Goal: Entertainment & Leisure: Consume media (video, audio)

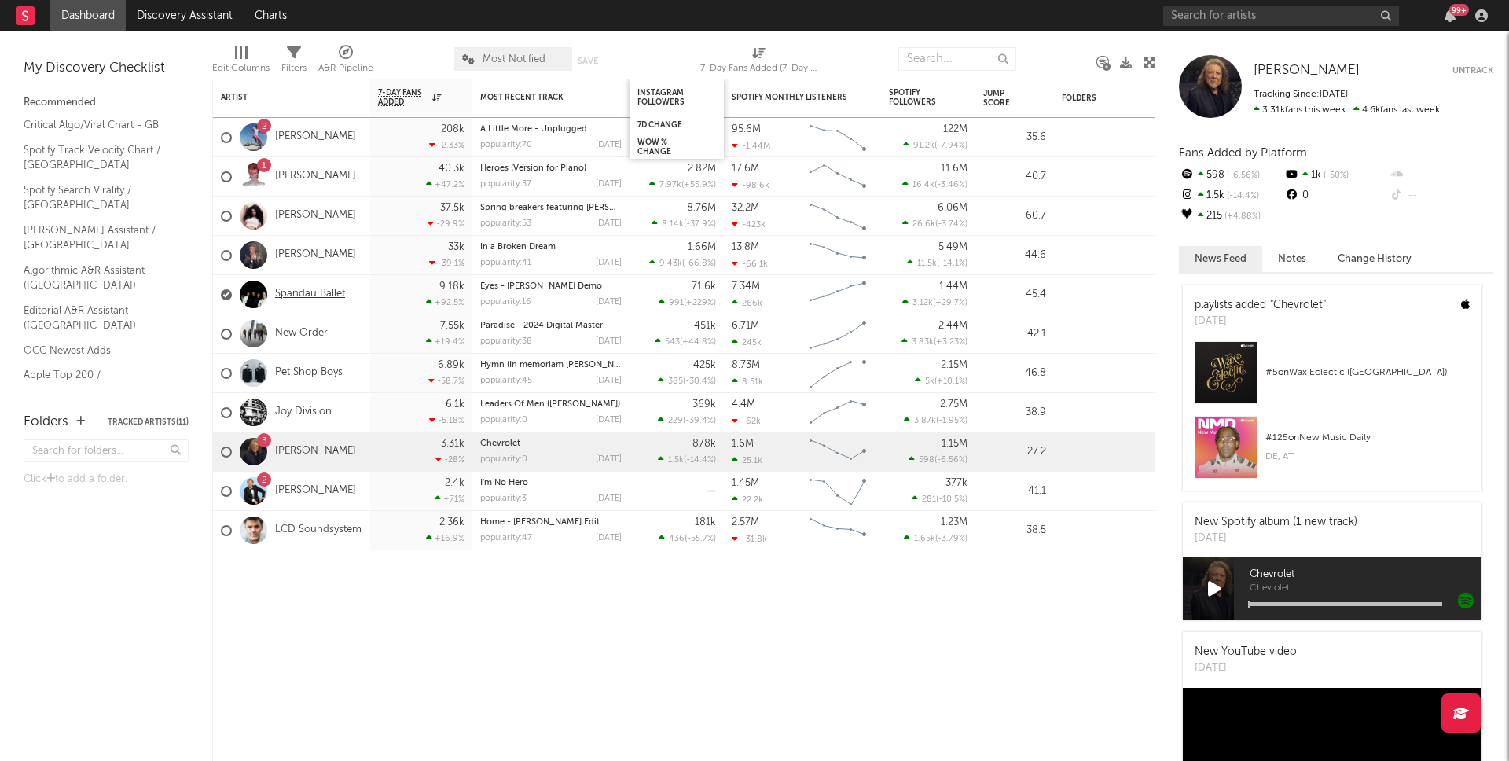
click at [292, 293] on link "Spandau Ballet" at bounding box center [310, 294] width 70 height 13
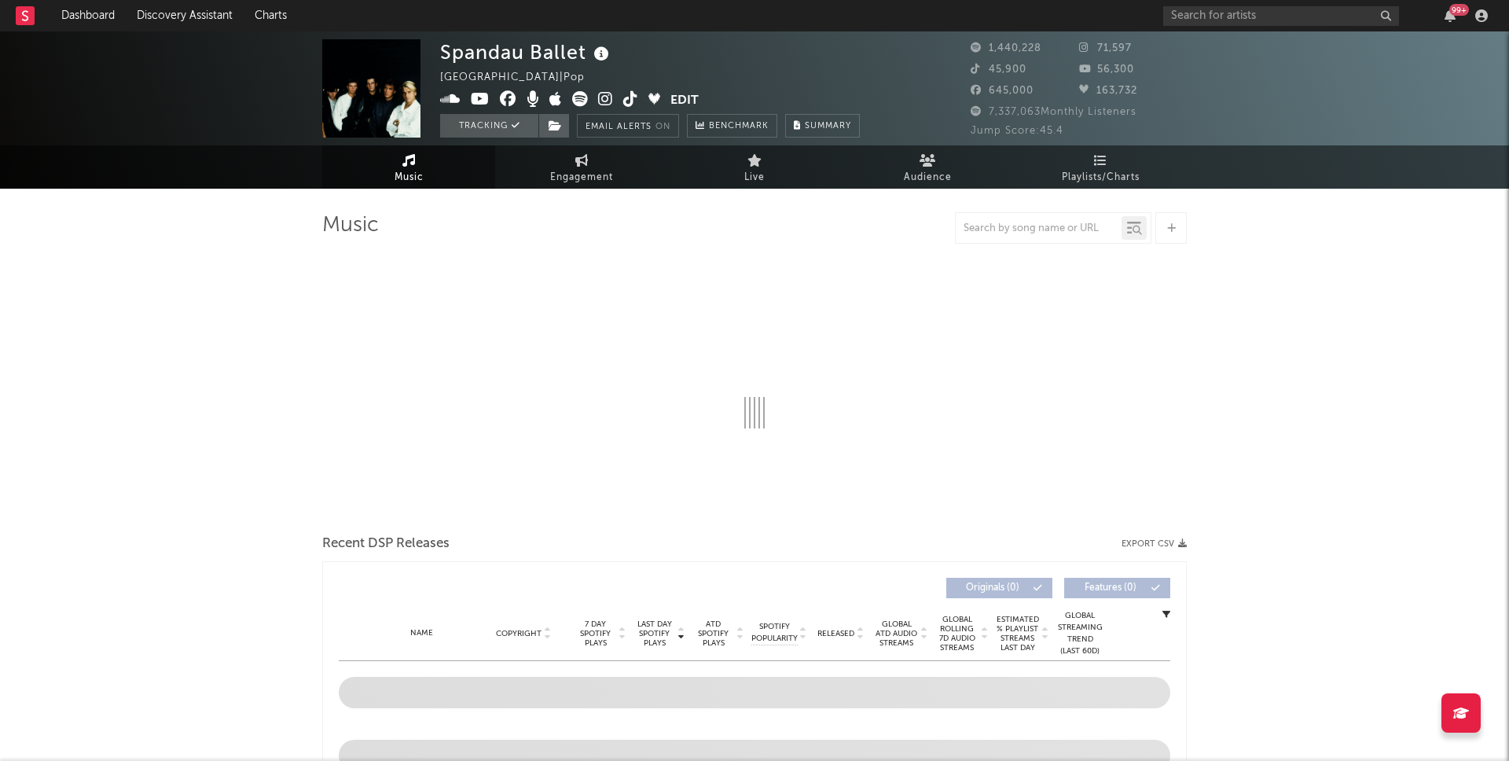
select select "6m"
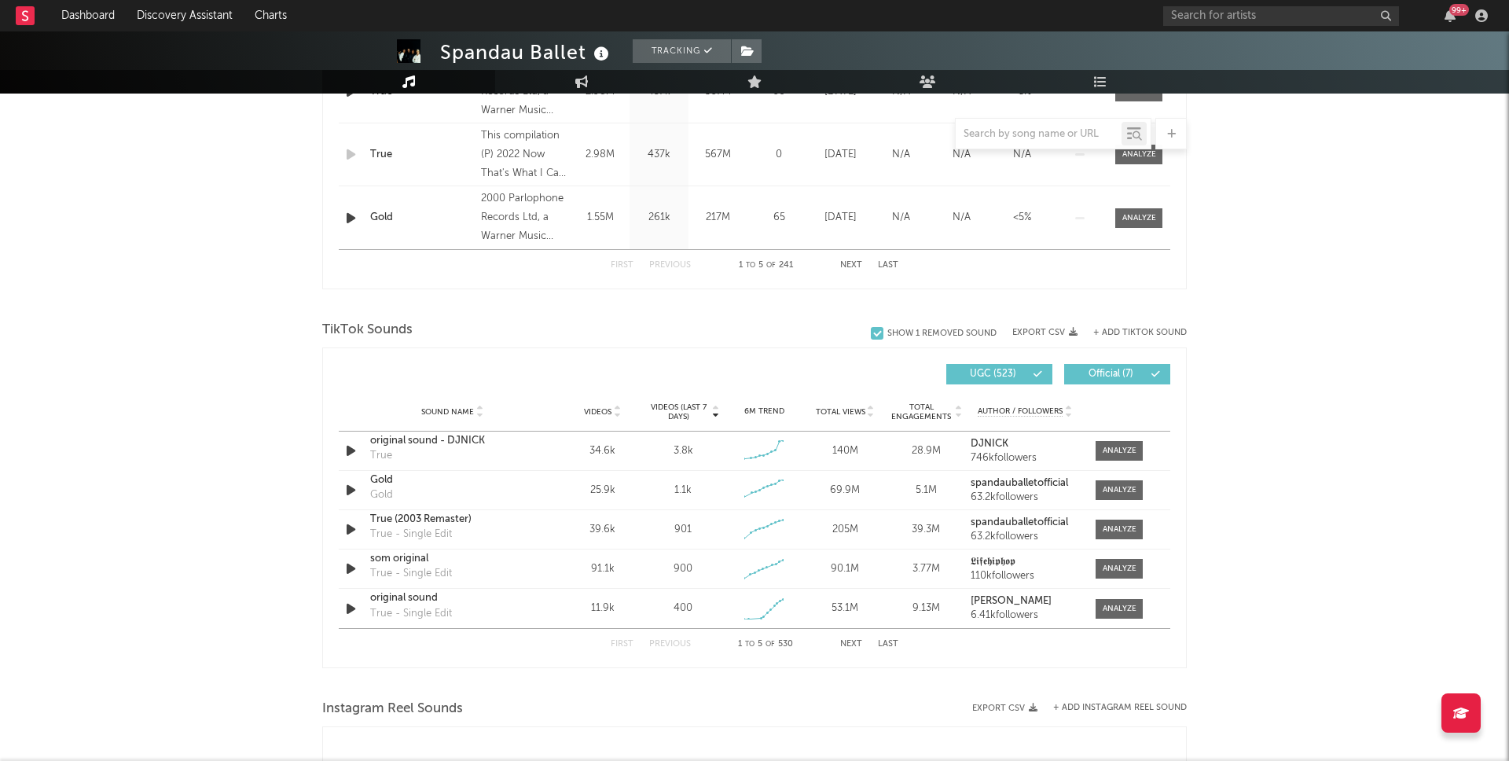
scroll to position [956, 0]
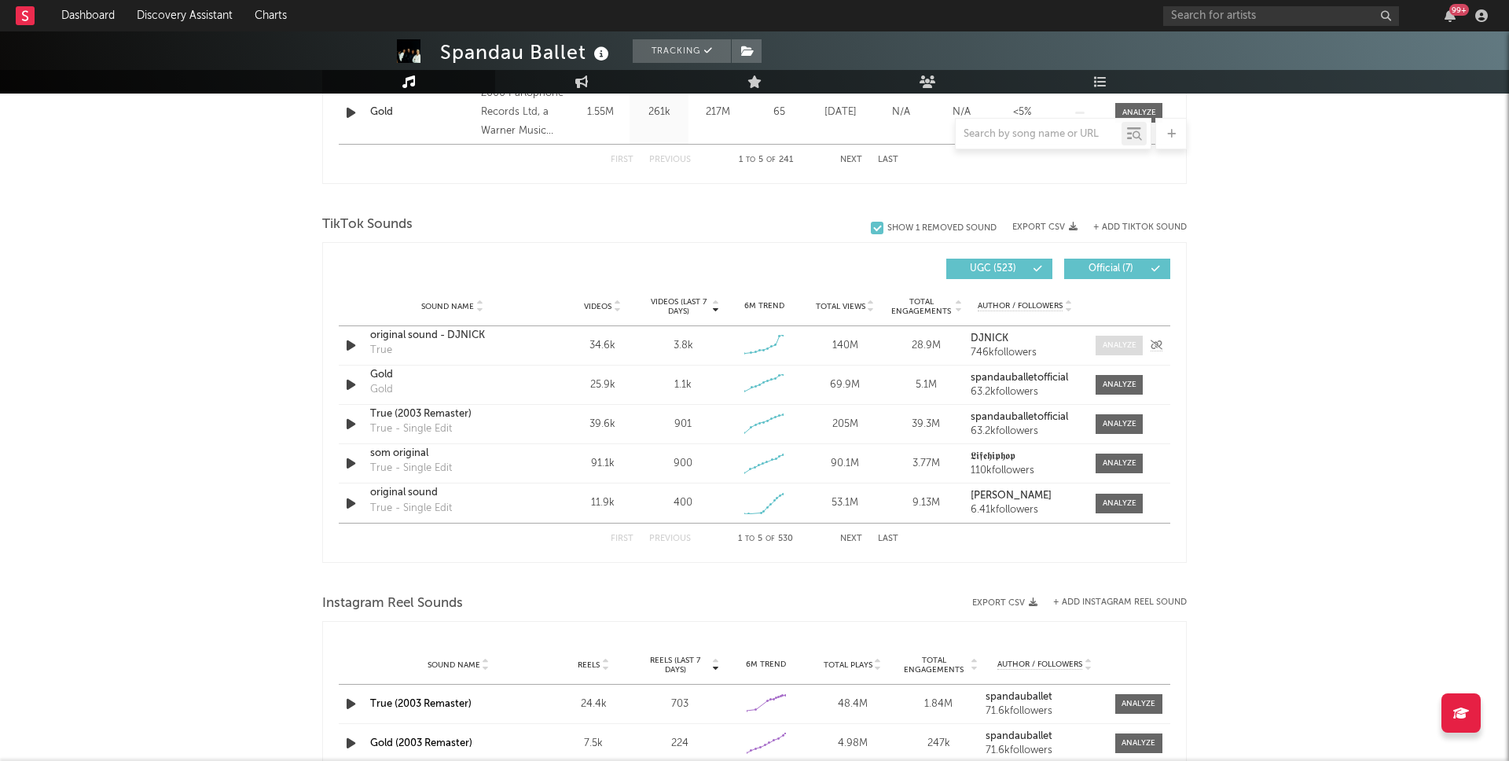
click at [1115, 345] on div at bounding box center [1120, 346] width 34 height 12
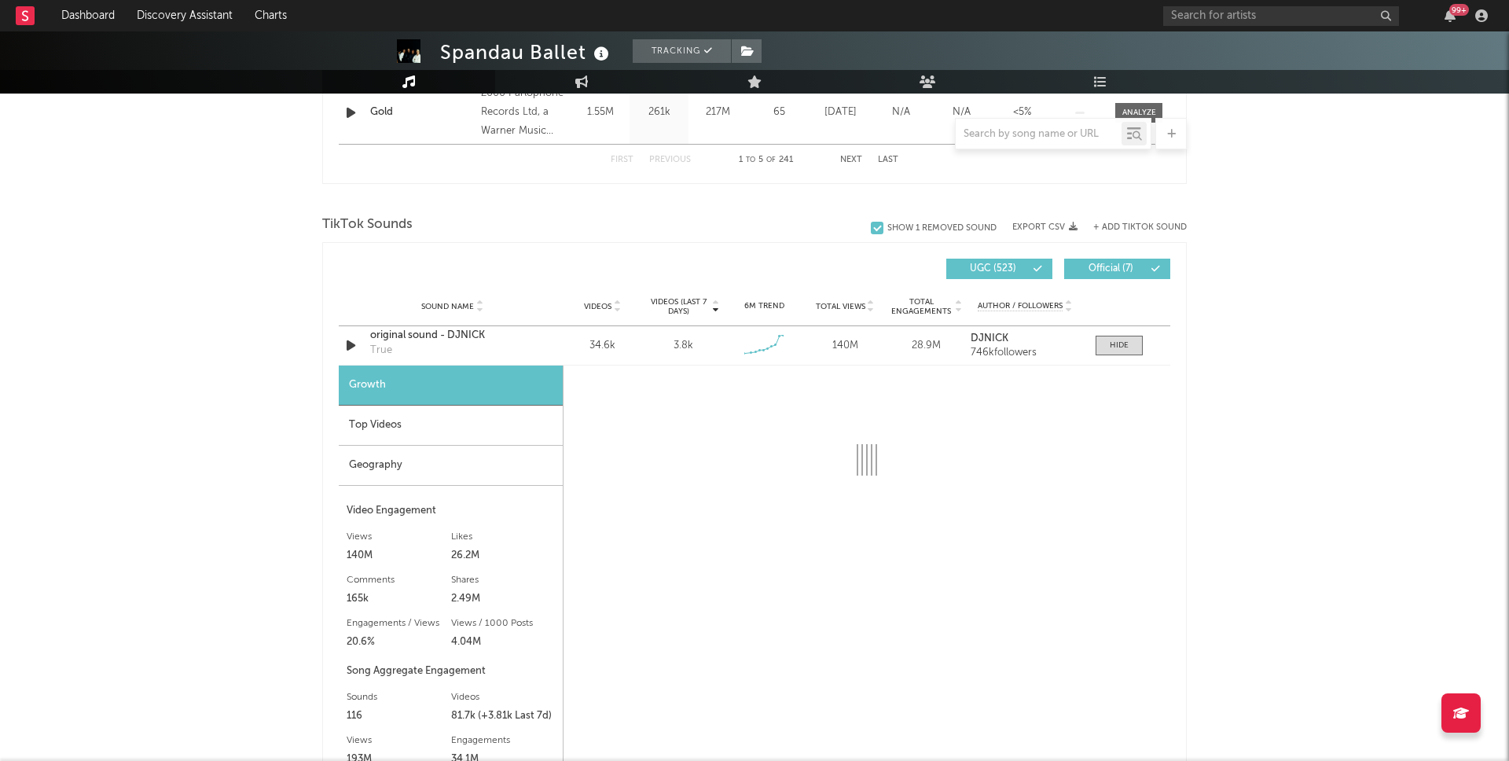
scroll to position [957, 0]
select select "6m"
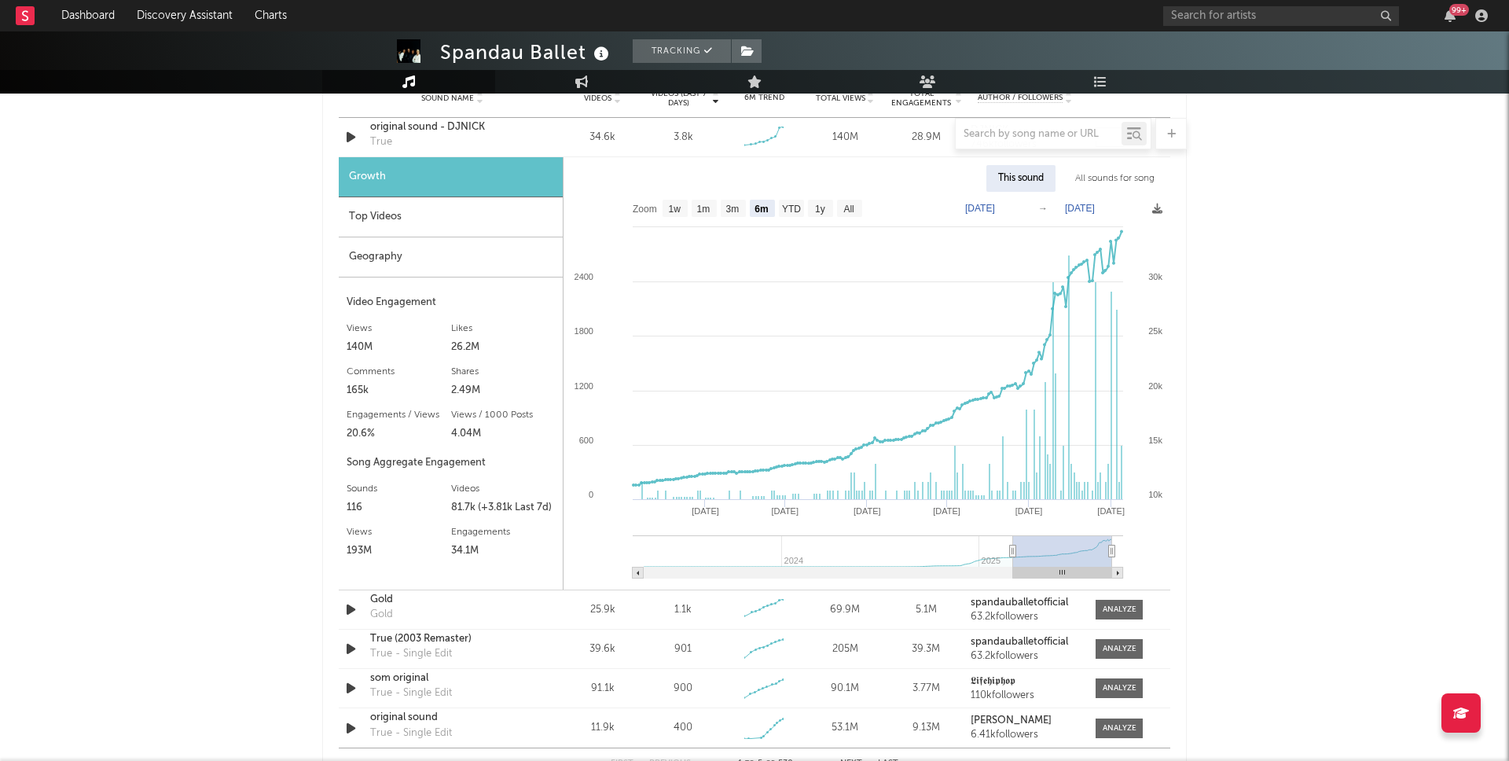
scroll to position [1040, 0]
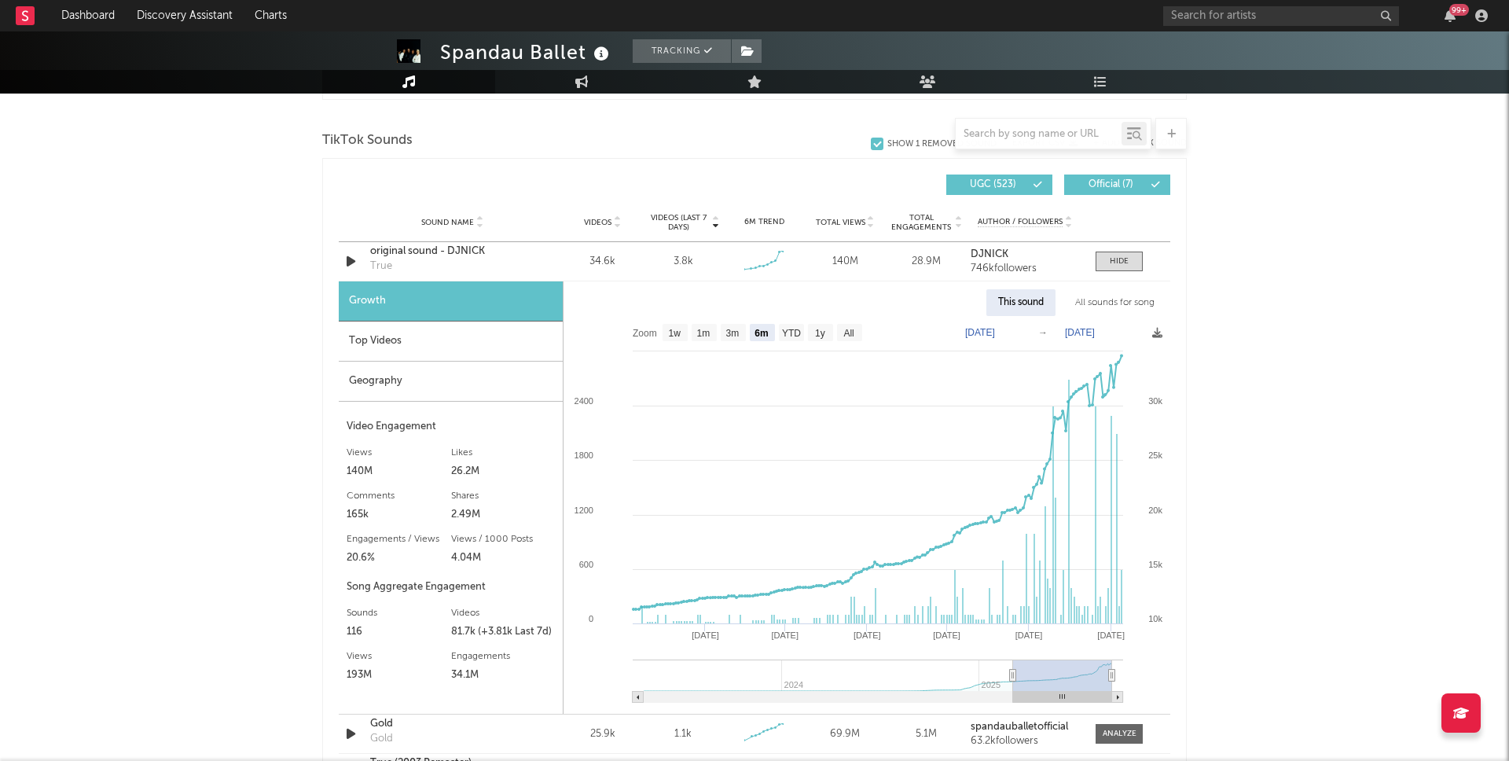
click at [390, 342] on div "Top Videos" at bounding box center [451, 342] width 224 height 40
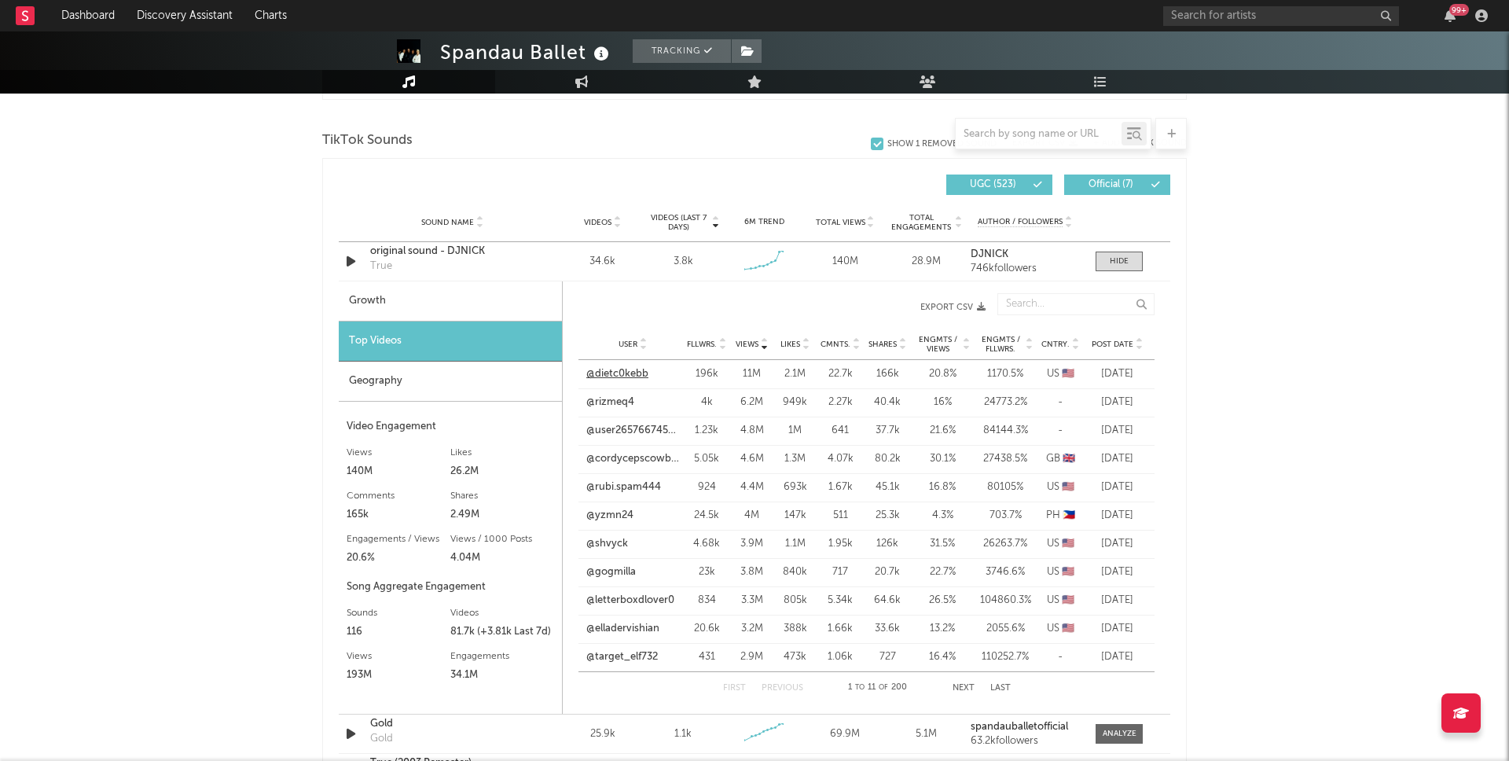
click at [611, 375] on link "@dietc0kebb" at bounding box center [617, 374] width 62 height 16
click at [611, 401] on link "@rizmeq4" at bounding box center [610, 403] width 48 height 16
click at [634, 428] on link "@user265766745395263" at bounding box center [632, 431] width 93 height 16
click at [1141, 344] on icon at bounding box center [1139, 347] width 8 height 6
click at [619, 371] on link "@polinaarvvv" at bounding box center [618, 374] width 64 height 16
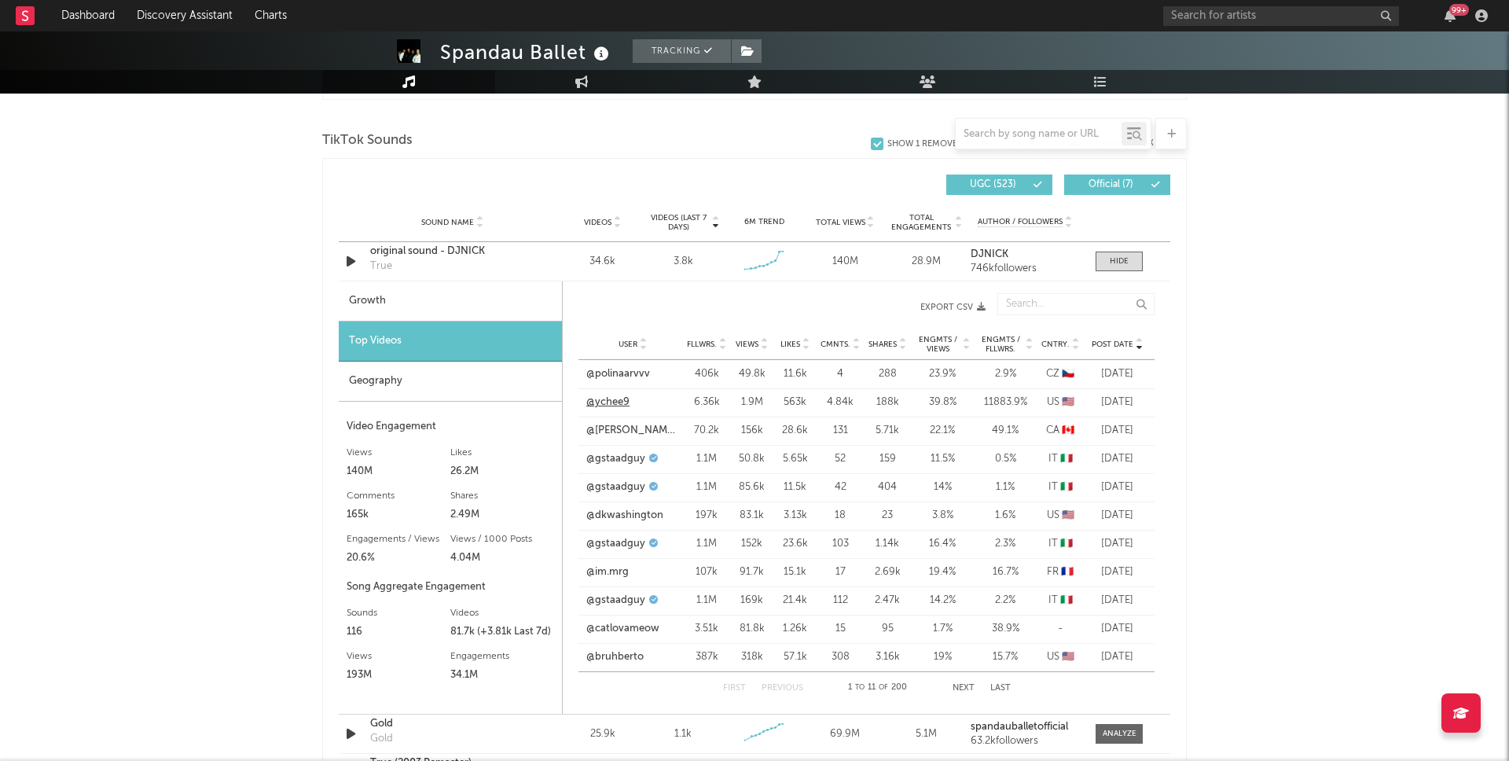
click at [608, 403] on link "@ychee9" at bounding box center [607, 403] width 43 height 16
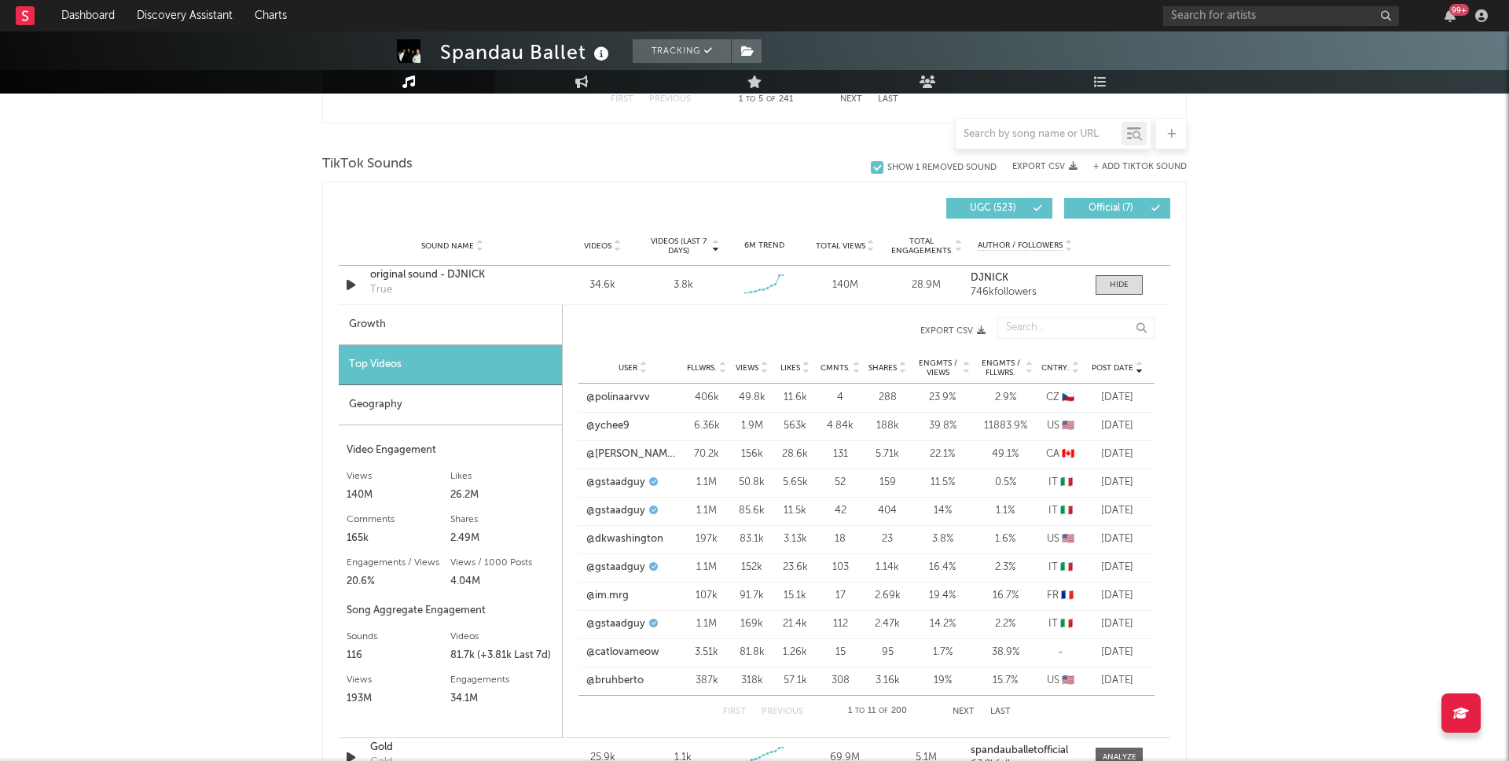
scroll to position [1019, 0]
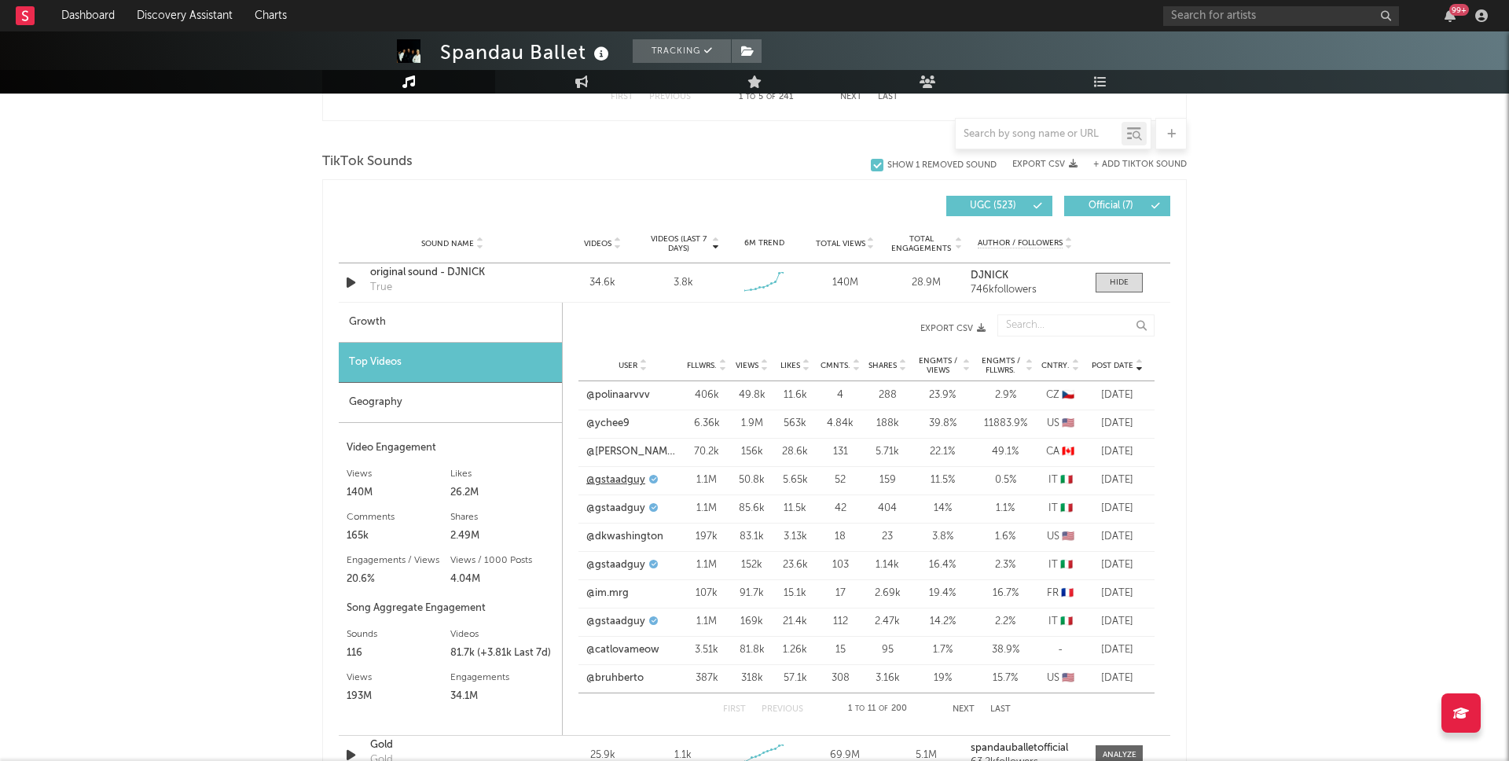
click at [629, 480] on link "@gstaadguy" at bounding box center [615, 480] width 59 height 16
click at [623, 540] on link "@dkwashington" at bounding box center [624, 537] width 77 height 16
click at [622, 647] on link "@catlovameow" at bounding box center [622, 650] width 73 height 16
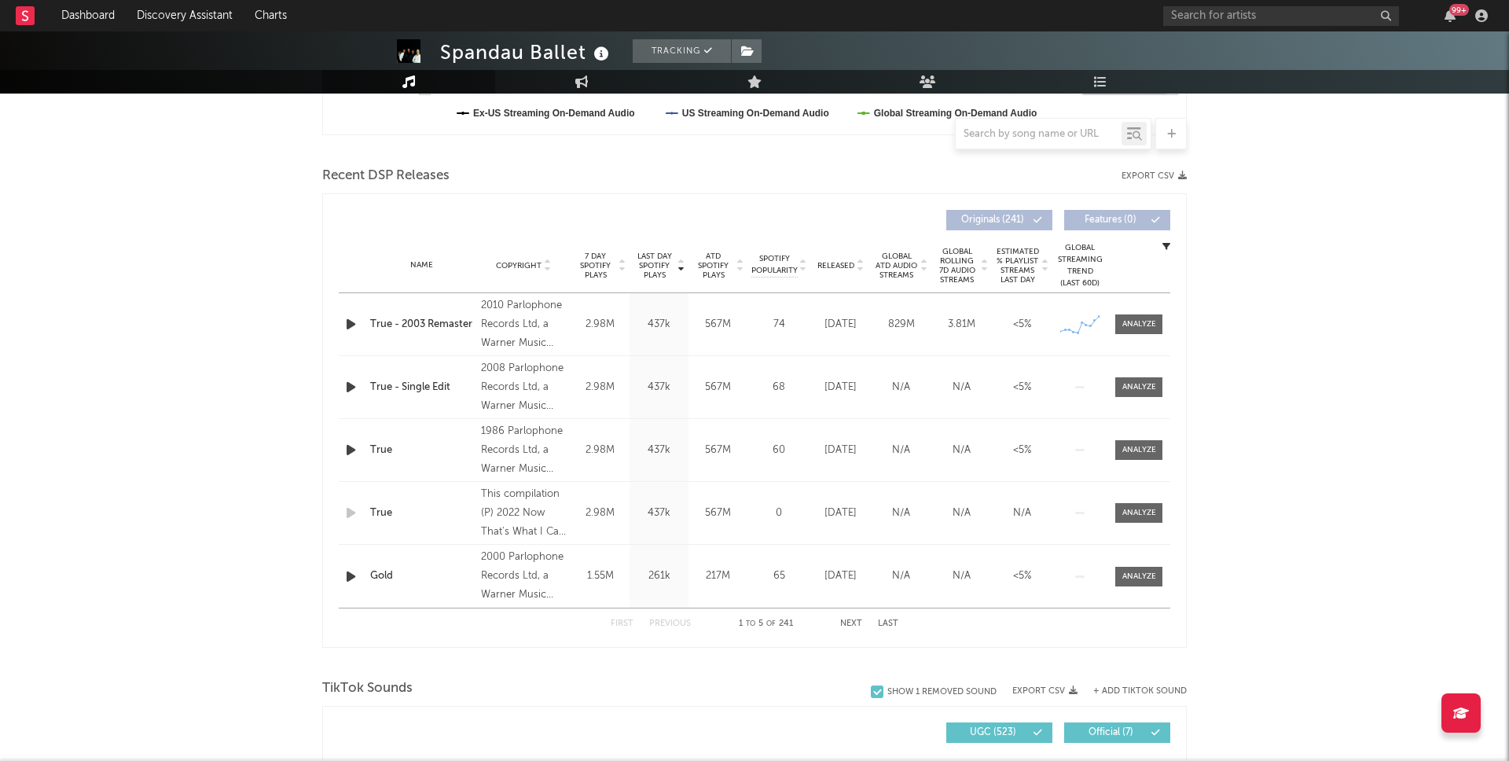
scroll to position [270, 0]
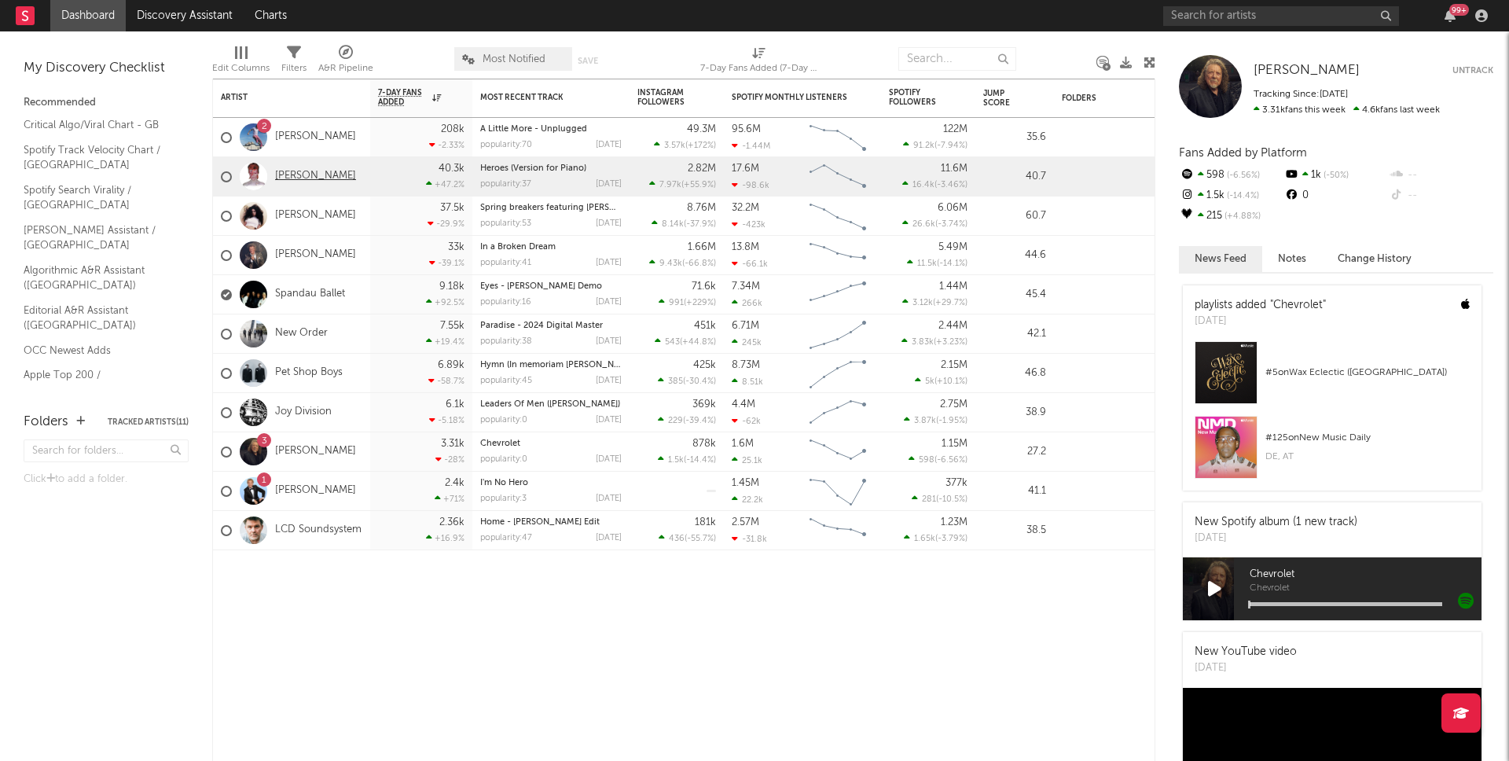
click at [283, 170] on link "[PERSON_NAME]" at bounding box center [315, 176] width 81 height 13
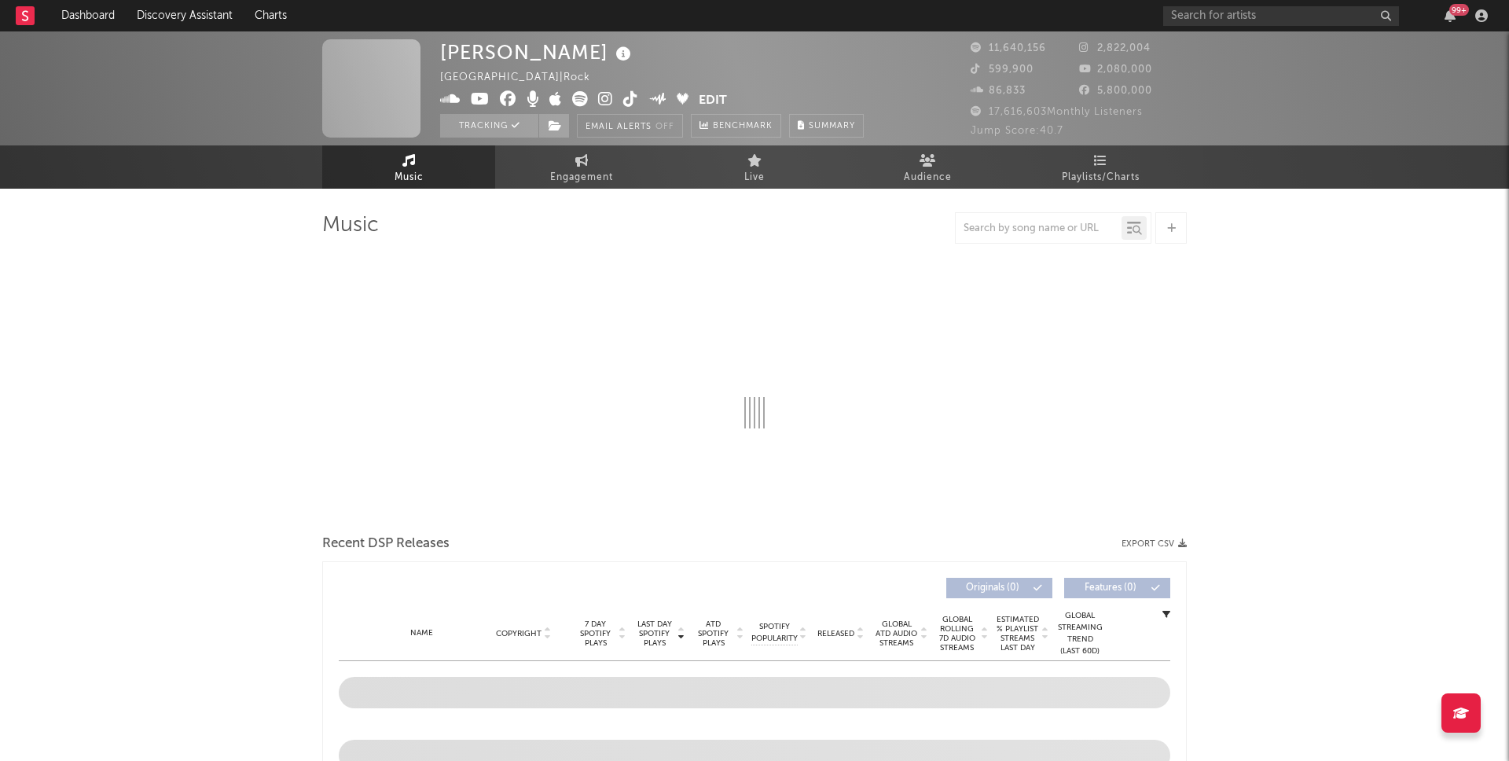
select select "6m"
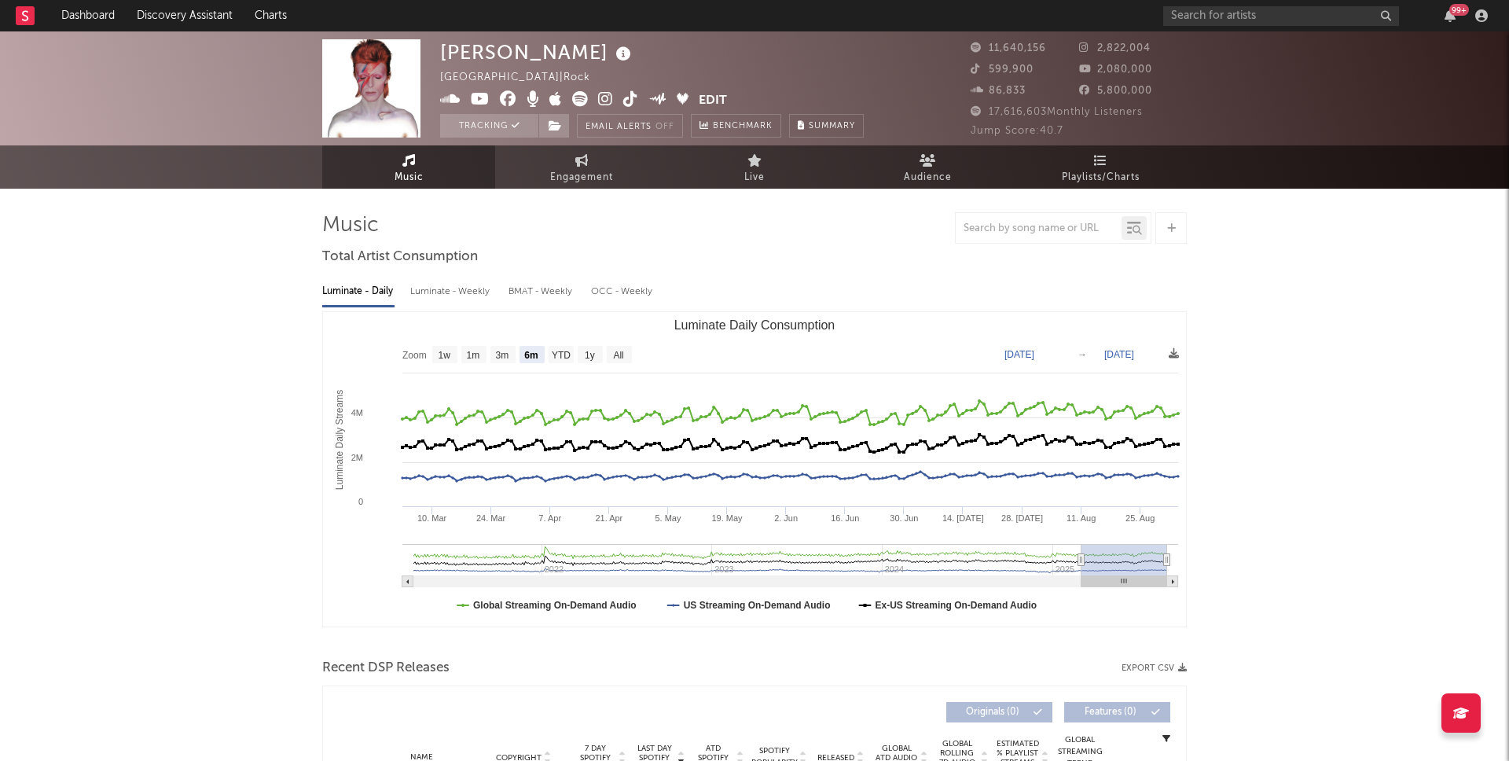
select select "6m"
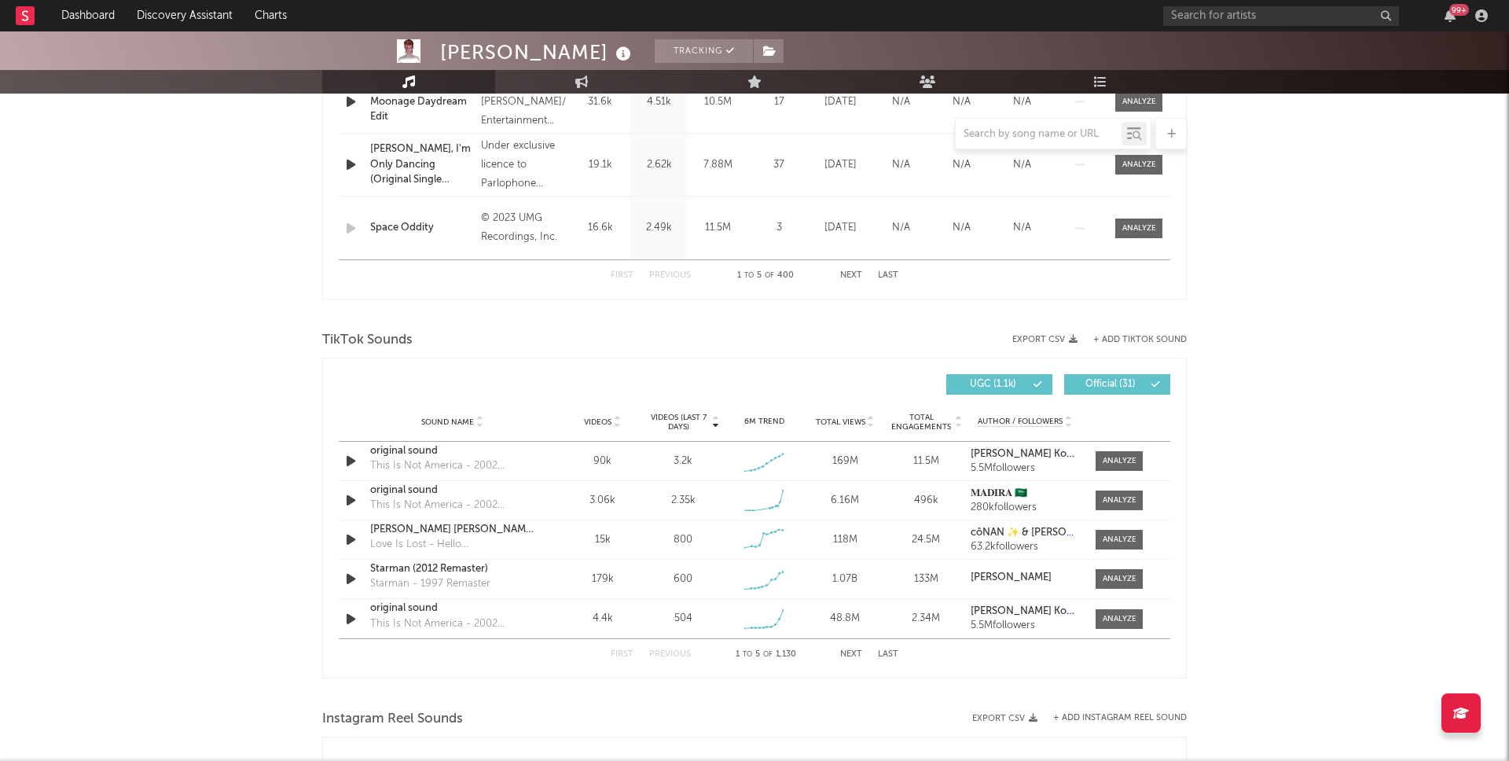
scroll to position [838, 0]
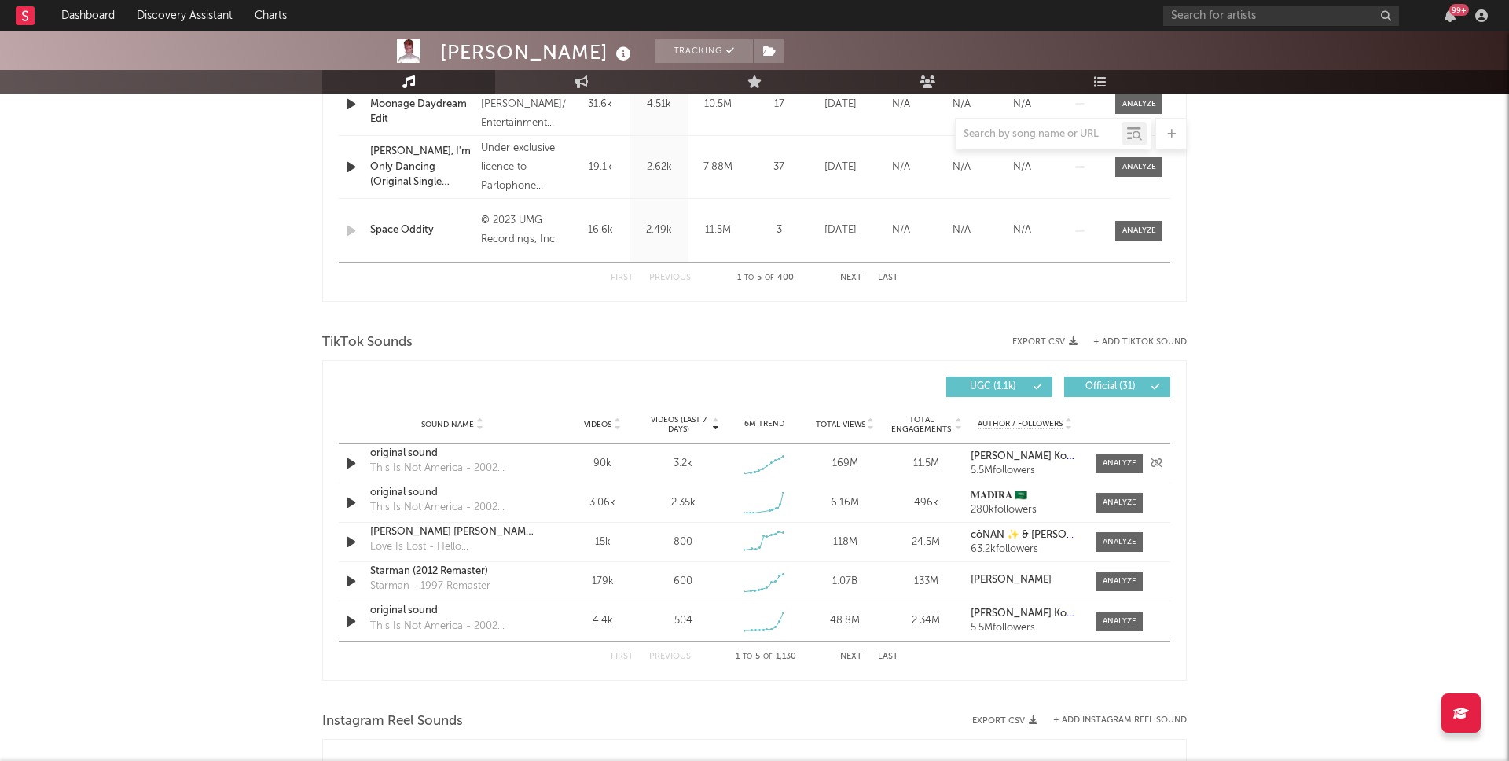
click at [346, 466] on icon "button" at bounding box center [351, 464] width 17 height 20
click at [346, 466] on icon "button" at bounding box center [350, 464] width 15 height 20
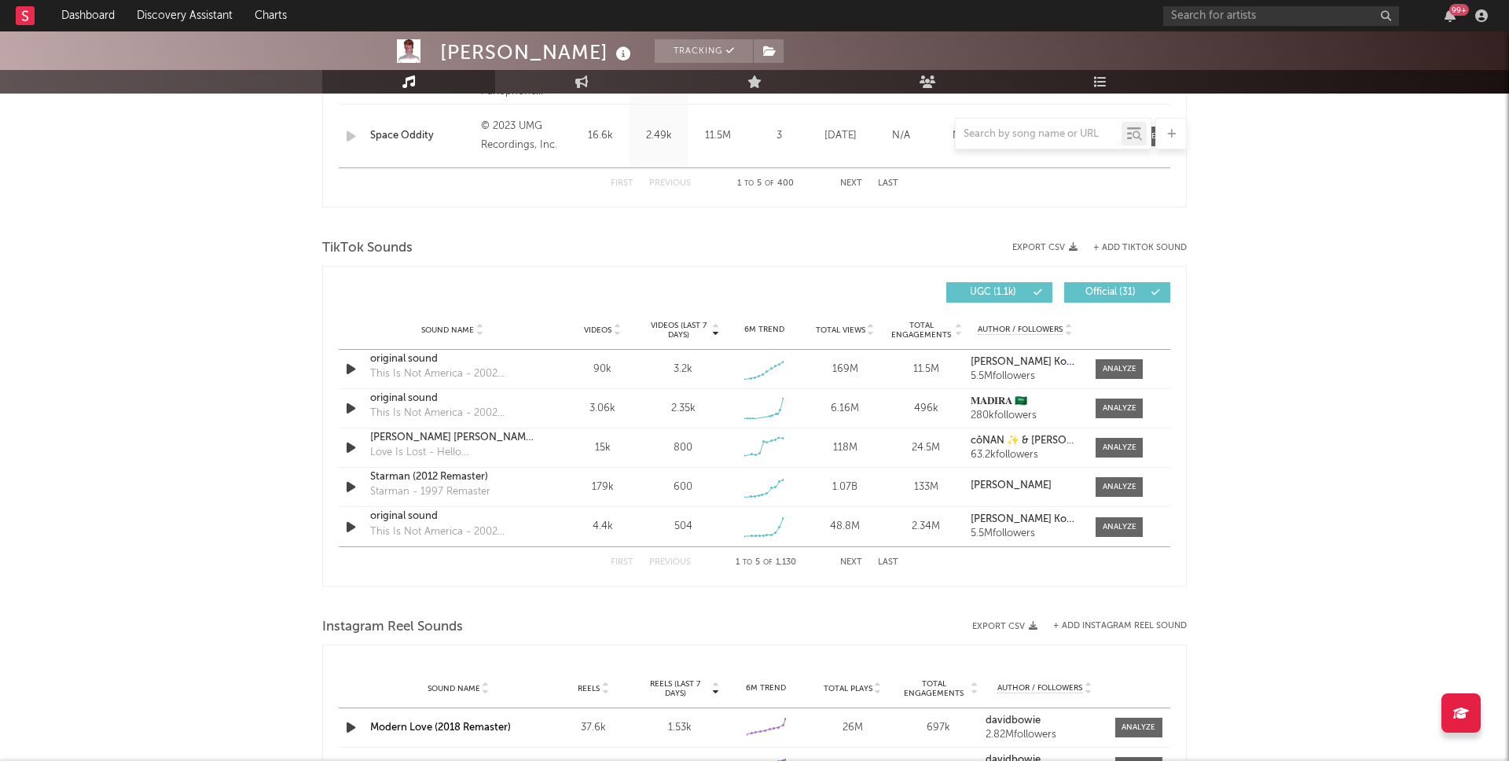
scroll to position [932, 0]
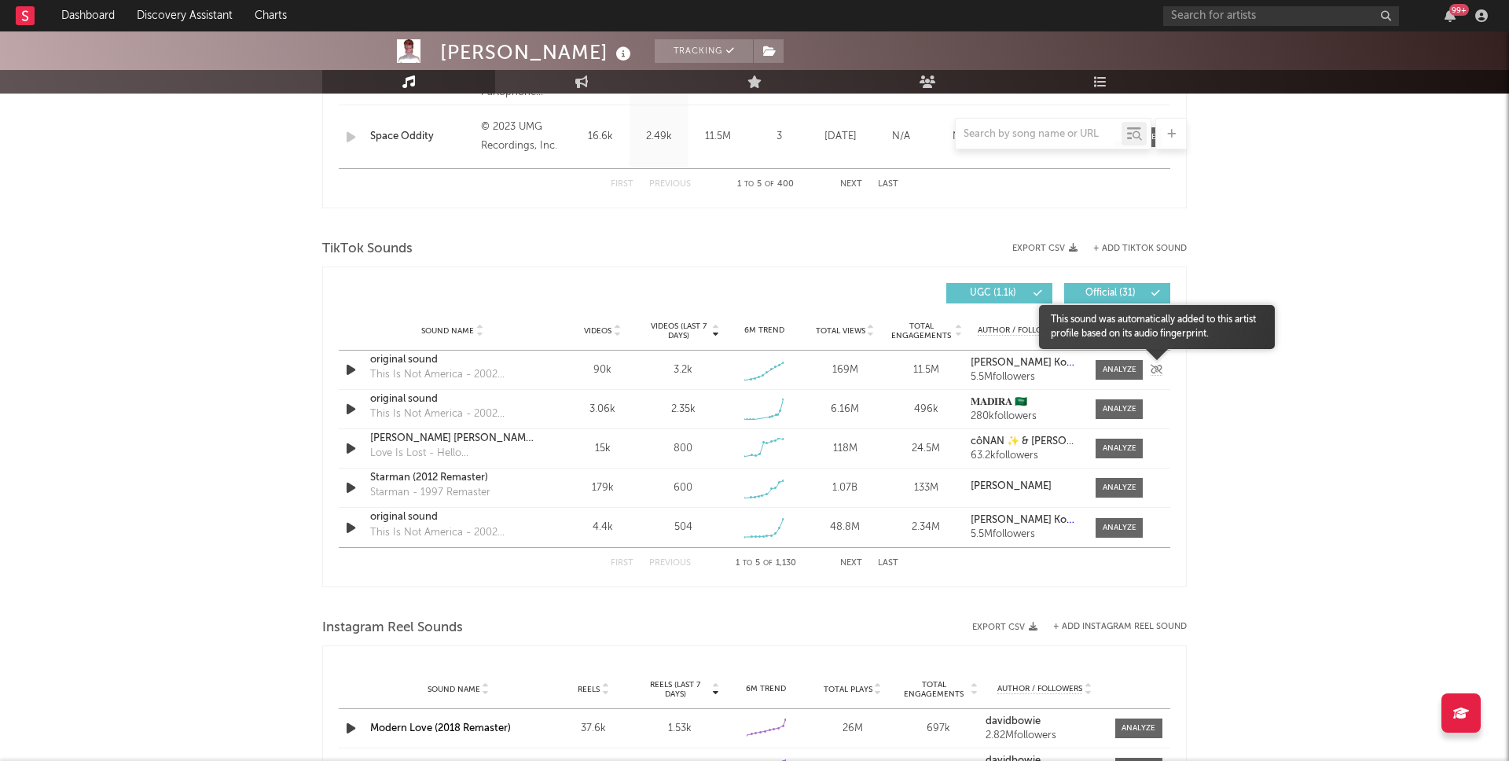
click at [1159, 368] on icon at bounding box center [1157, 369] width 12 height 9
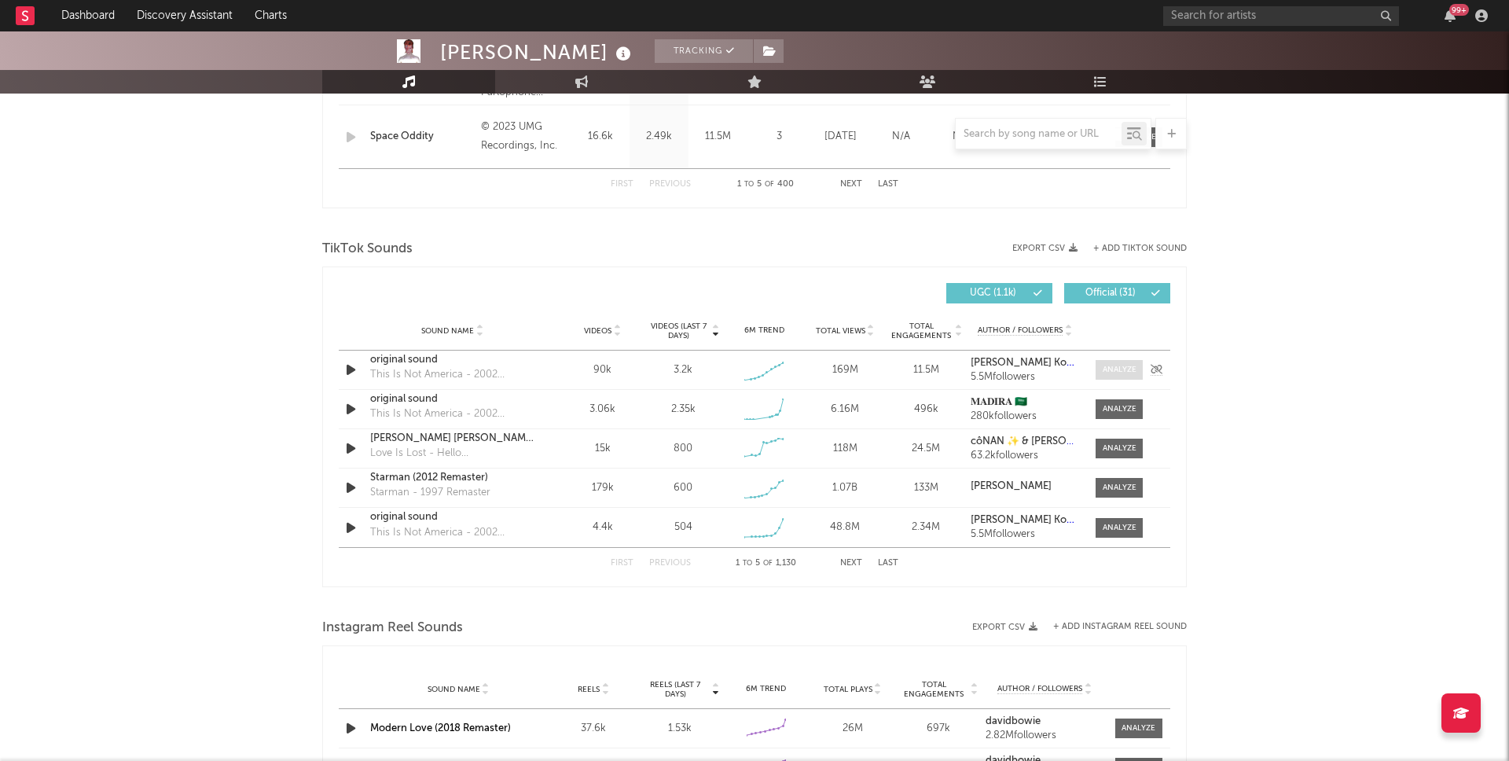
click at [1108, 371] on div at bounding box center [1120, 370] width 34 height 12
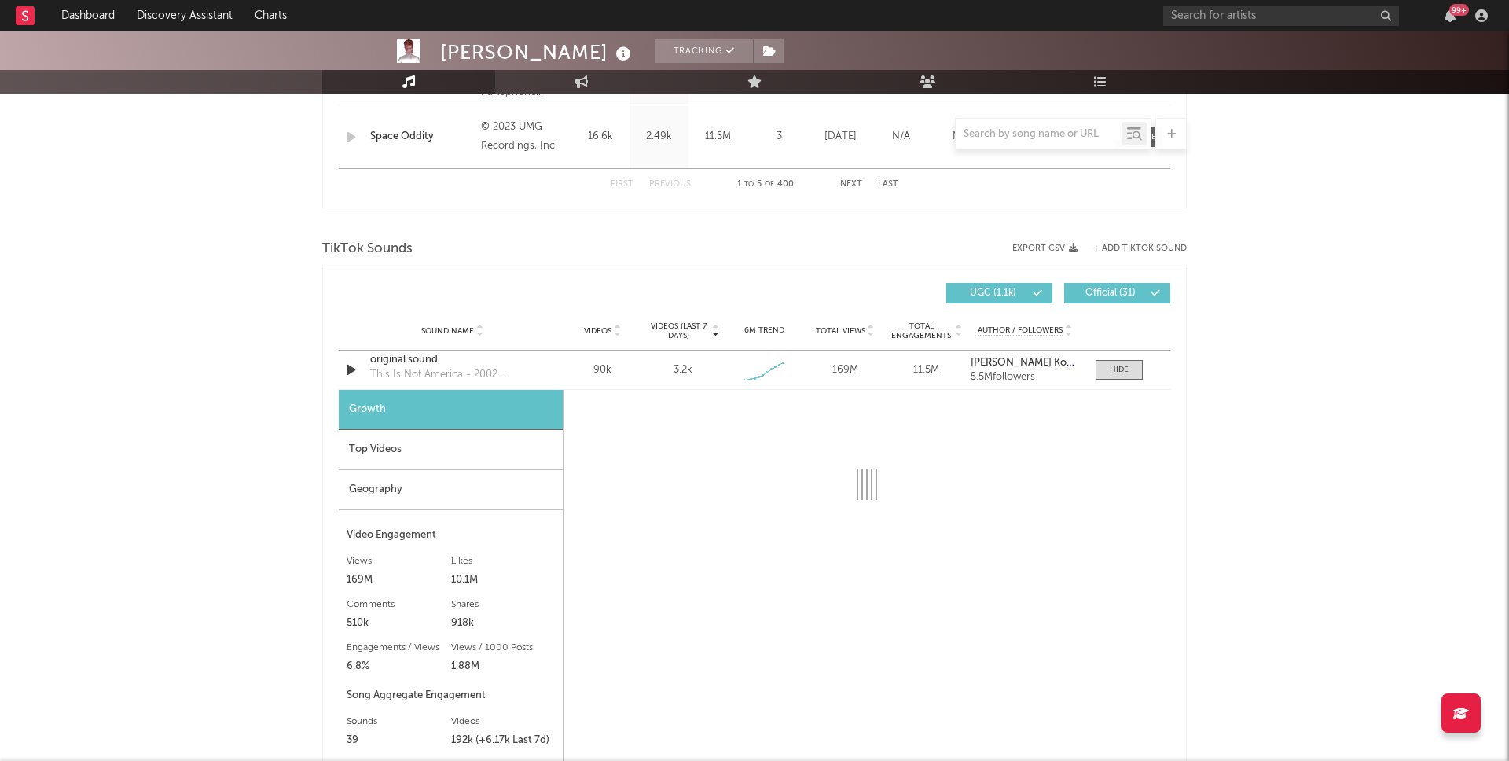
select select "6m"
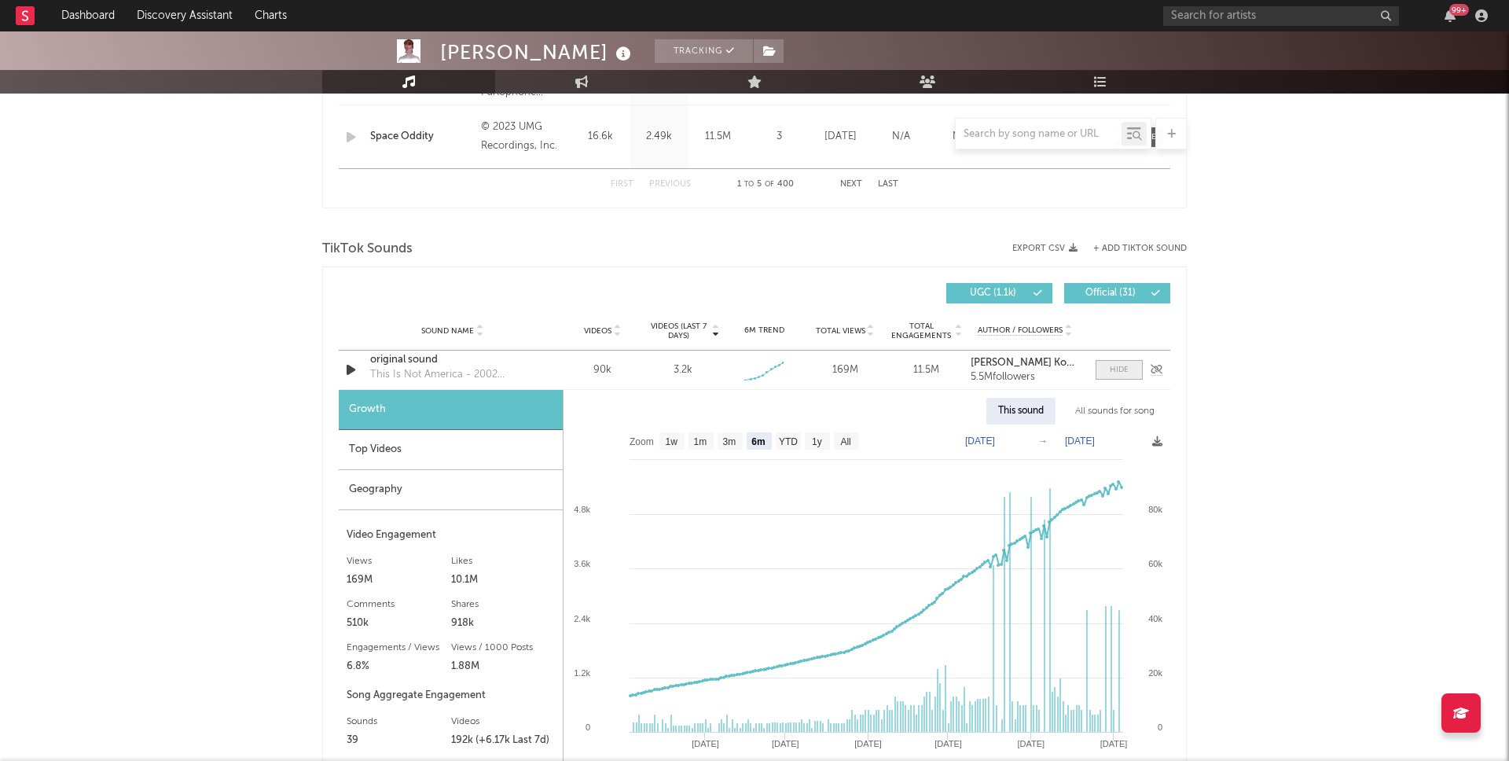
click at [1120, 372] on div at bounding box center [1119, 370] width 19 height 12
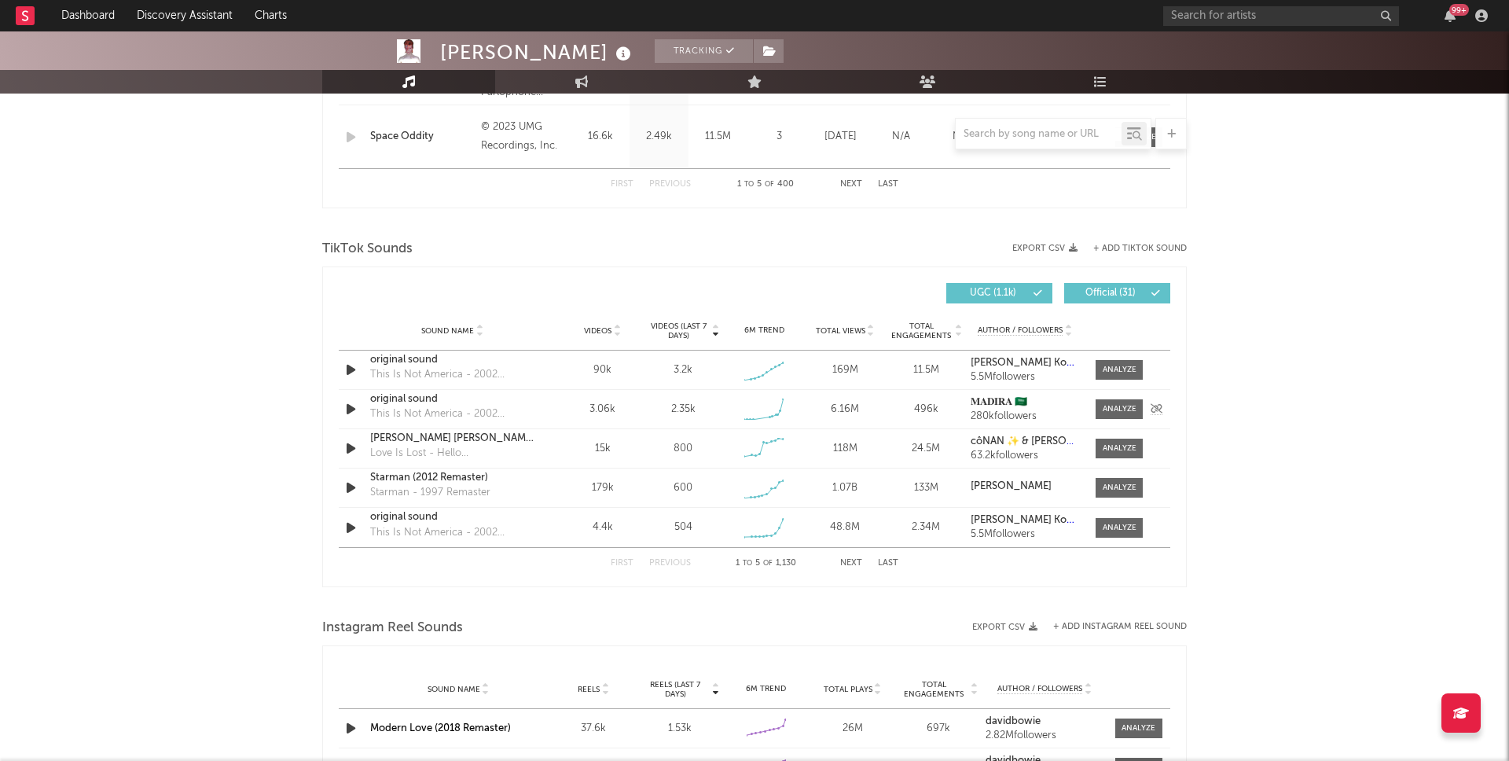
click at [350, 406] on icon "button" at bounding box center [351, 409] width 17 height 20
click at [710, 741] on div at bounding box center [754, 742] width 197 height 4
click at [746, 741] on div at bounding box center [754, 742] width 197 height 4
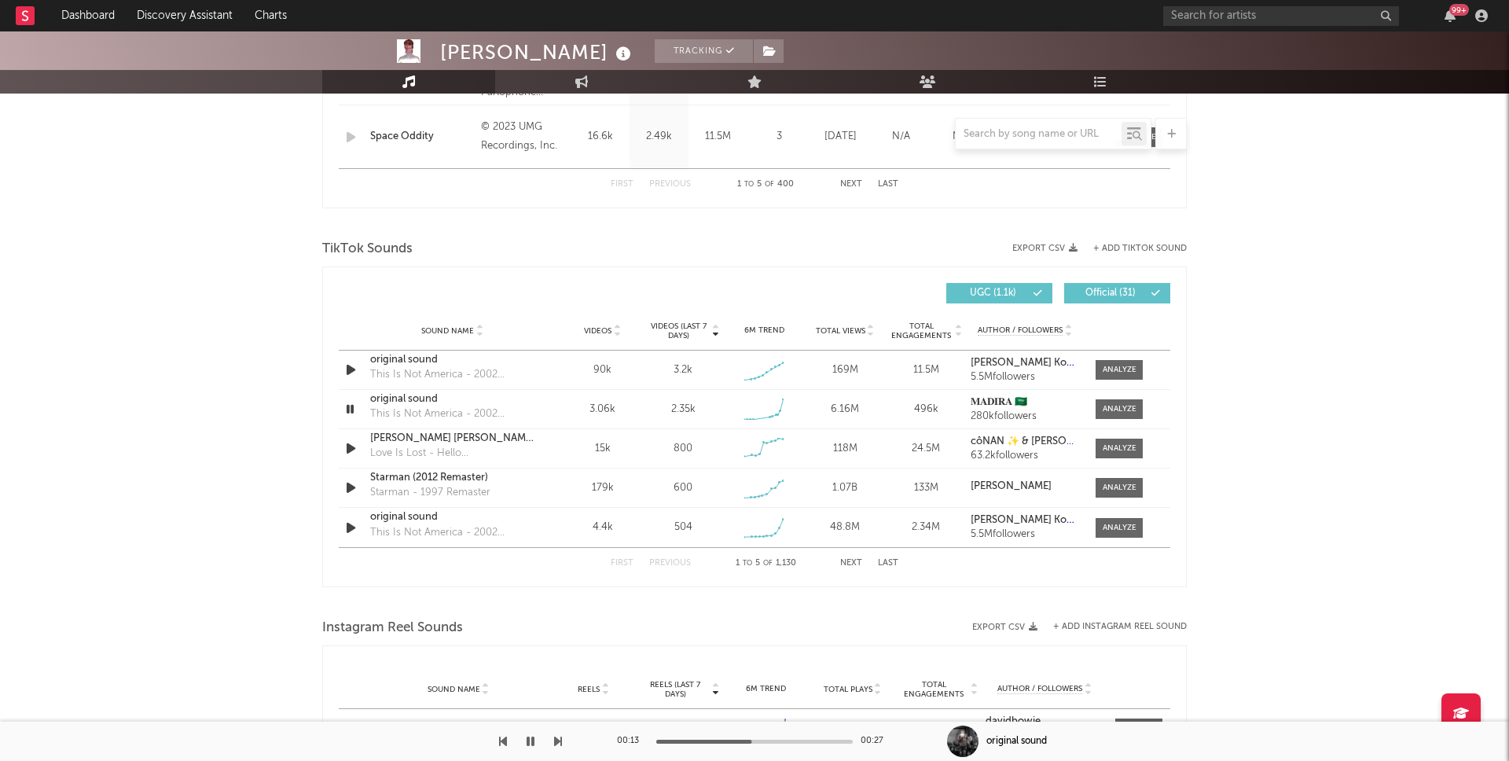
click at [527, 740] on icon "button" at bounding box center [531, 741] width 8 height 13
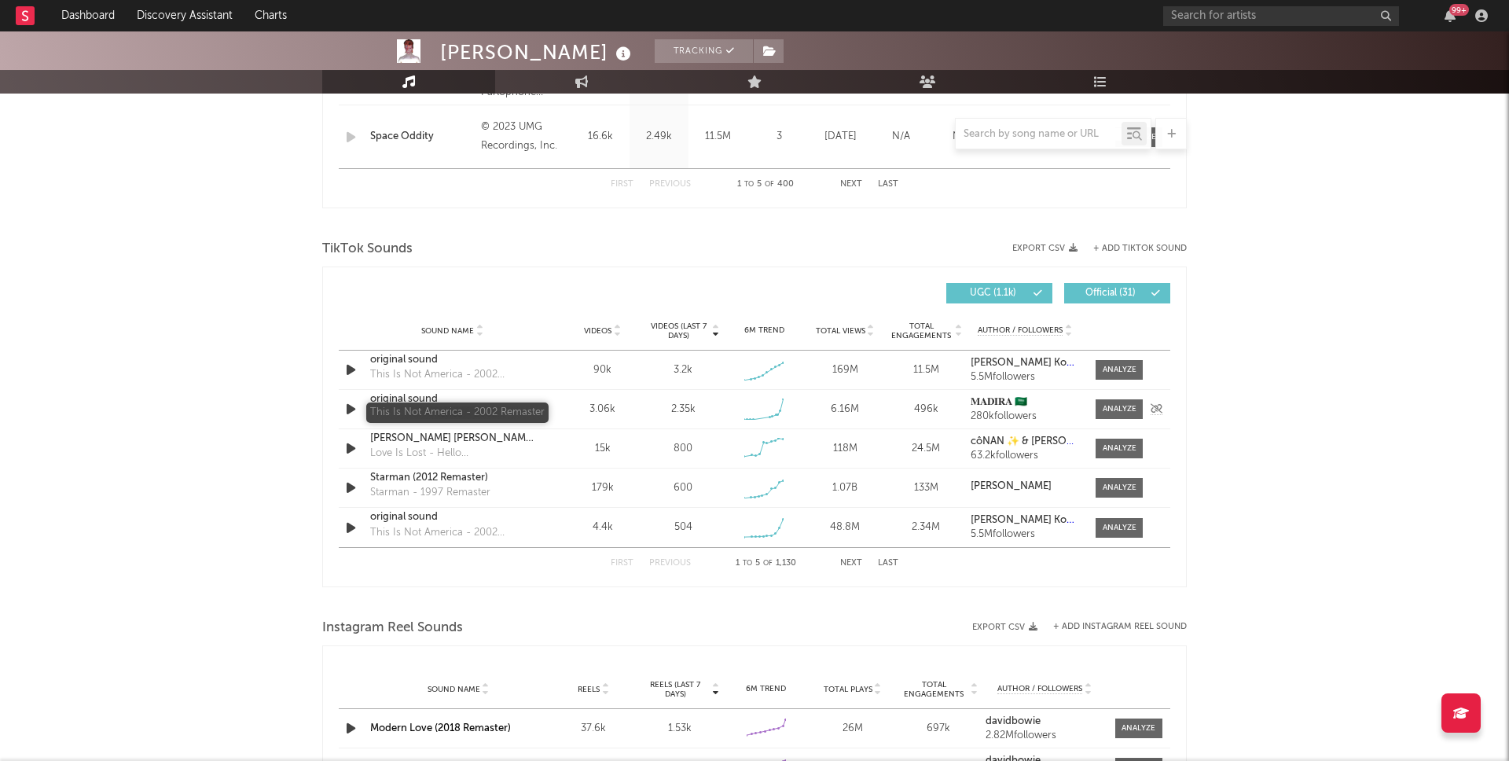
click at [429, 412] on div "This Is Not America - 2002 Remaster" at bounding box center [452, 414] width 164 height 16
click at [424, 414] on div "This Is Not America - 2002 Remaster" at bounding box center [452, 414] width 164 height 16
click at [1118, 409] on div at bounding box center [1120, 409] width 34 height 12
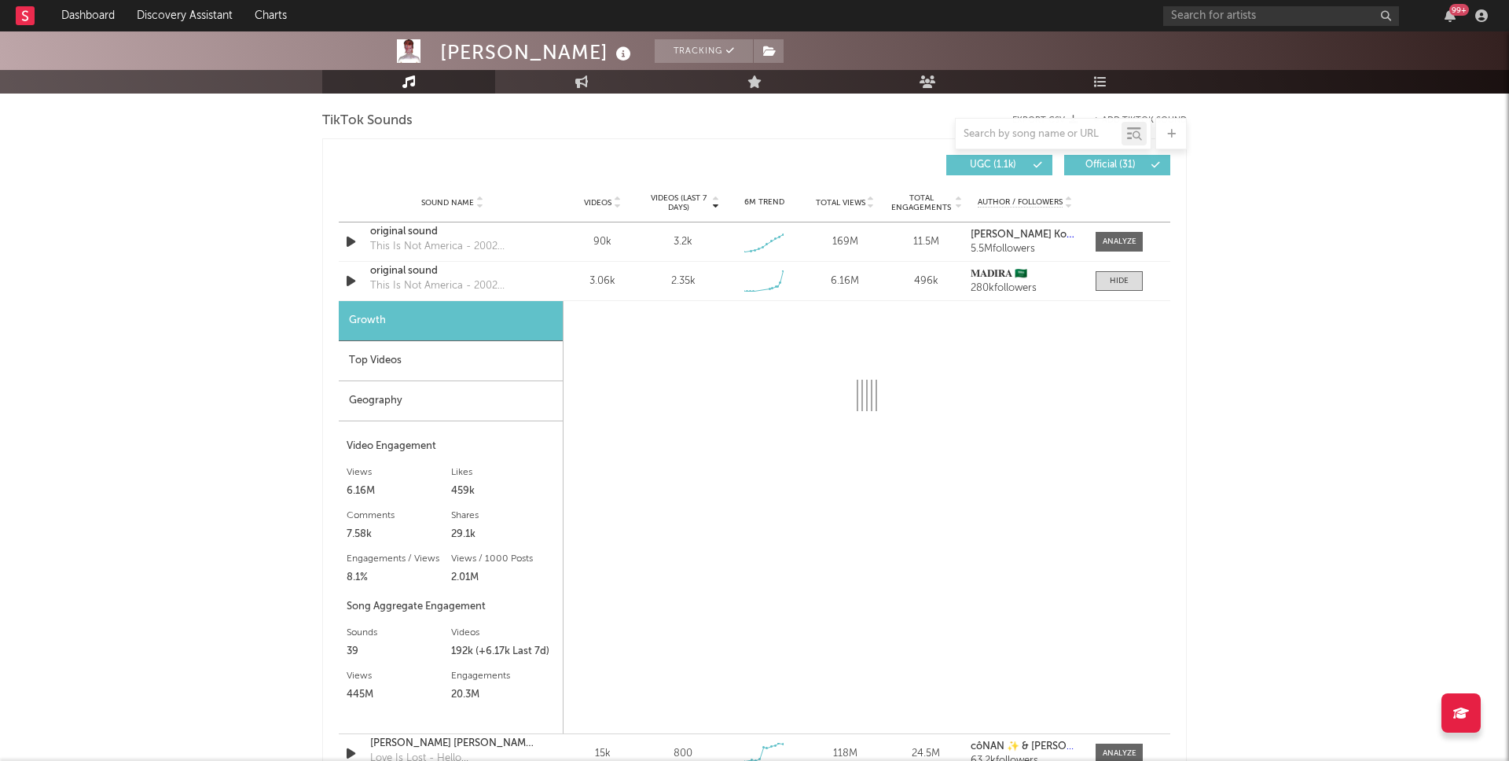
select select "1w"
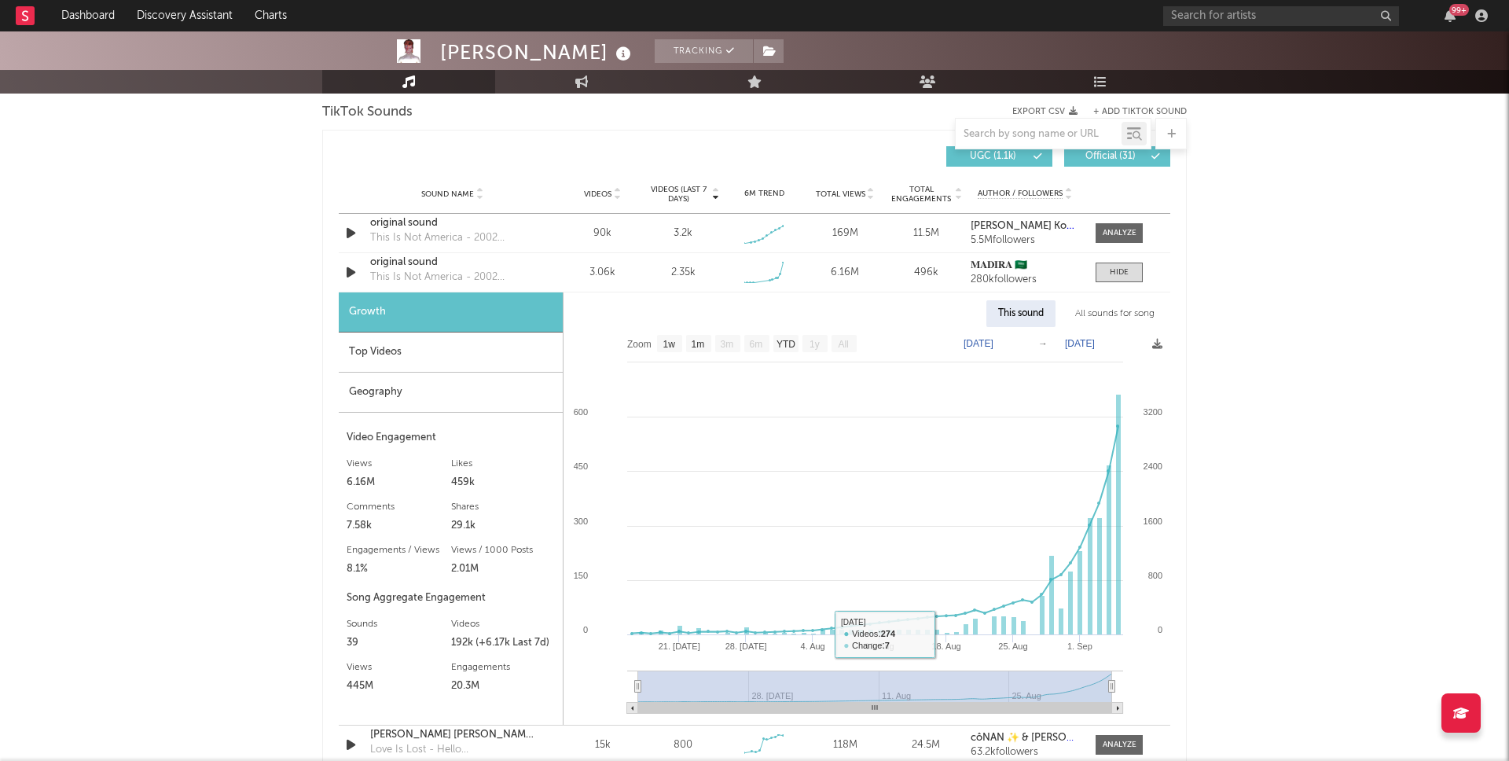
scroll to position [790, 0]
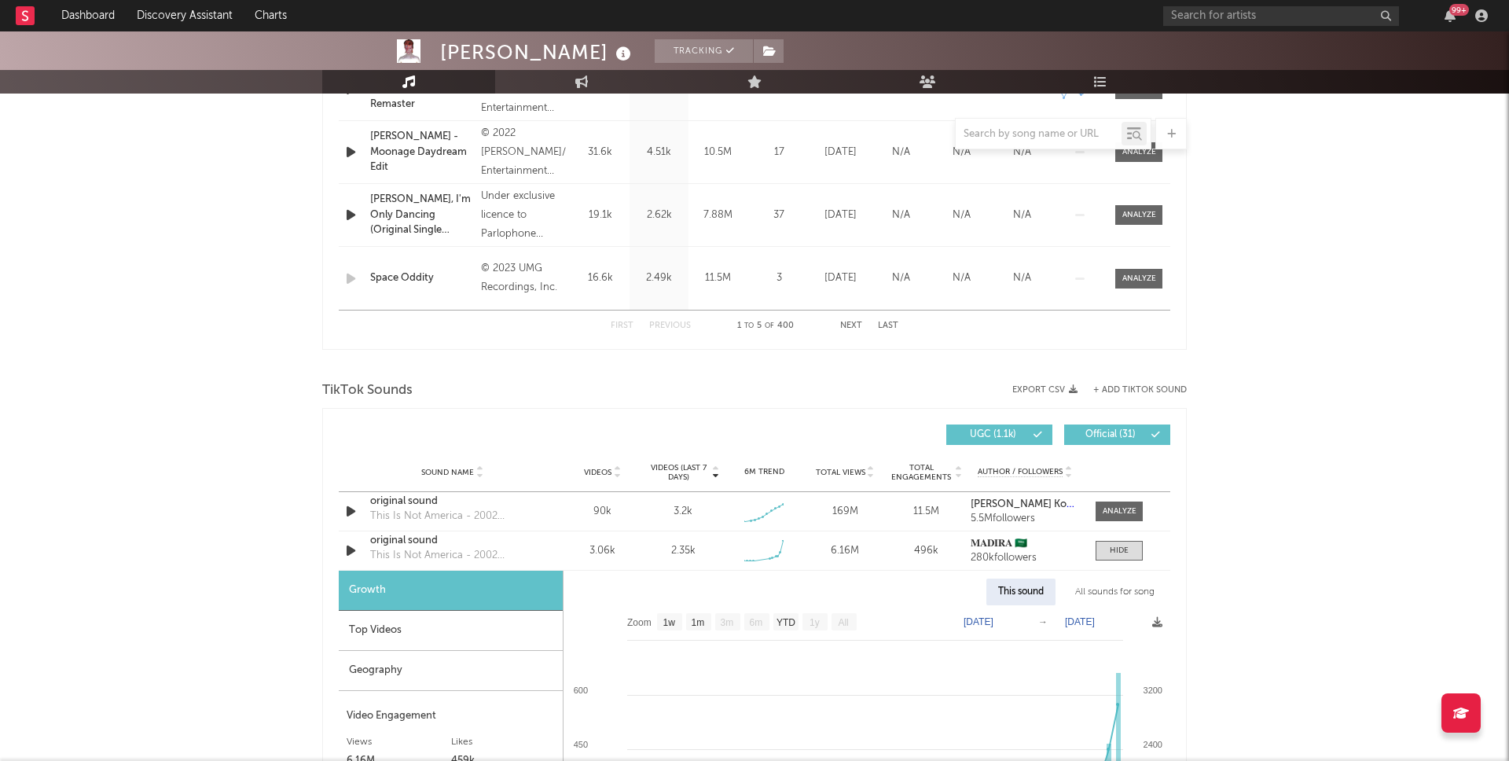
click at [377, 590] on div "Growth" at bounding box center [451, 591] width 224 height 40
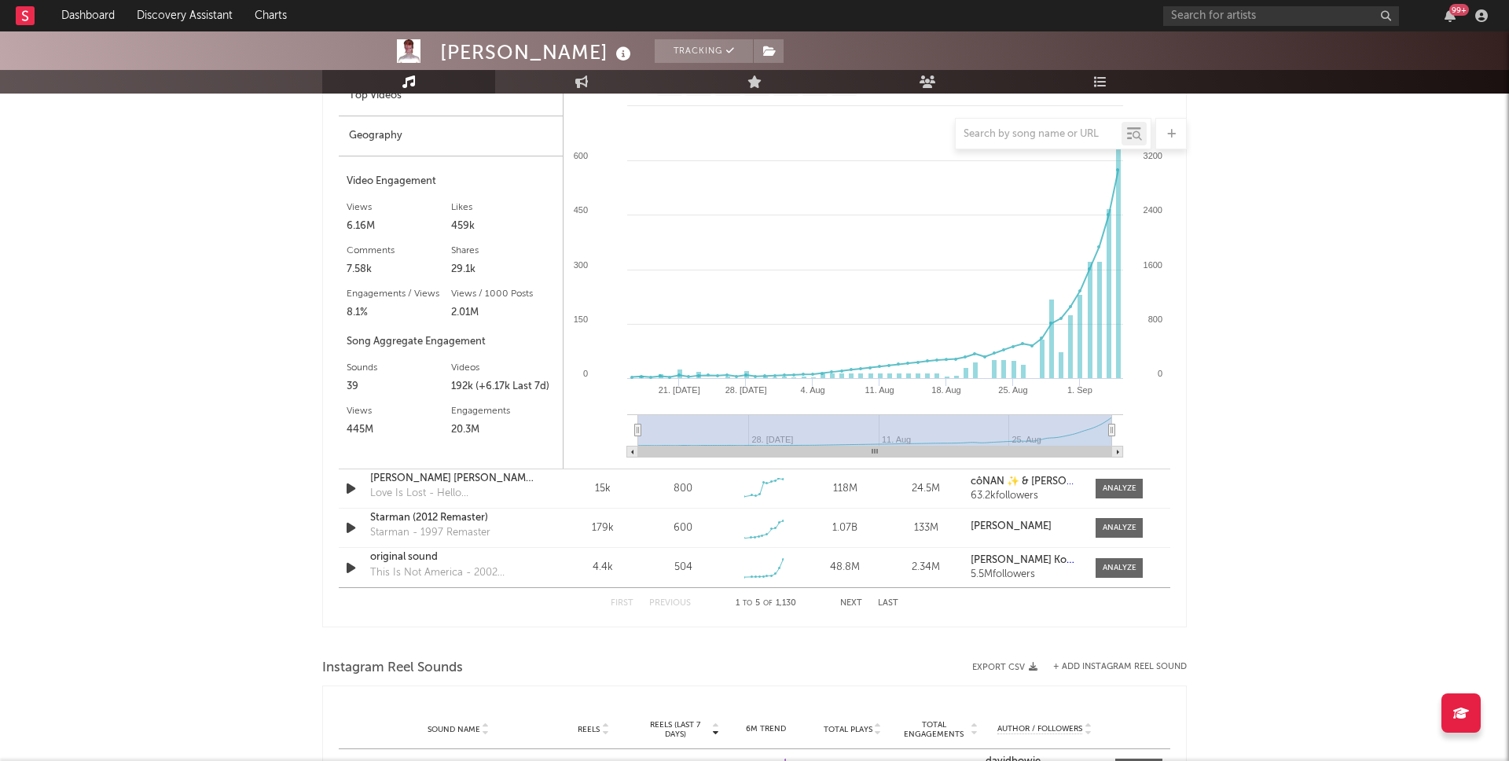
scroll to position [1434, 0]
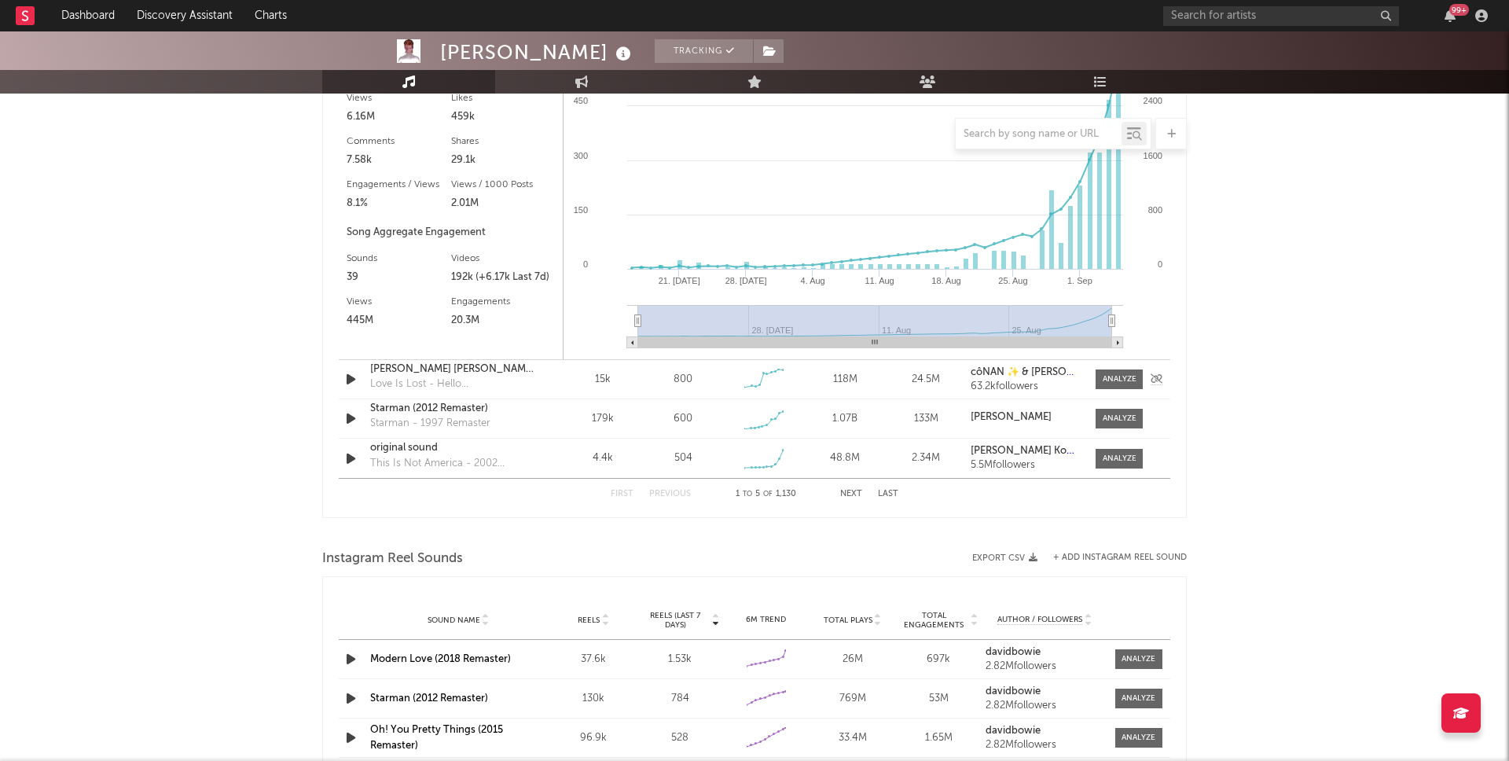
click at [351, 377] on icon "button" at bounding box center [351, 379] width 17 height 20
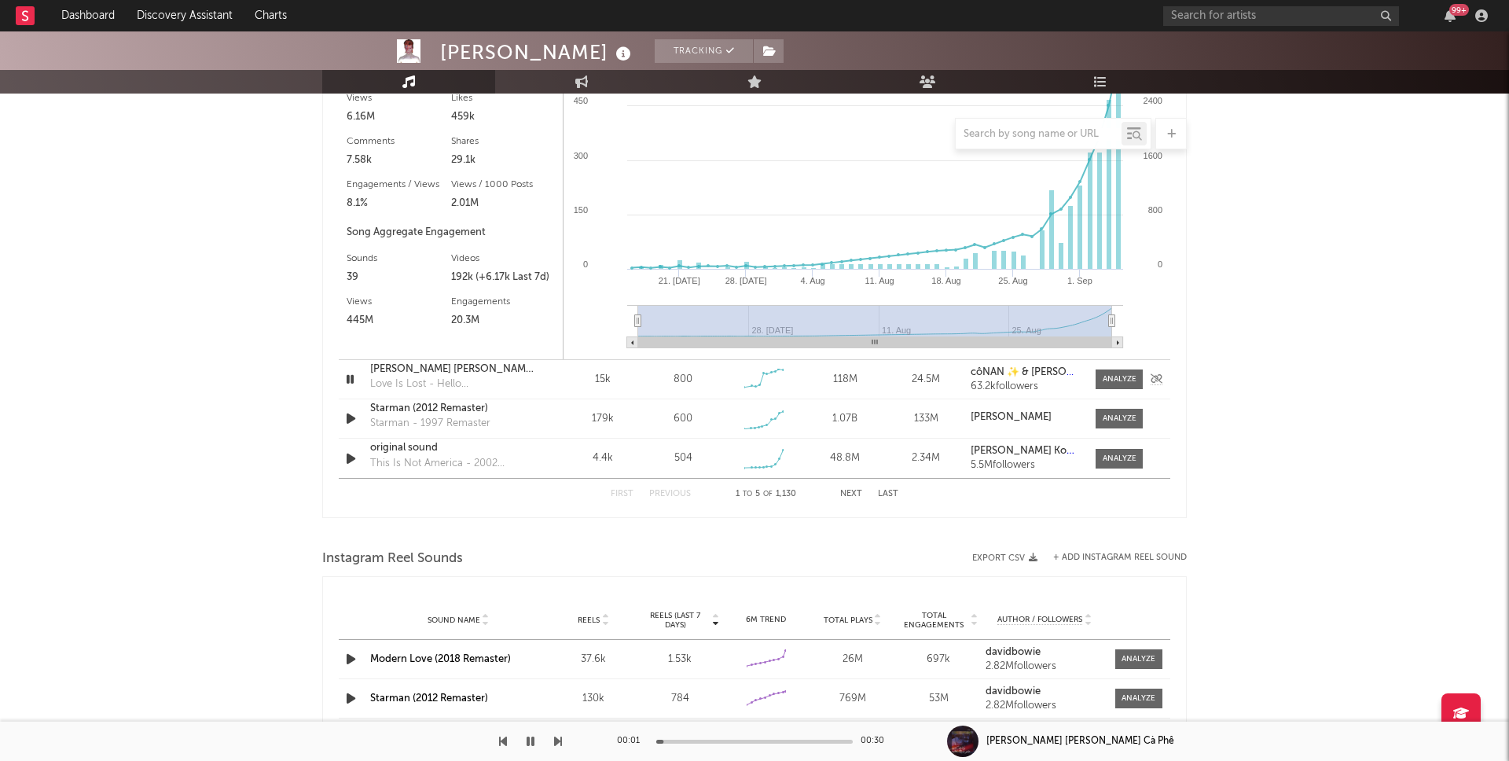
click at [352, 377] on icon "button" at bounding box center [350, 379] width 15 height 20
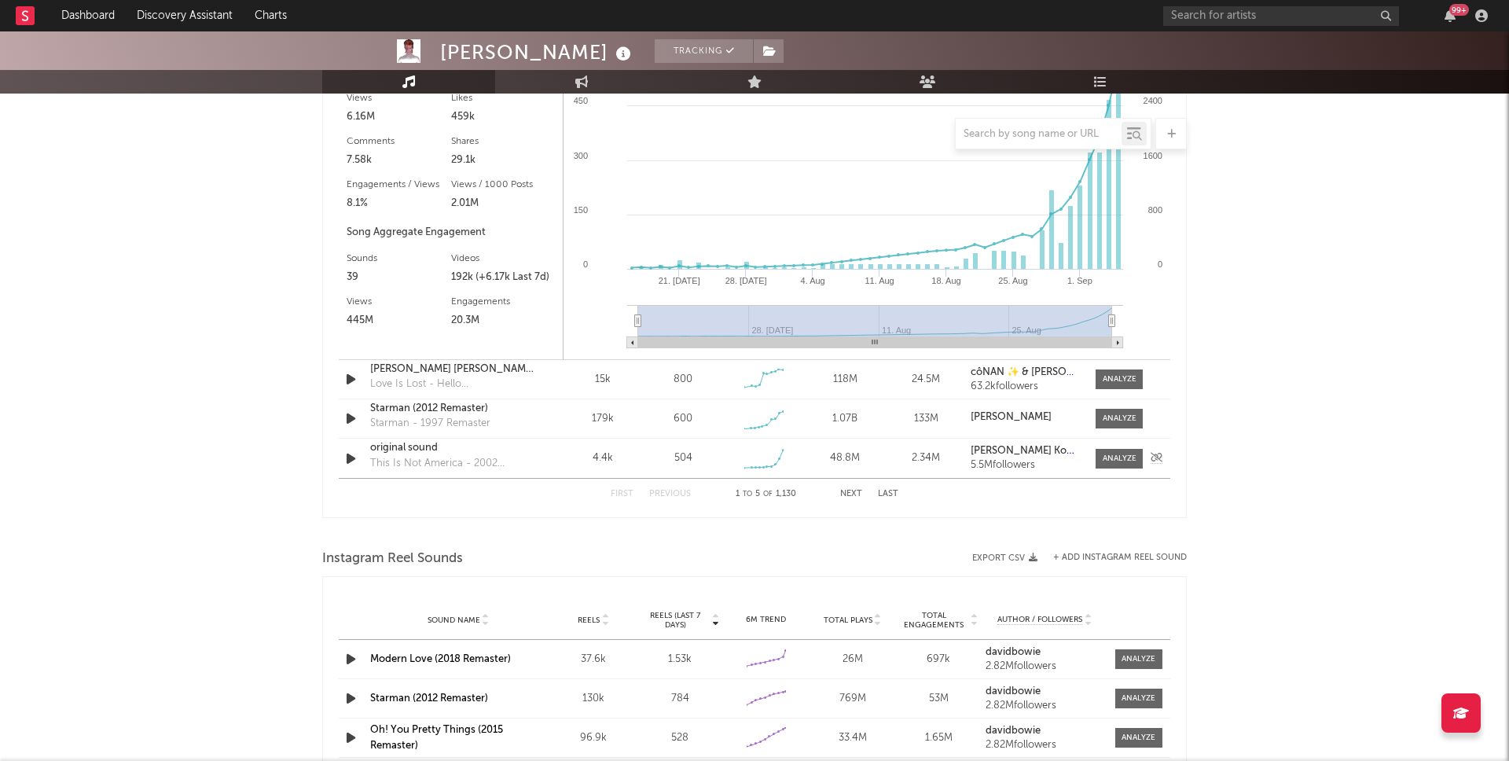
click at [348, 451] on icon "button" at bounding box center [351, 459] width 17 height 20
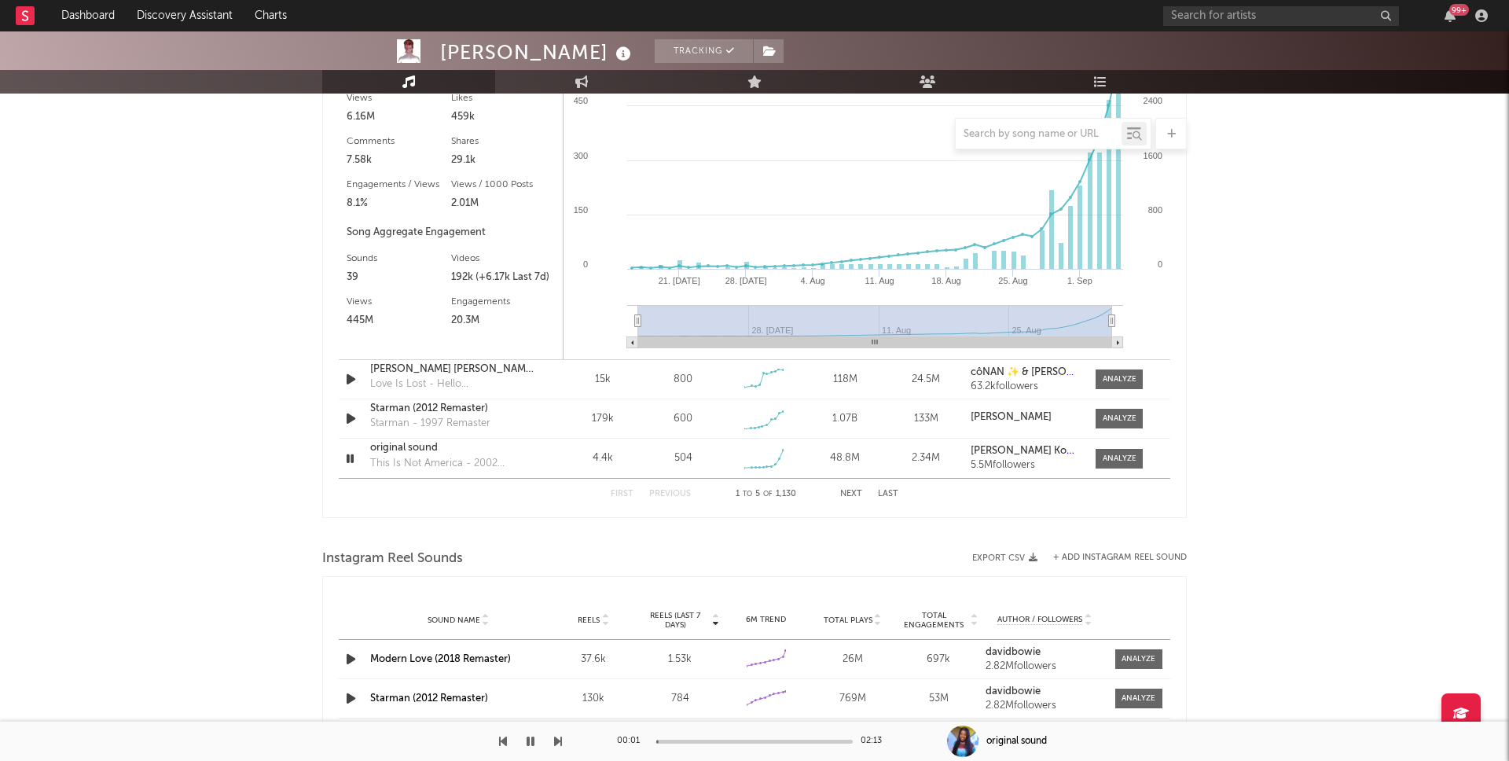
drag, startPoint x: 851, startPoint y: 490, endPoint x: 678, endPoint y: 526, distance: 176.7
click at [851, 490] on button "Next" at bounding box center [851, 494] width 22 height 9
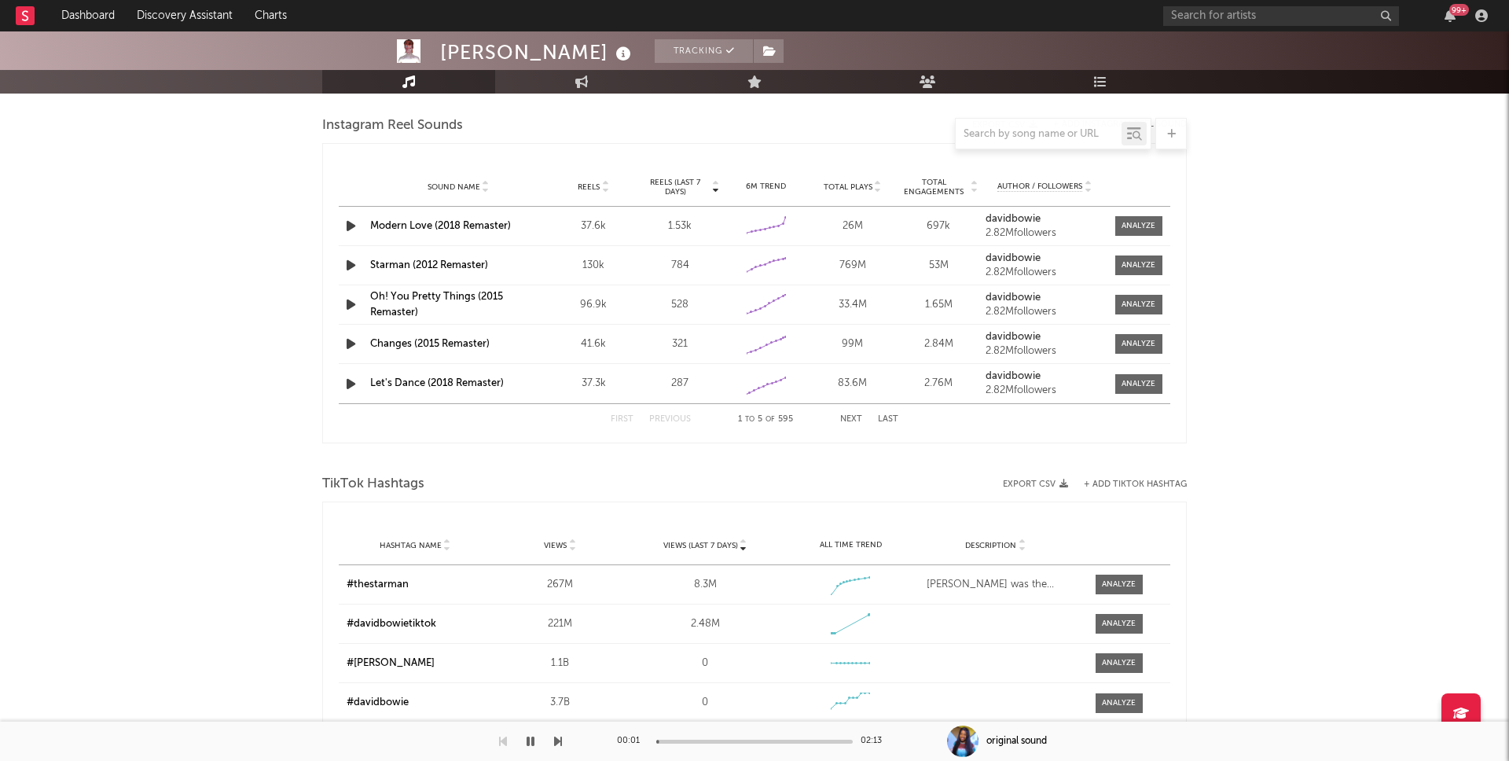
scroll to position [1355, 0]
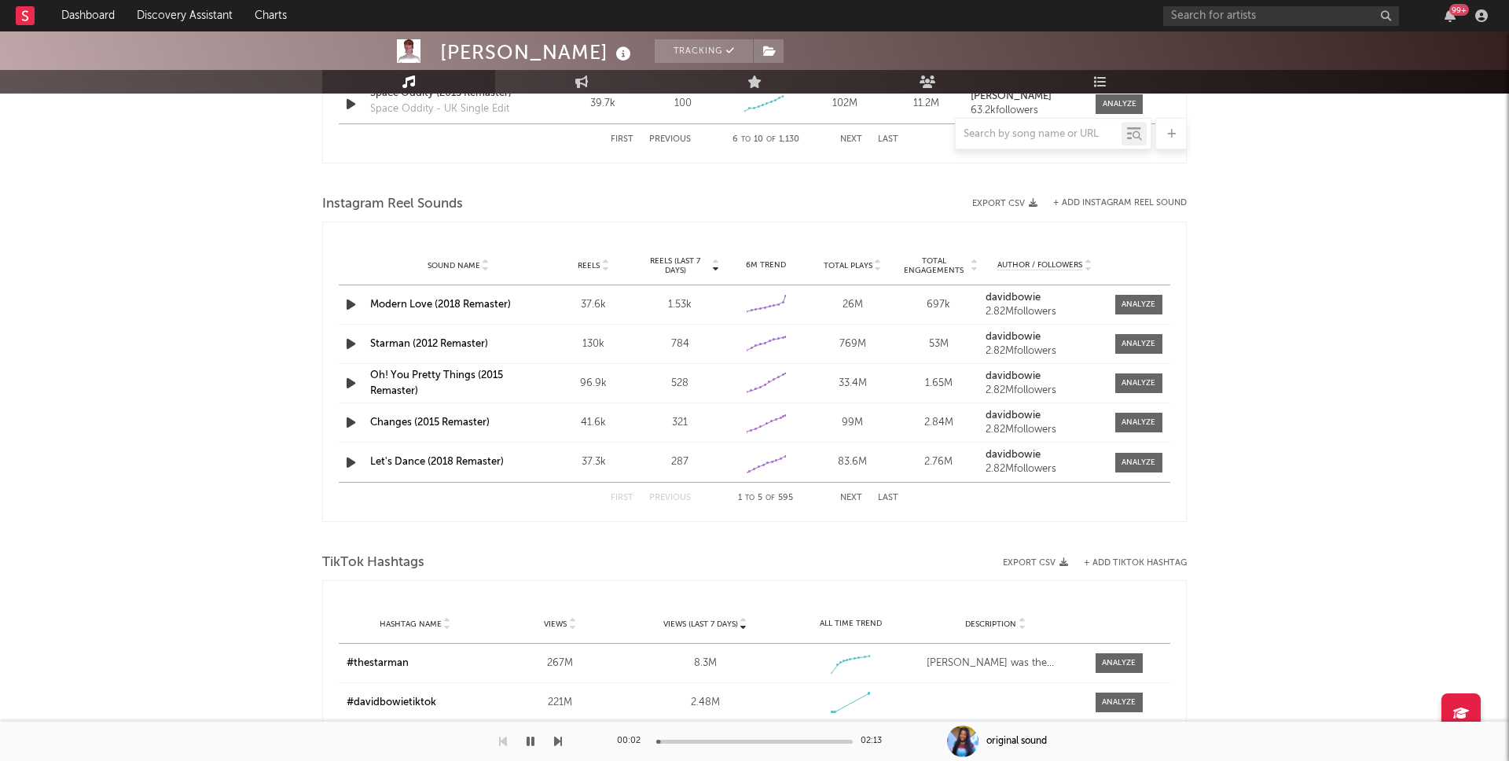
click at [357, 306] on icon "button" at bounding box center [351, 305] width 17 height 20
click at [357, 306] on icon "button" at bounding box center [350, 305] width 15 height 20
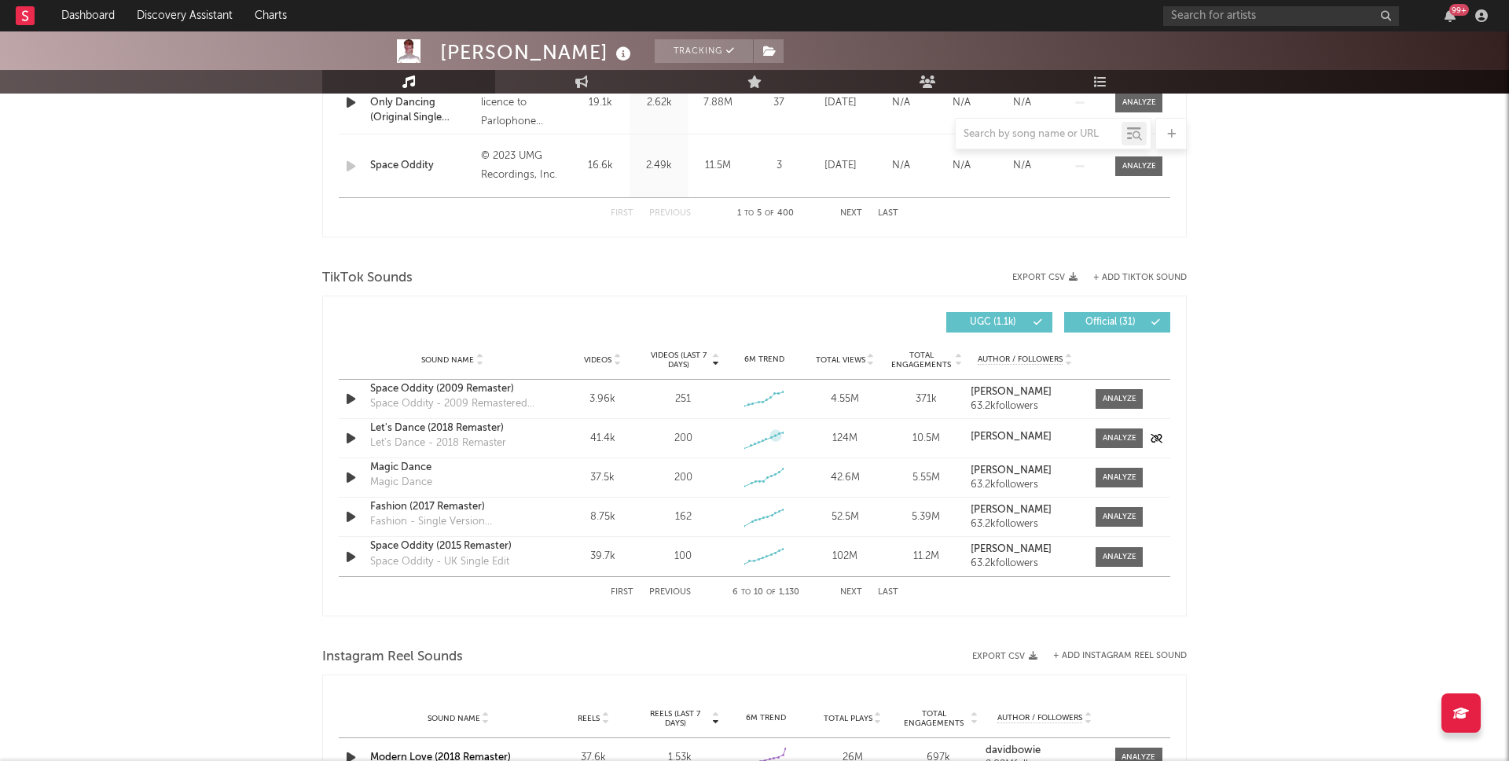
scroll to position [892, 0]
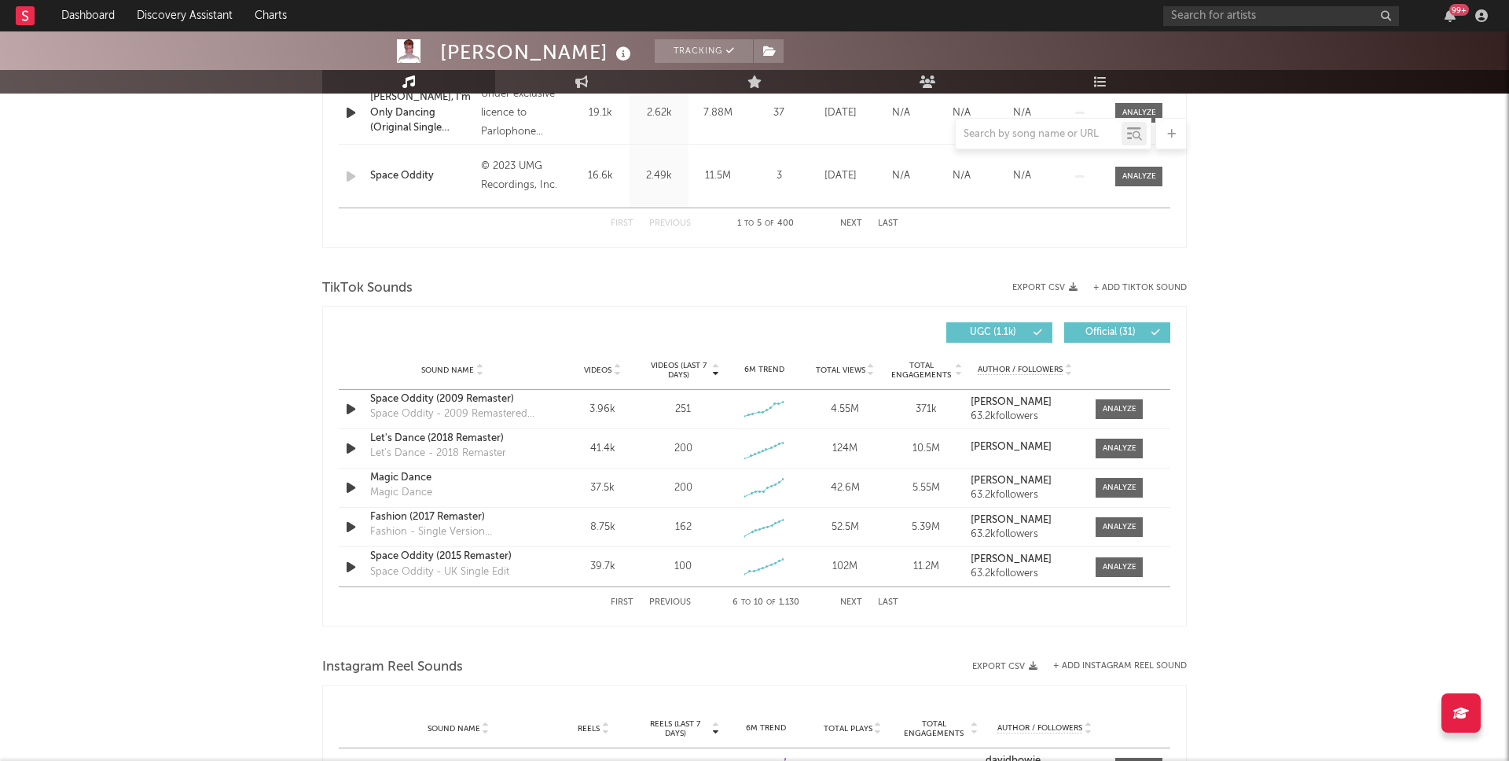
click at [1116, 322] on button "Official ( 31 )" at bounding box center [1117, 332] width 106 height 20
select select "1w"
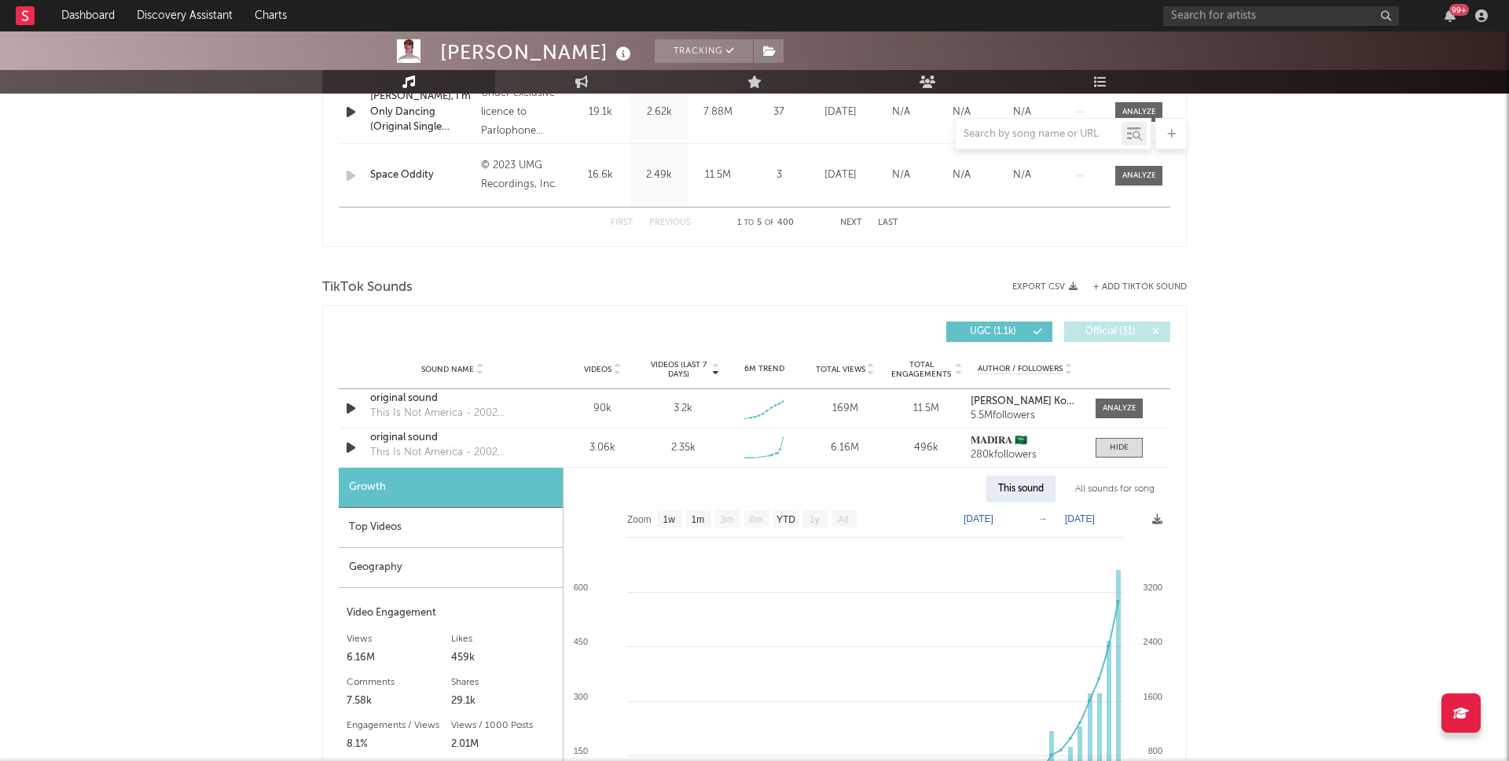
scroll to position [895, 0]
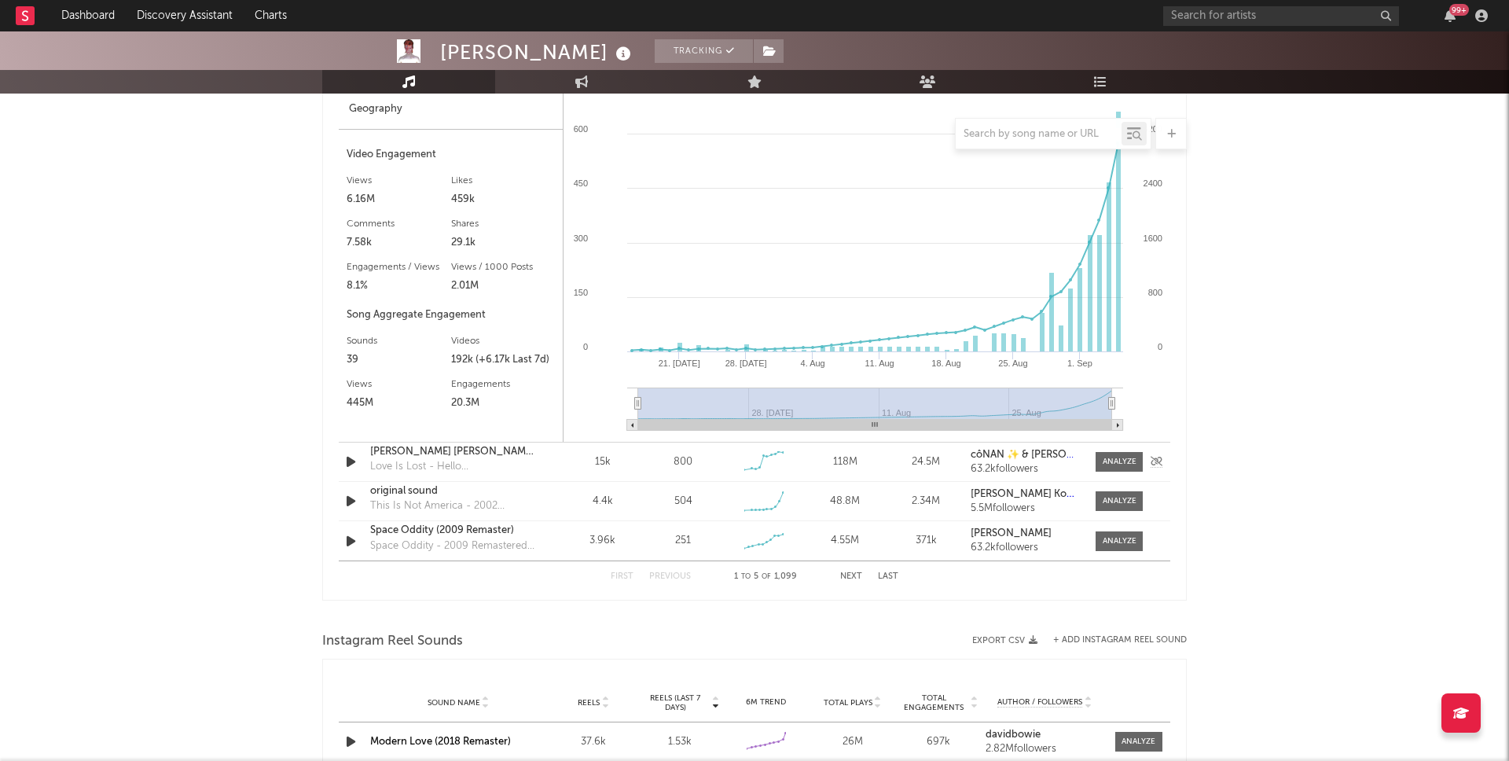
click at [356, 465] on icon "button" at bounding box center [351, 462] width 17 height 20
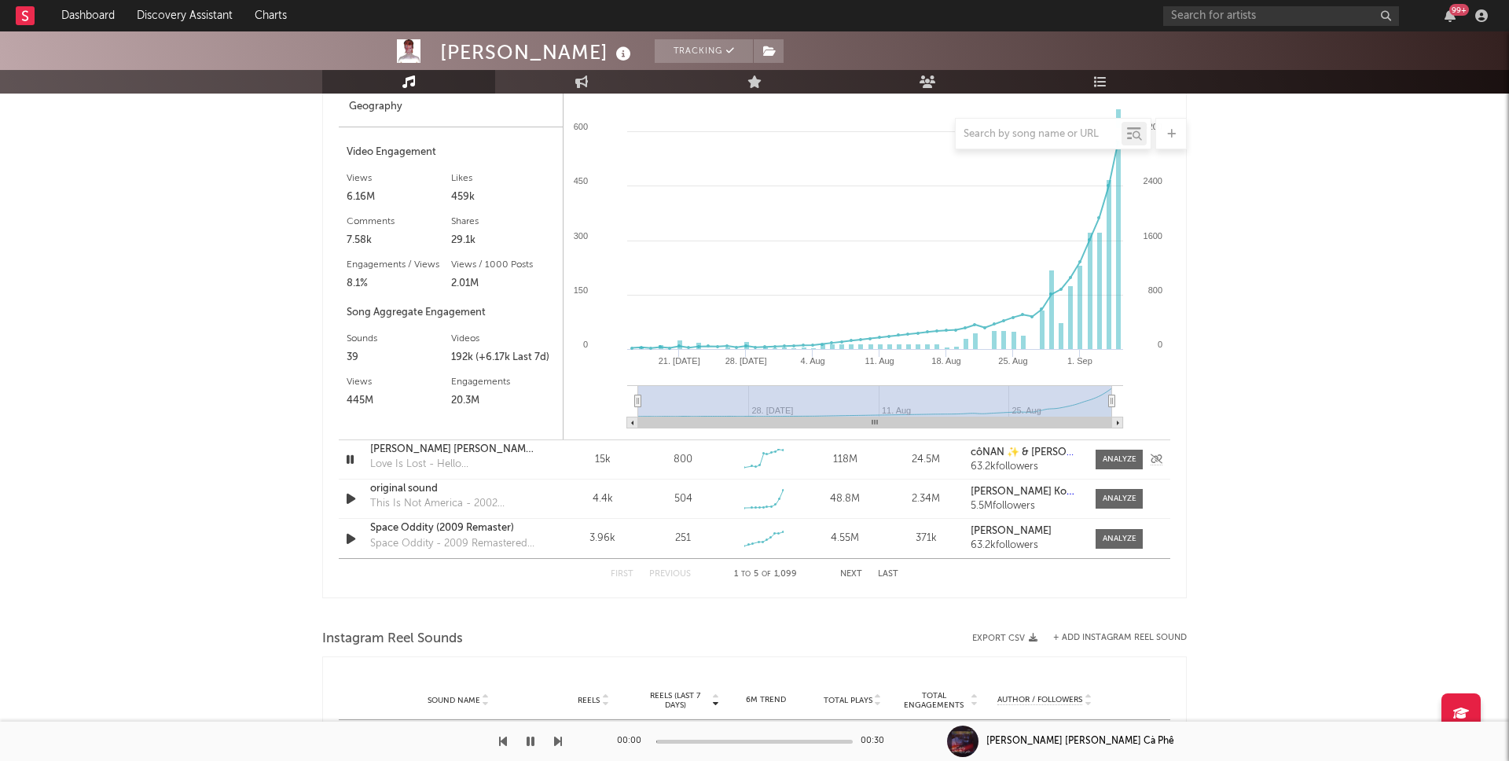
scroll to position [1355, 0]
click at [356, 465] on icon "button" at bounding box center [350, 458] width 15 height 20
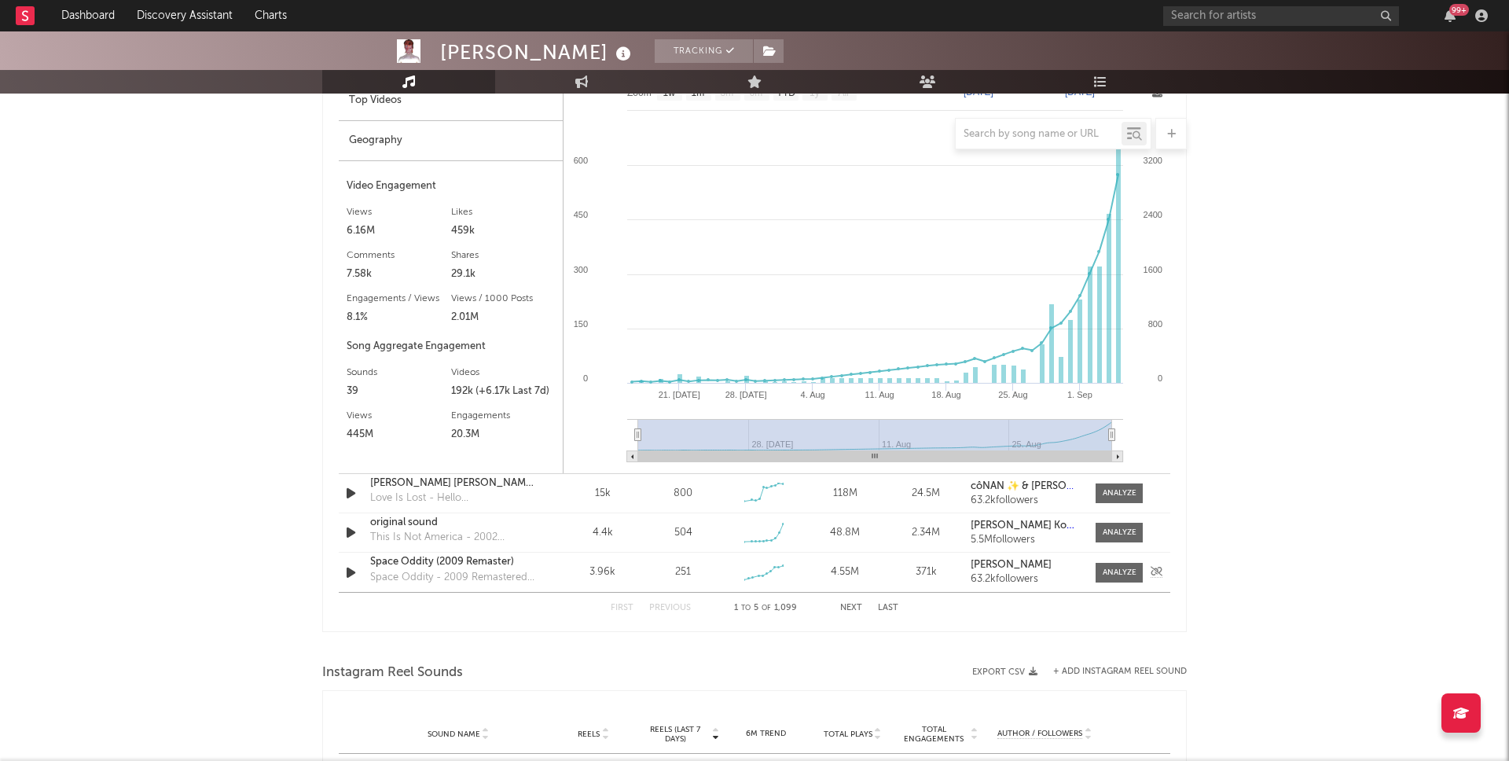
scroll to position [1318, 0]
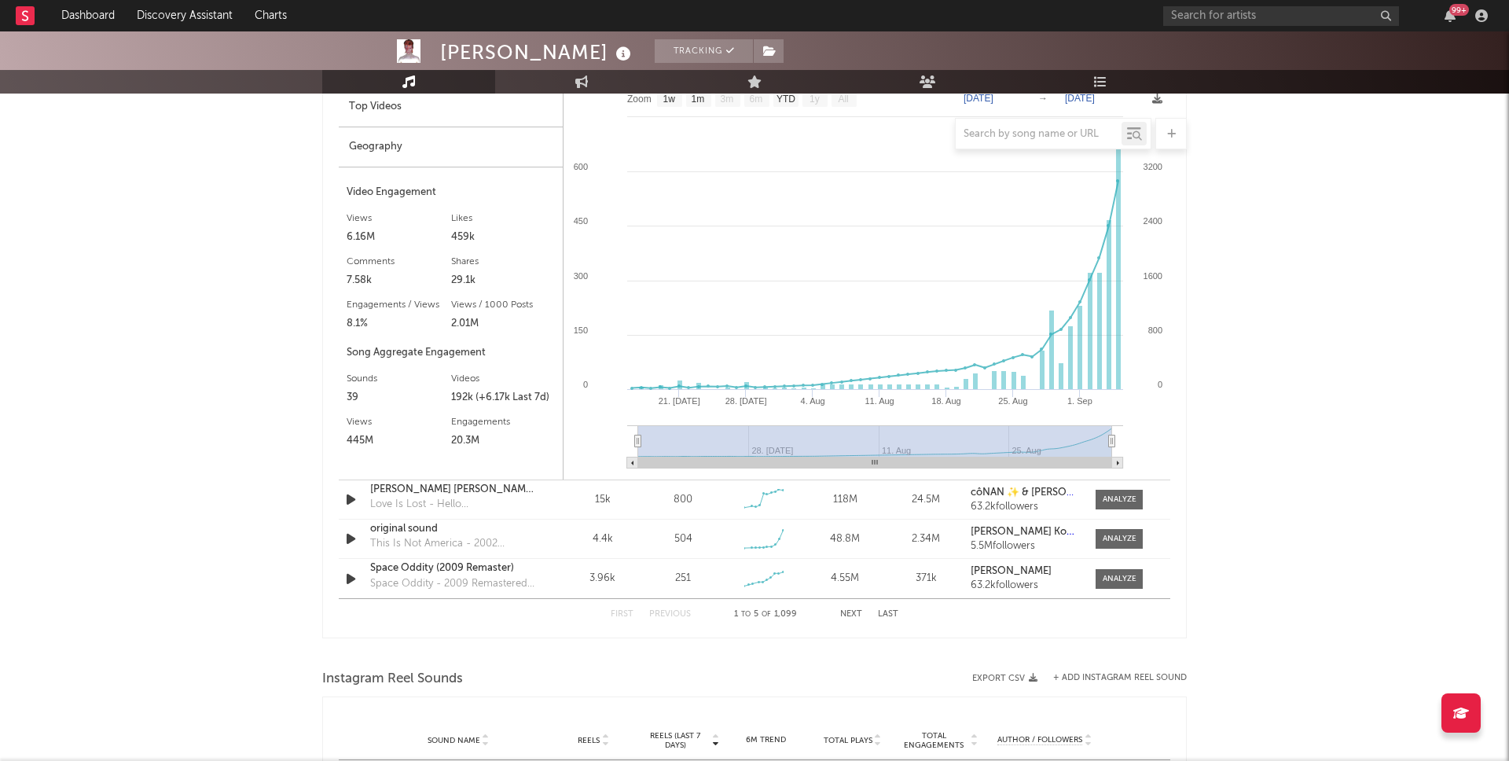
click at [847, 611] on button "Next" at bounding box center [851, 614] width 22 height 9
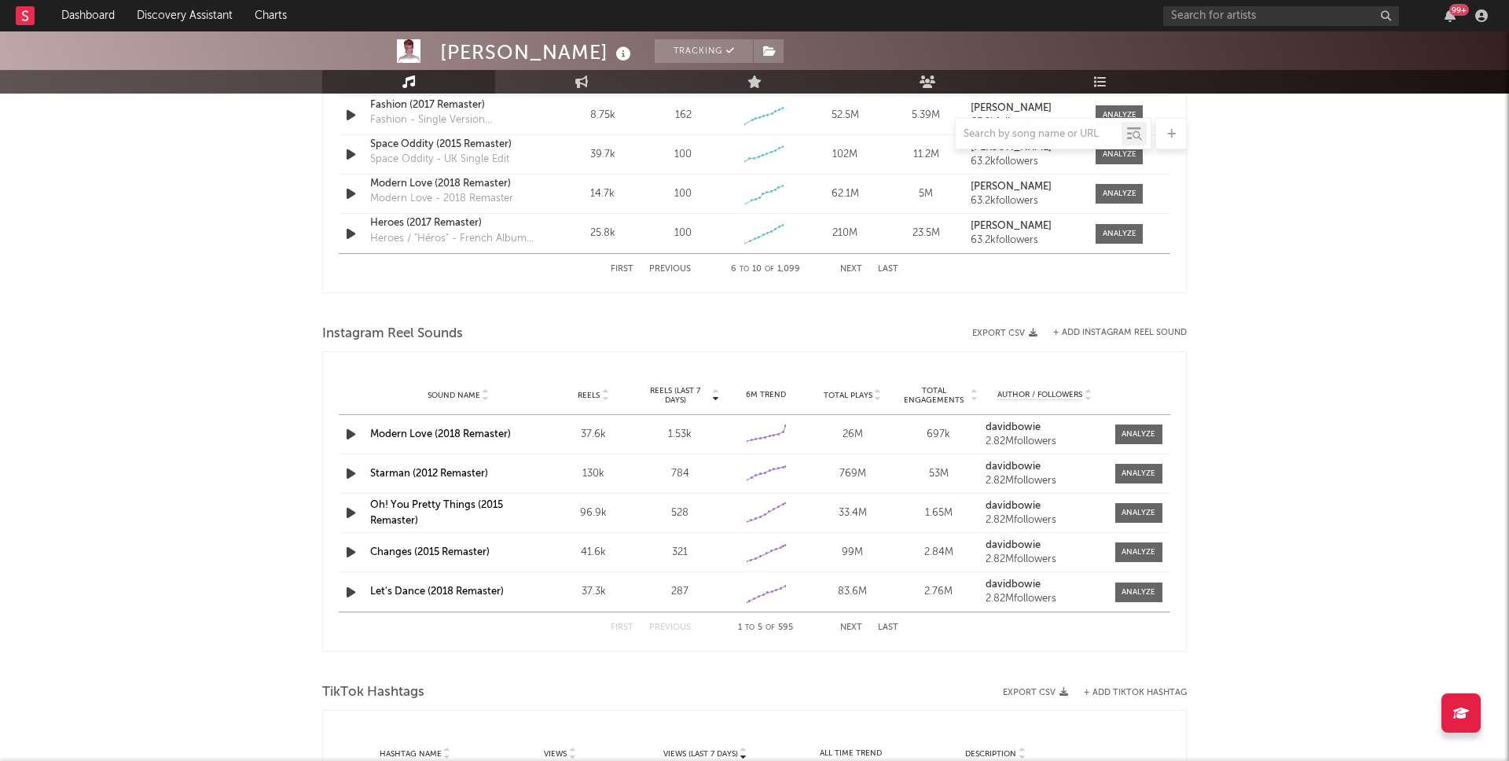
scroll to position [969, 0]
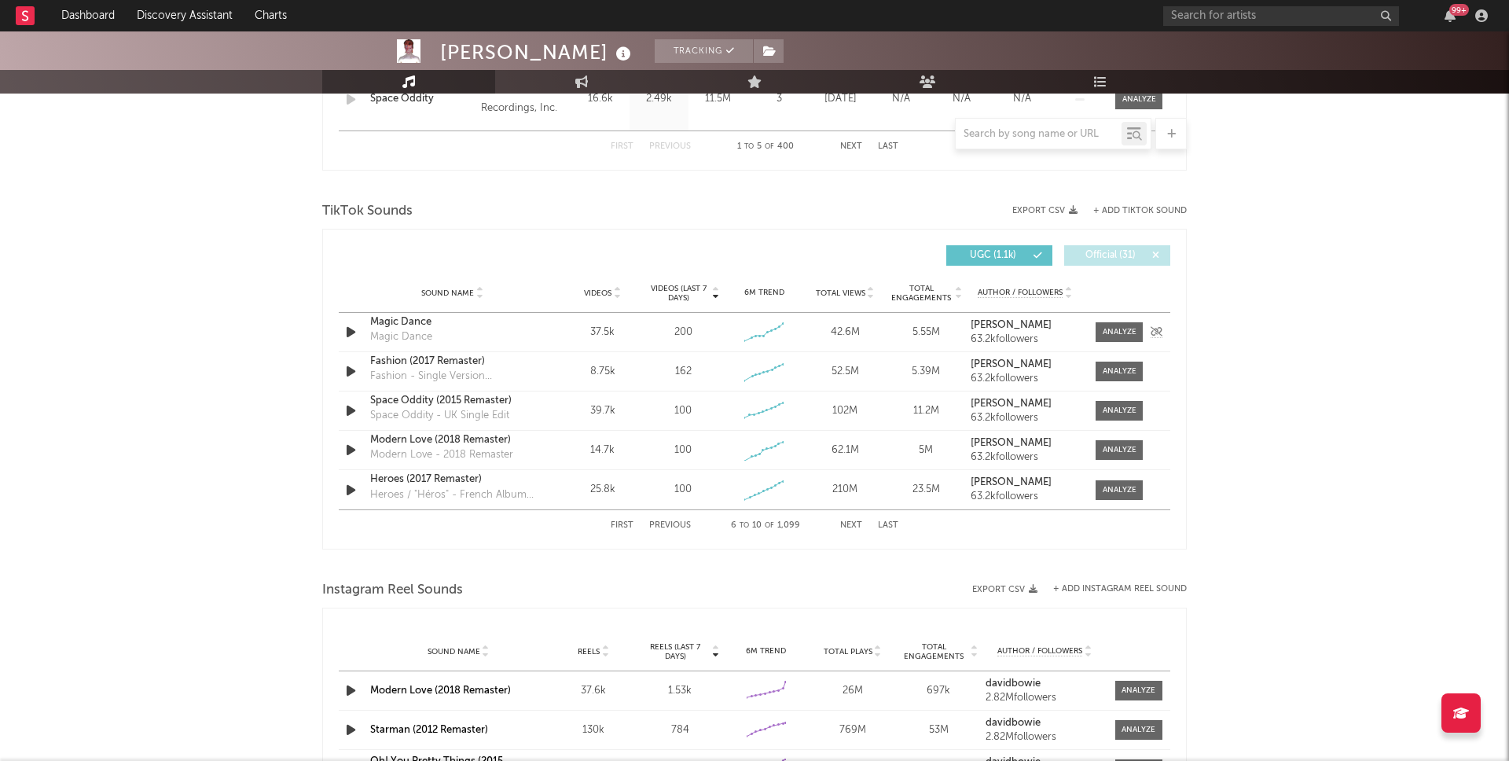
click at [345, 334] on icon "button" at bounding box center [351, 332] width 17 height 20
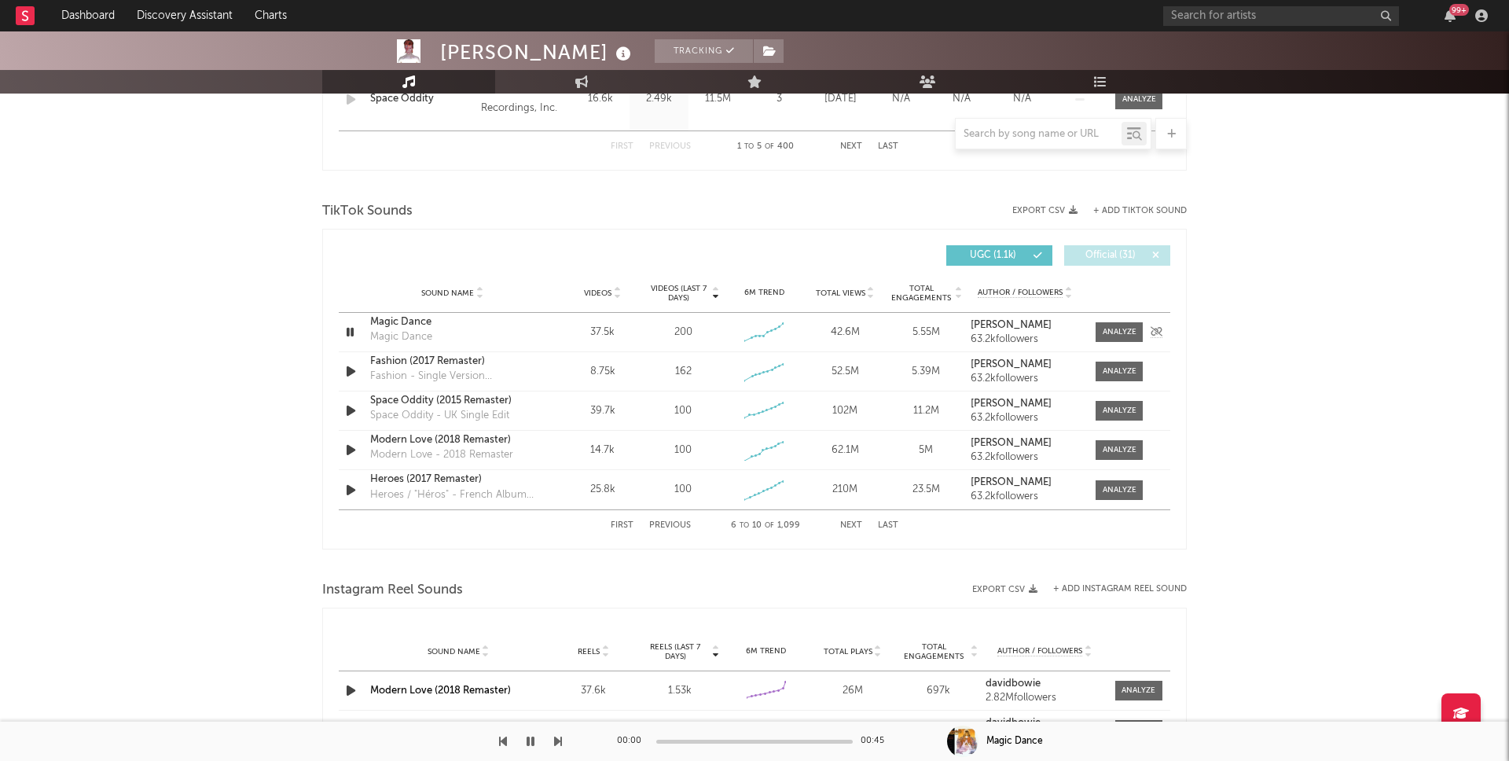
click at [345, 334] on icon "button" at bounding box center [350, 332] width 15 height 20
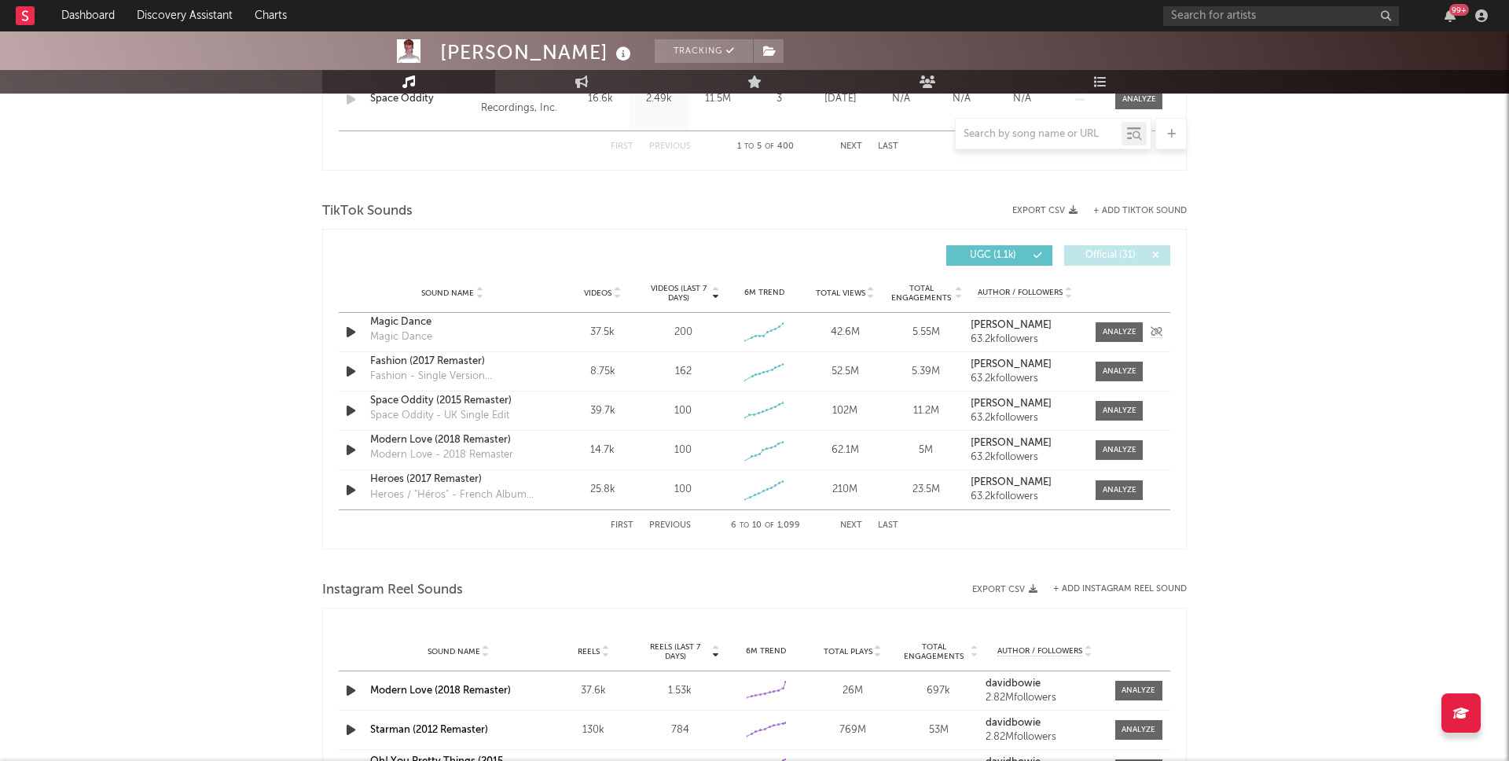
click at [345, 334] on icon "button" at bounding box center [351, 332] width 17 height 20
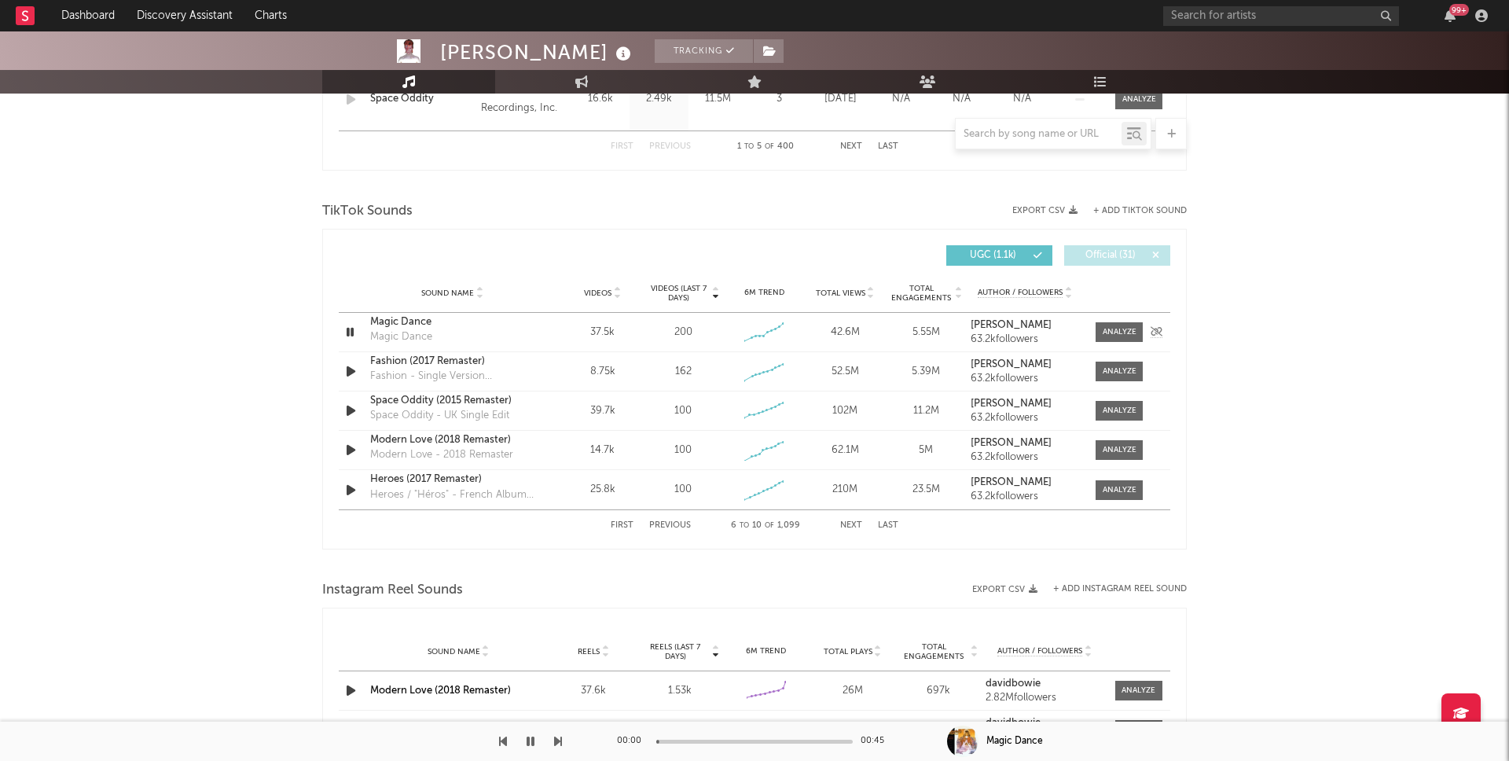
click at [345, 334] on icon "button" at bounding box center [350, 332] width 15 height 20
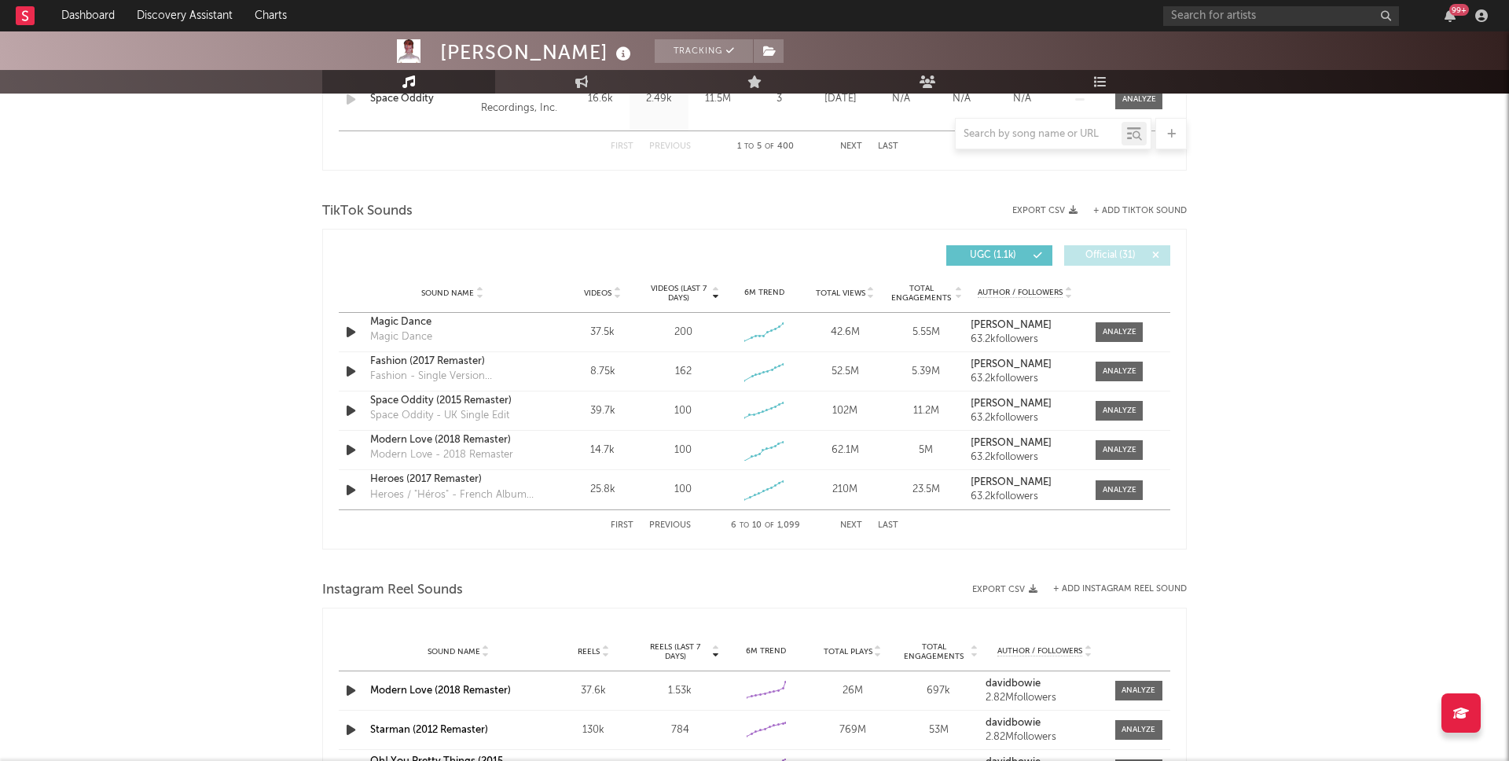
click at [855, 526] on button "Next" at bounding box center [851, 525] width 22 height 9
click at [358, 336] on icon "button" at bounding box center [351, 332] width 17 height 20
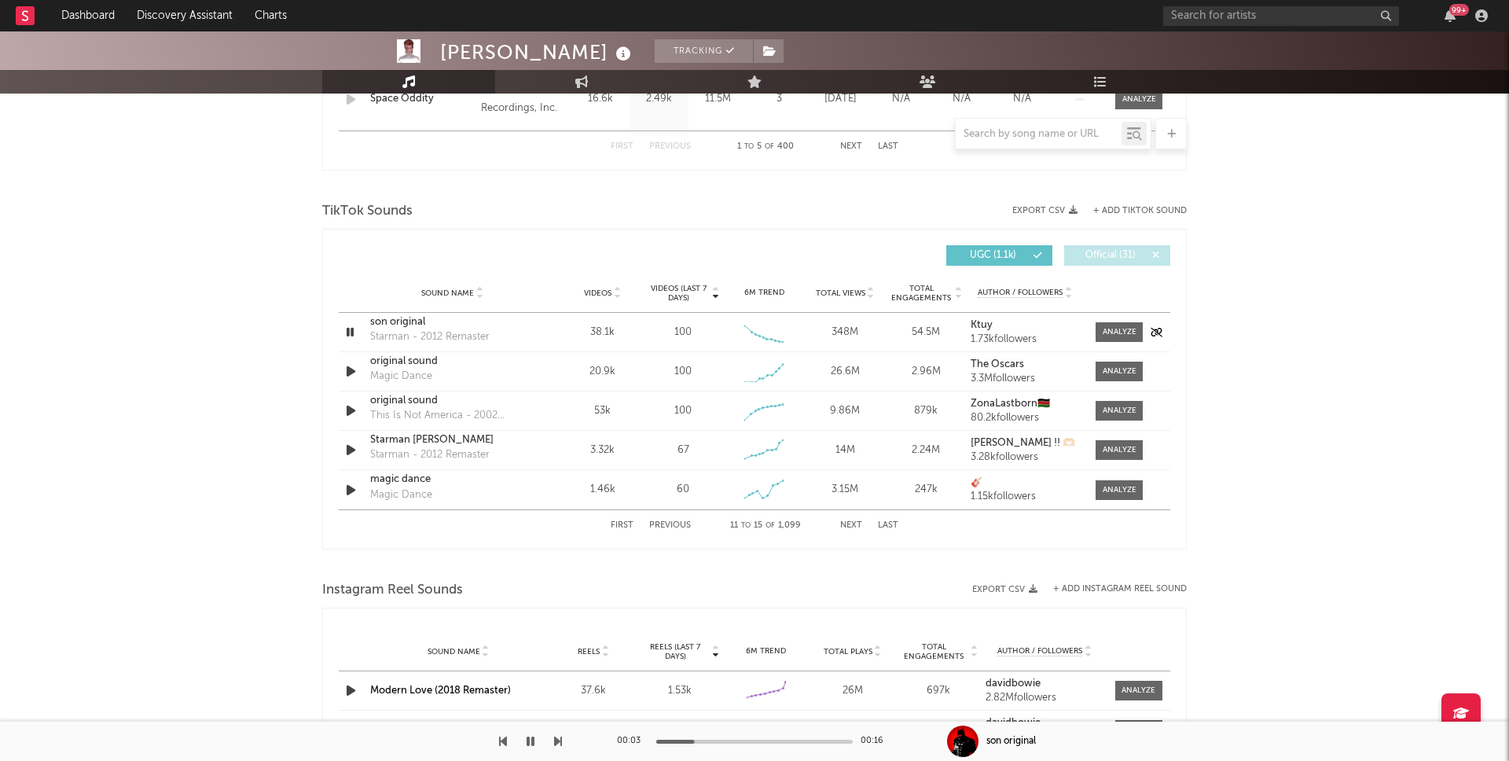
click at [353, 336] on icon "button" at bounding box center [350, 332] width 15 height 20
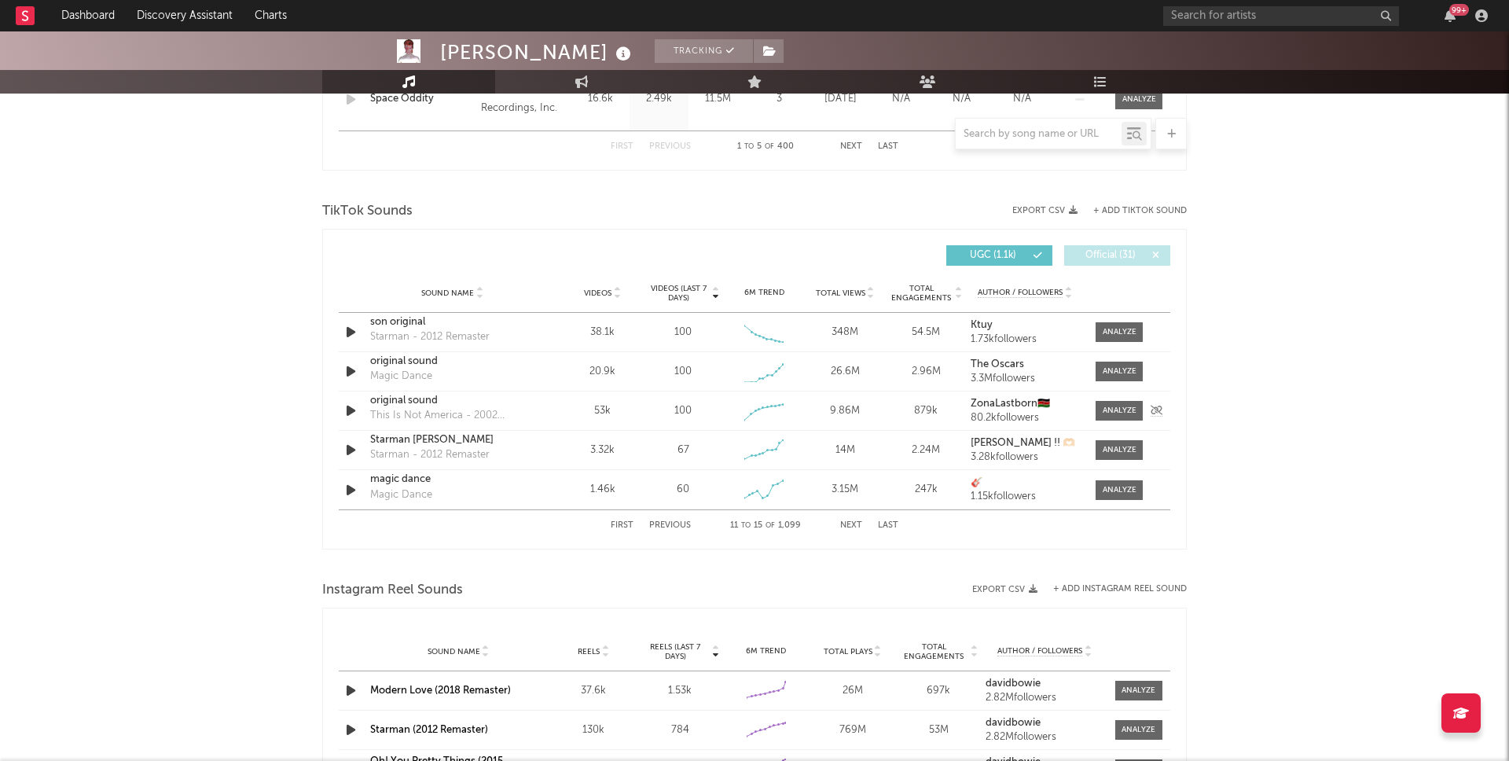
click at [353, 413] on icon "button" at bounding box center [351, 411] width 17 height 20
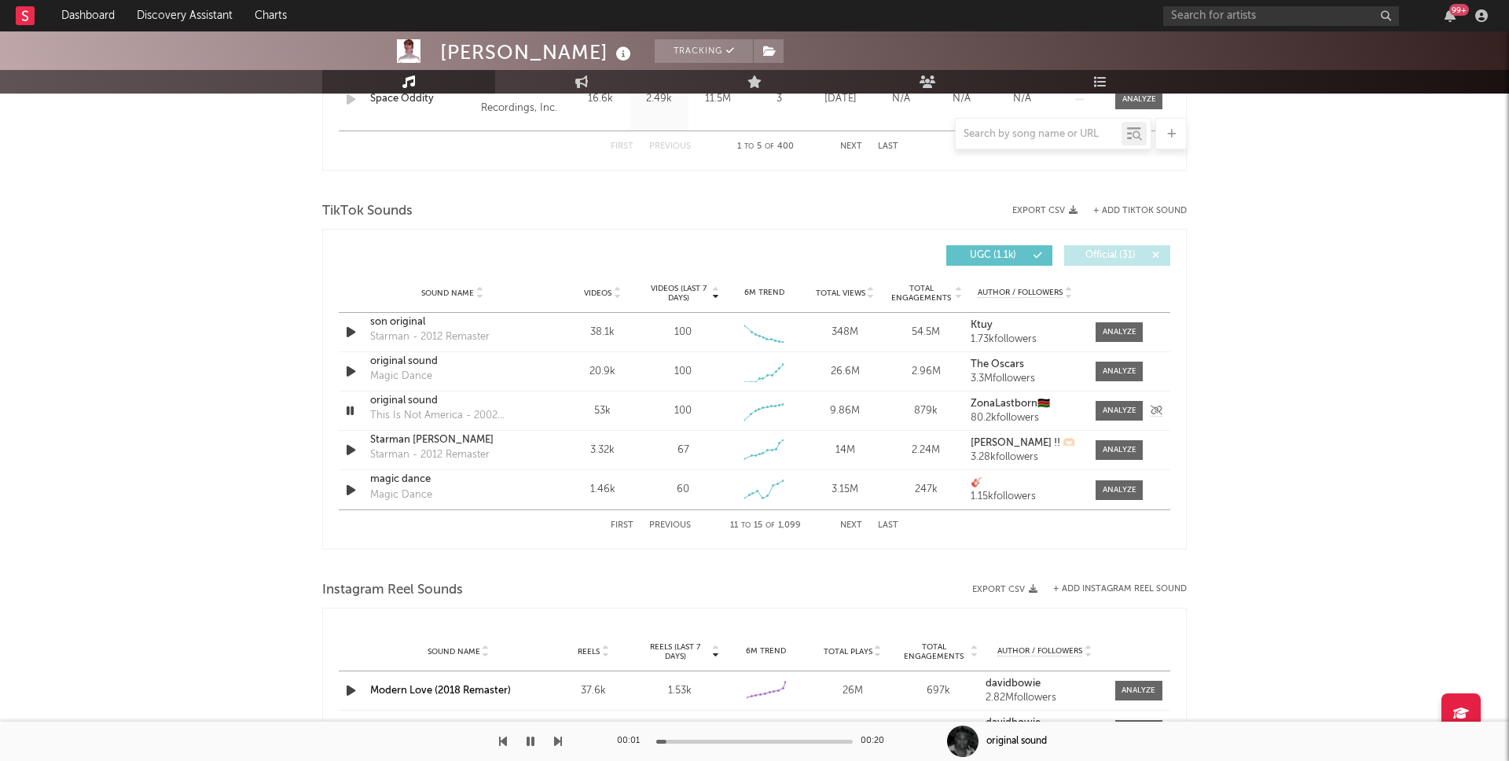
click at [353, 413] on icon "button" at bounding box center [350, 411] width 15 height 20
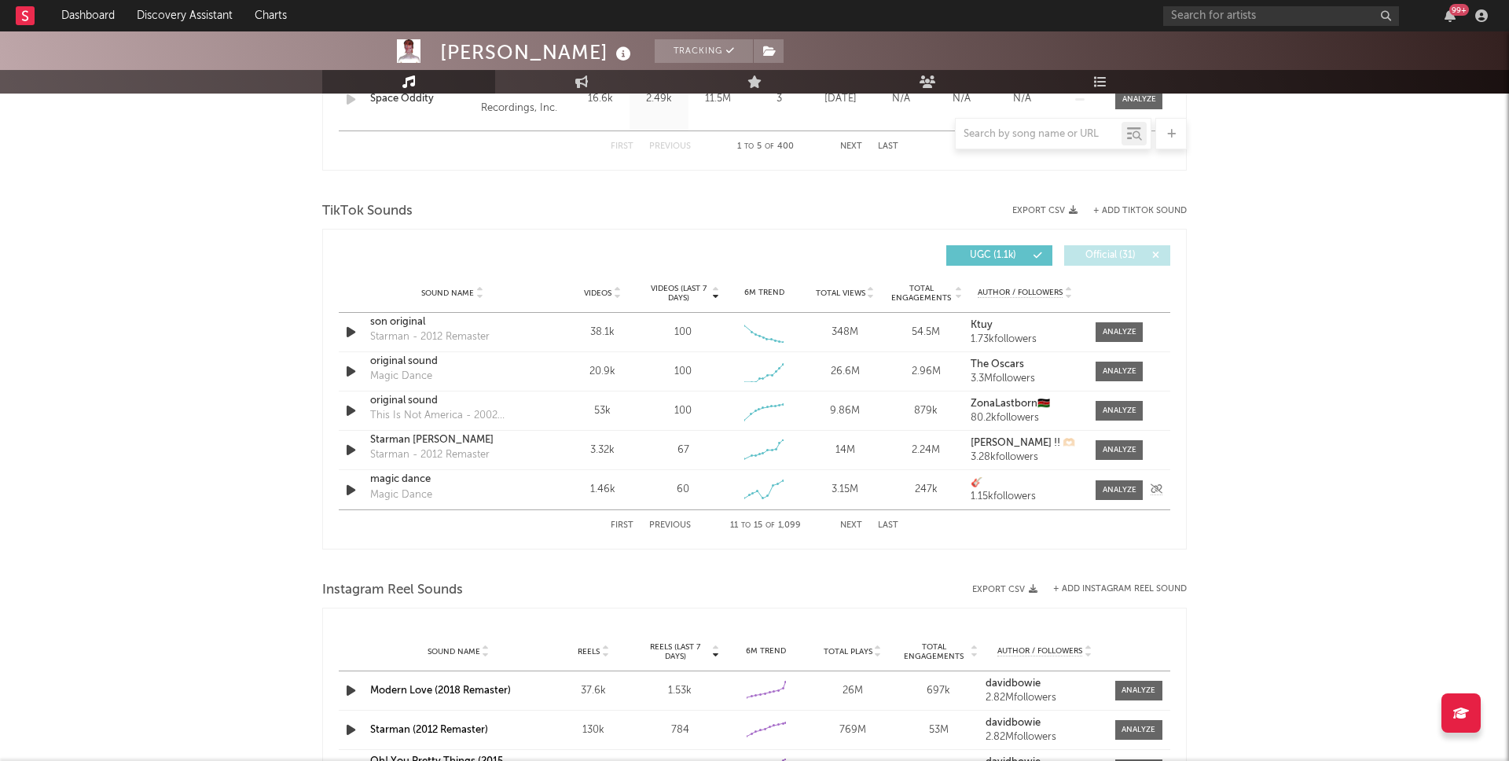
click at [352, 491] on icon "button" at bounding box center [351, 490] width 17 height 20
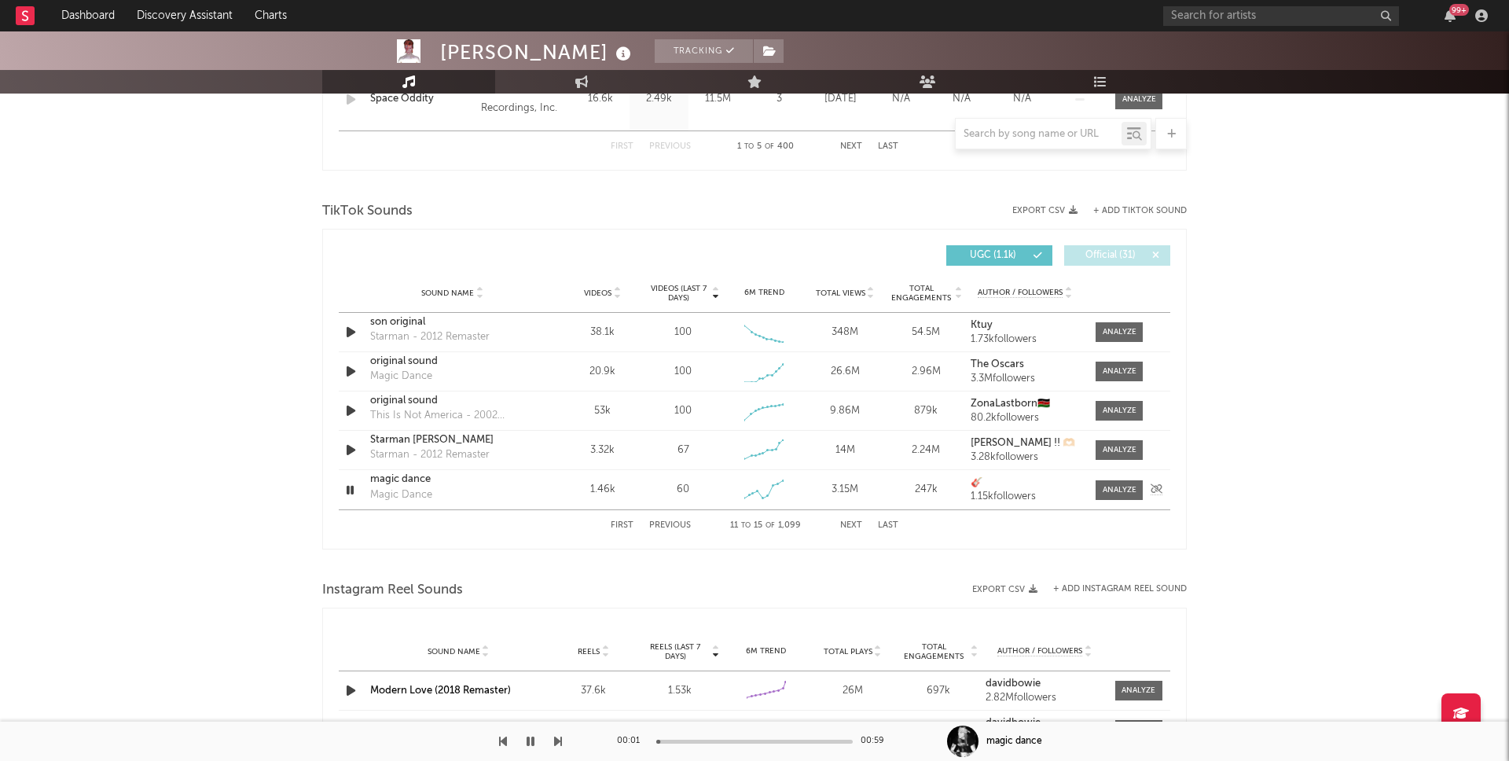
click at [352, 491] on icon "button" at bounding box center [350, 490] width 15 height 20
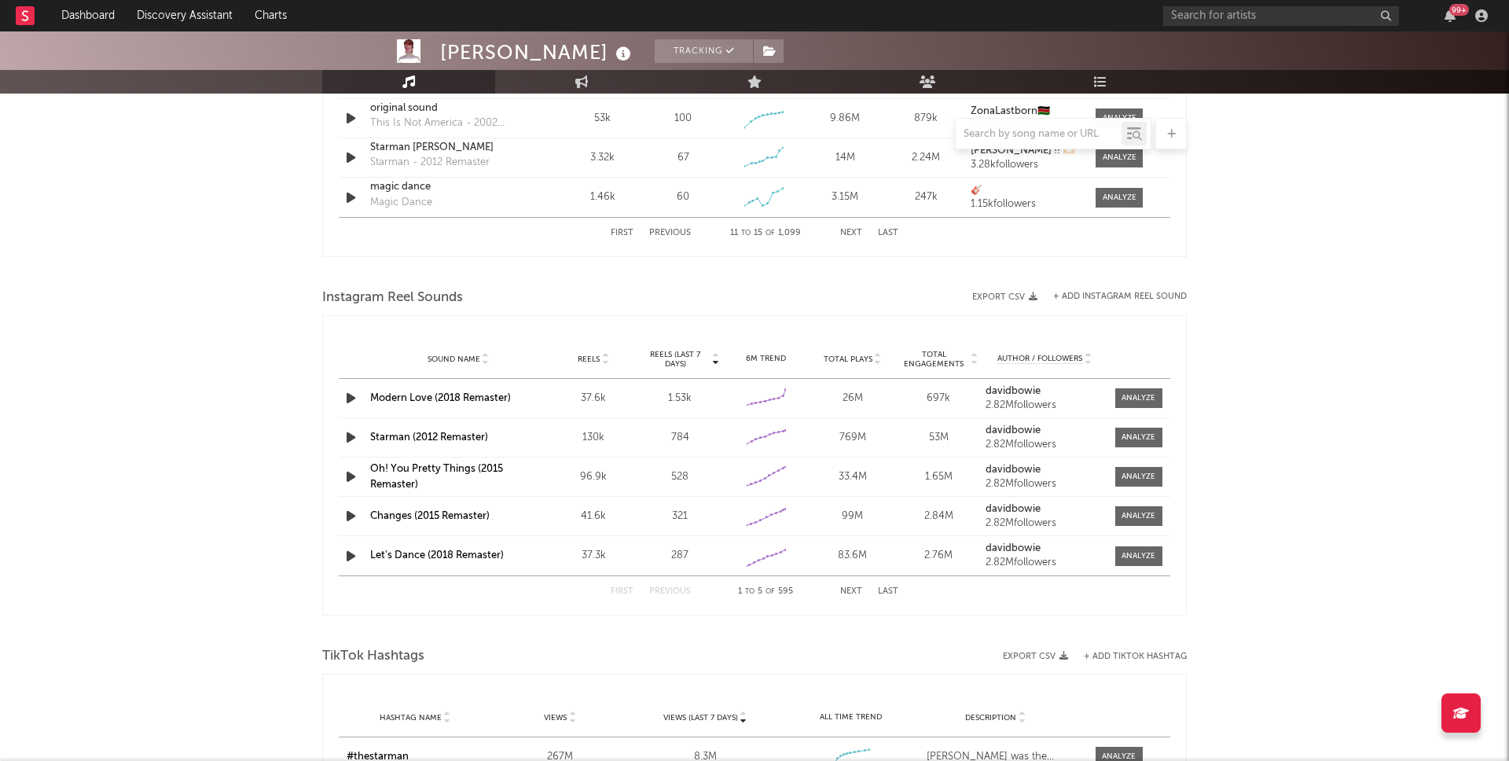
scroll to position [1456, 0]
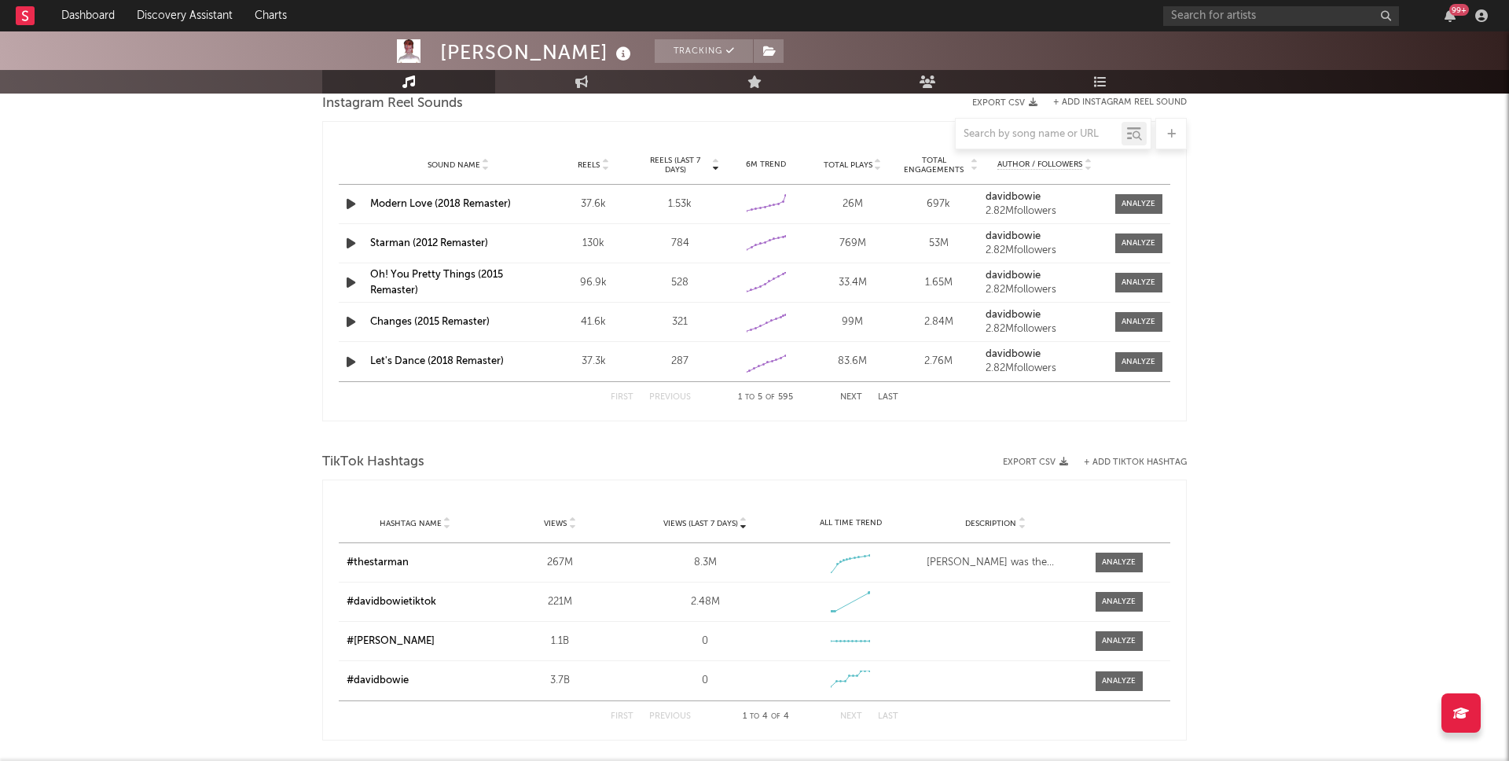
click at [860, 395] on button "Next" at bounding box center [851, 397] width 22 height 9
click at [858, 395] on button "Next" at bounding box center [851, 397] width 22 height 9
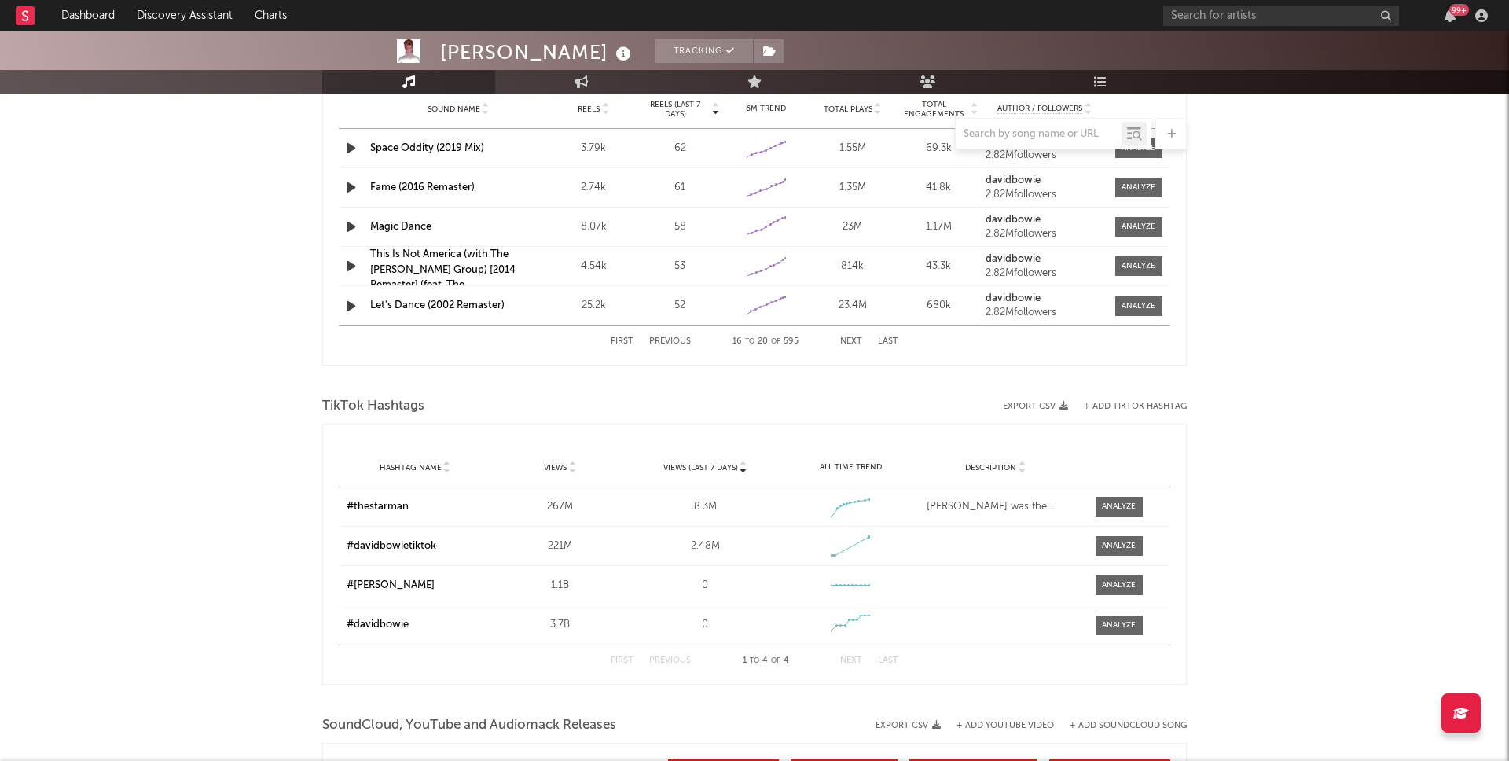
scroll to position [1513, 0]
click at [433, 259] on div "This Is Not America (with The [PERSON_NAME] Group) [2014 Remaster] (feat. The […" at bounding box center [458, 275] width 176 height 61
click at [357, 270] on icon "button" at bounding box center [351, 266] width 17 height 20
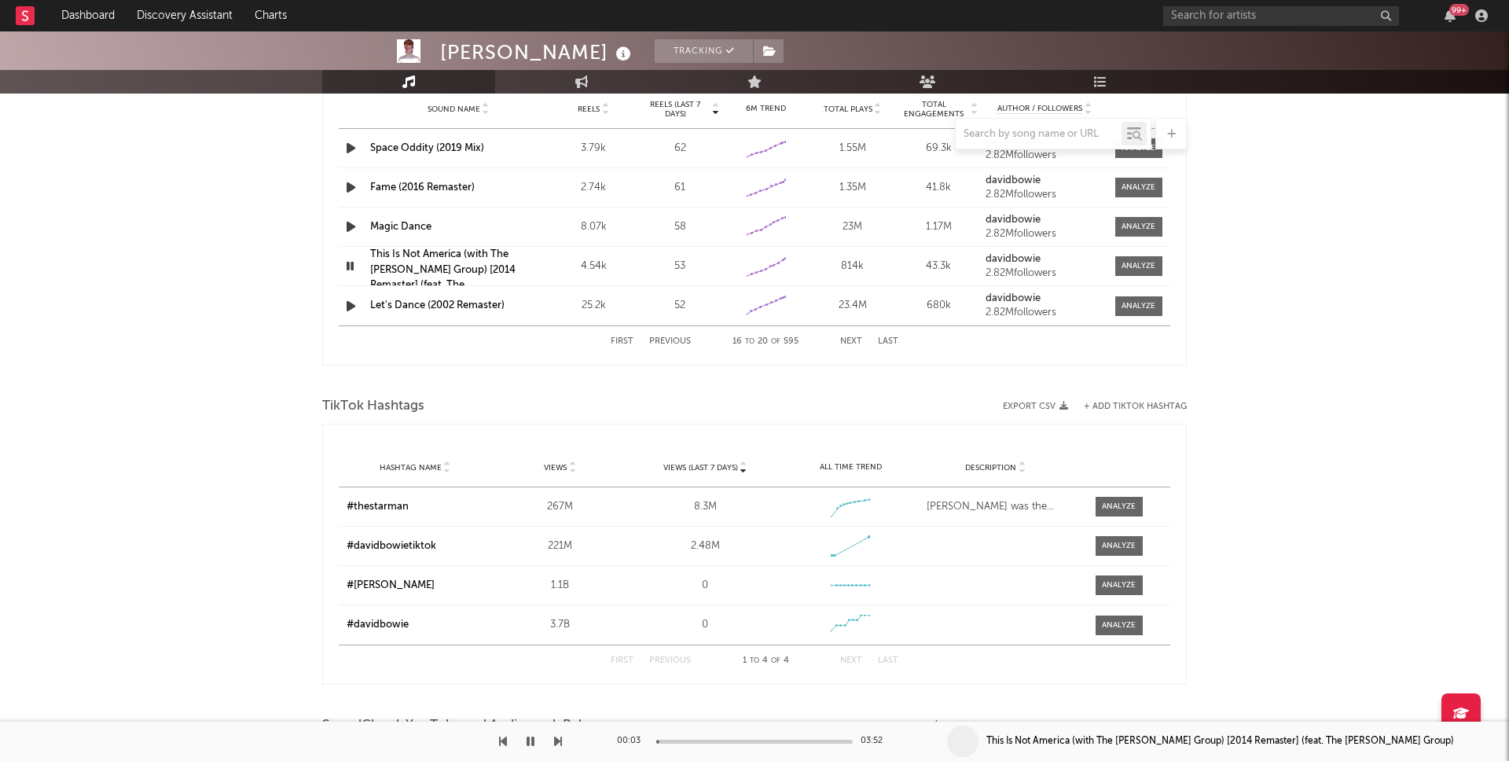
click at [348, 267] on icon "button" at bounding box center [350, 266] width 15 height 20
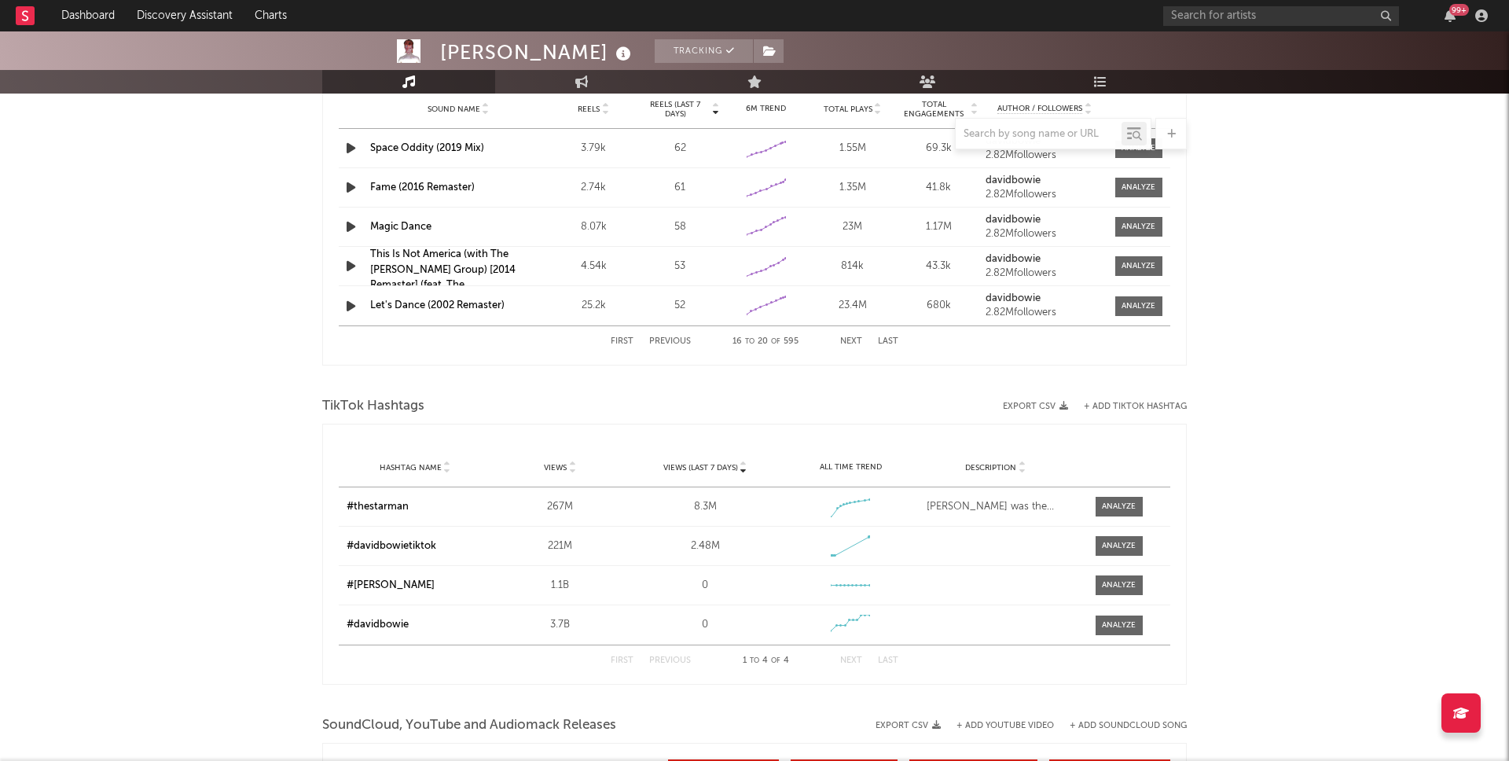
click at [854, 342] on button "Next" at bounding box center [851, 341] width 22 height 9
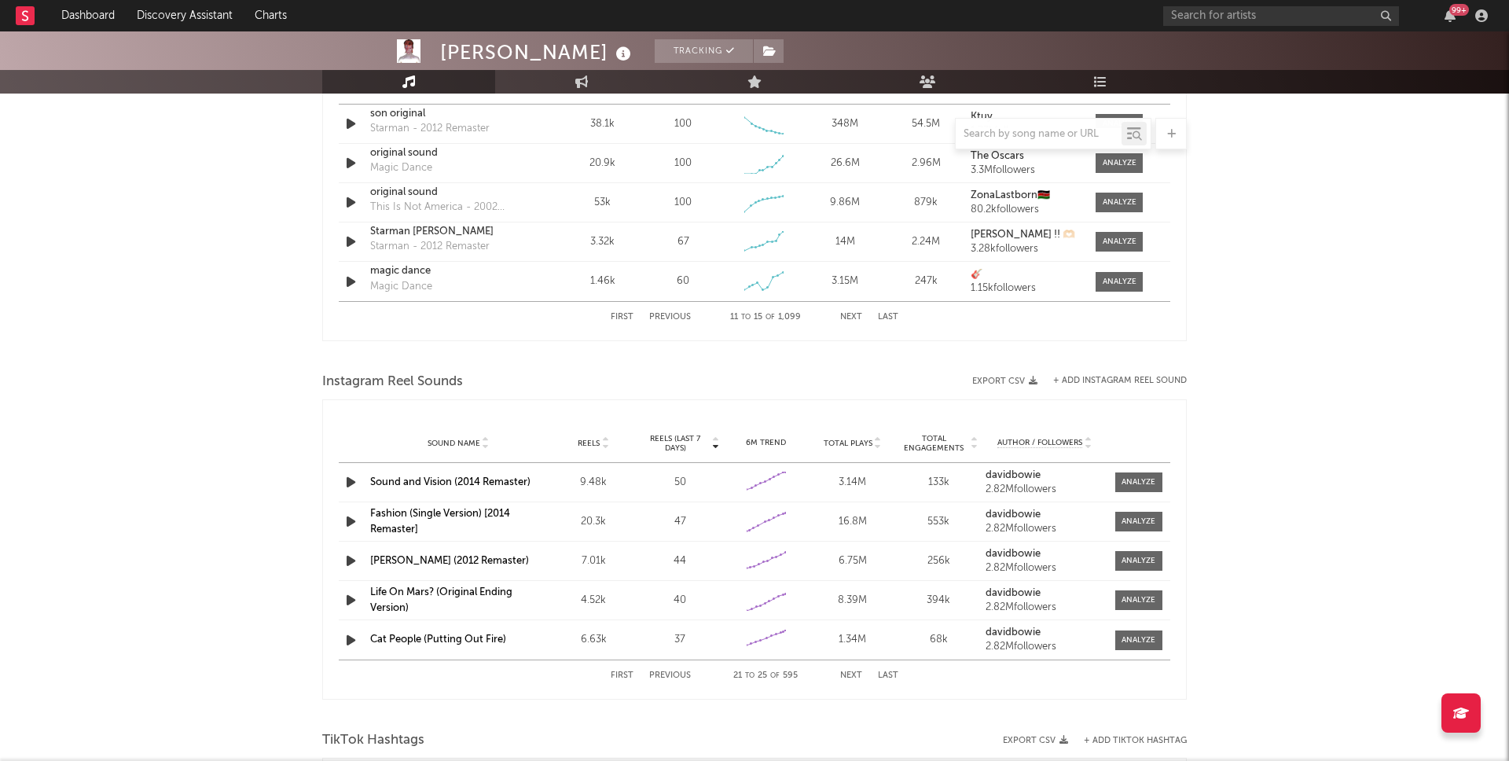
scroll to position [922, 0]
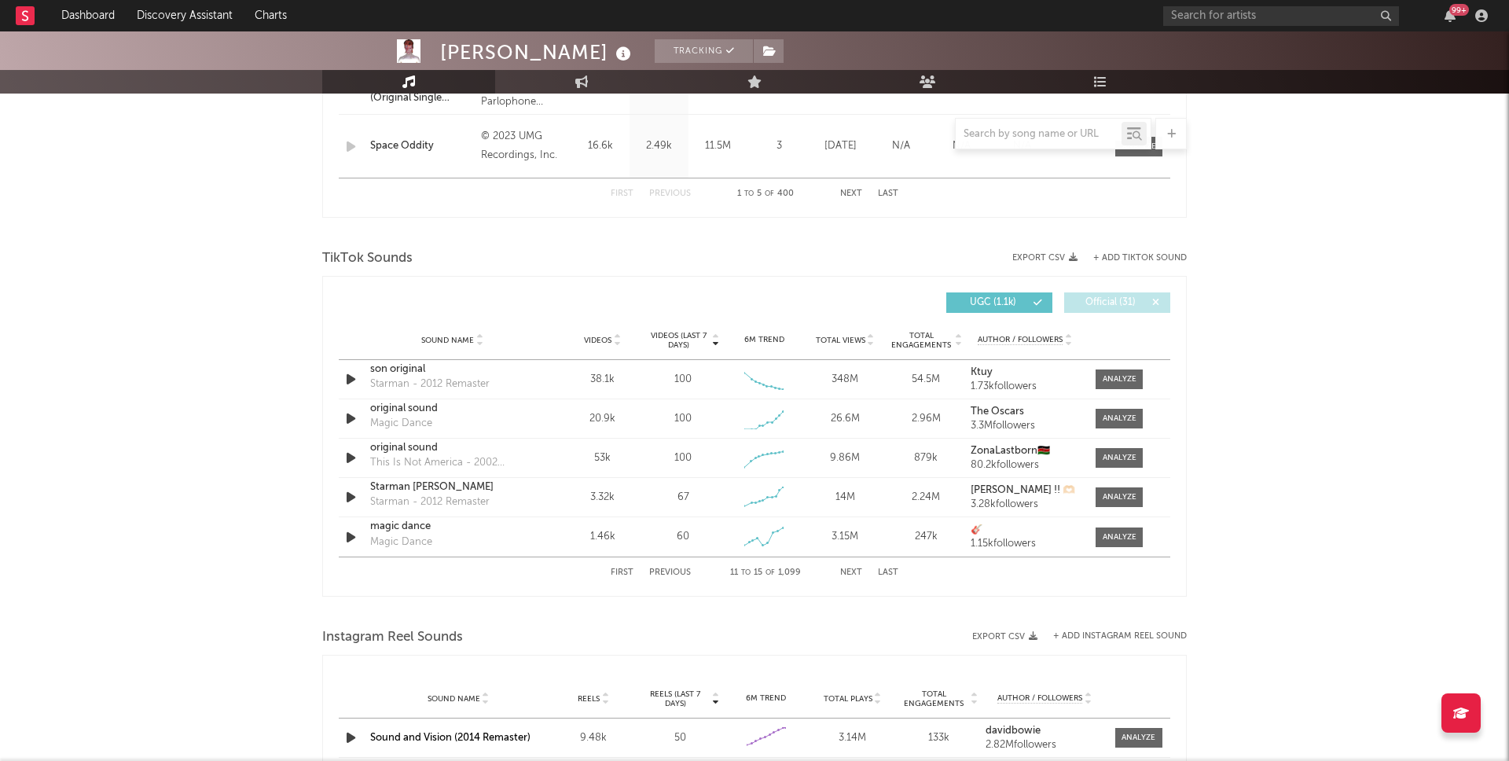
click at [852, 572] on button "Next" at bounding box center [851, 572] width 22 height 9
click at [351, 457] on icon "button" at bounding box center [351, 458] width 17 height 20
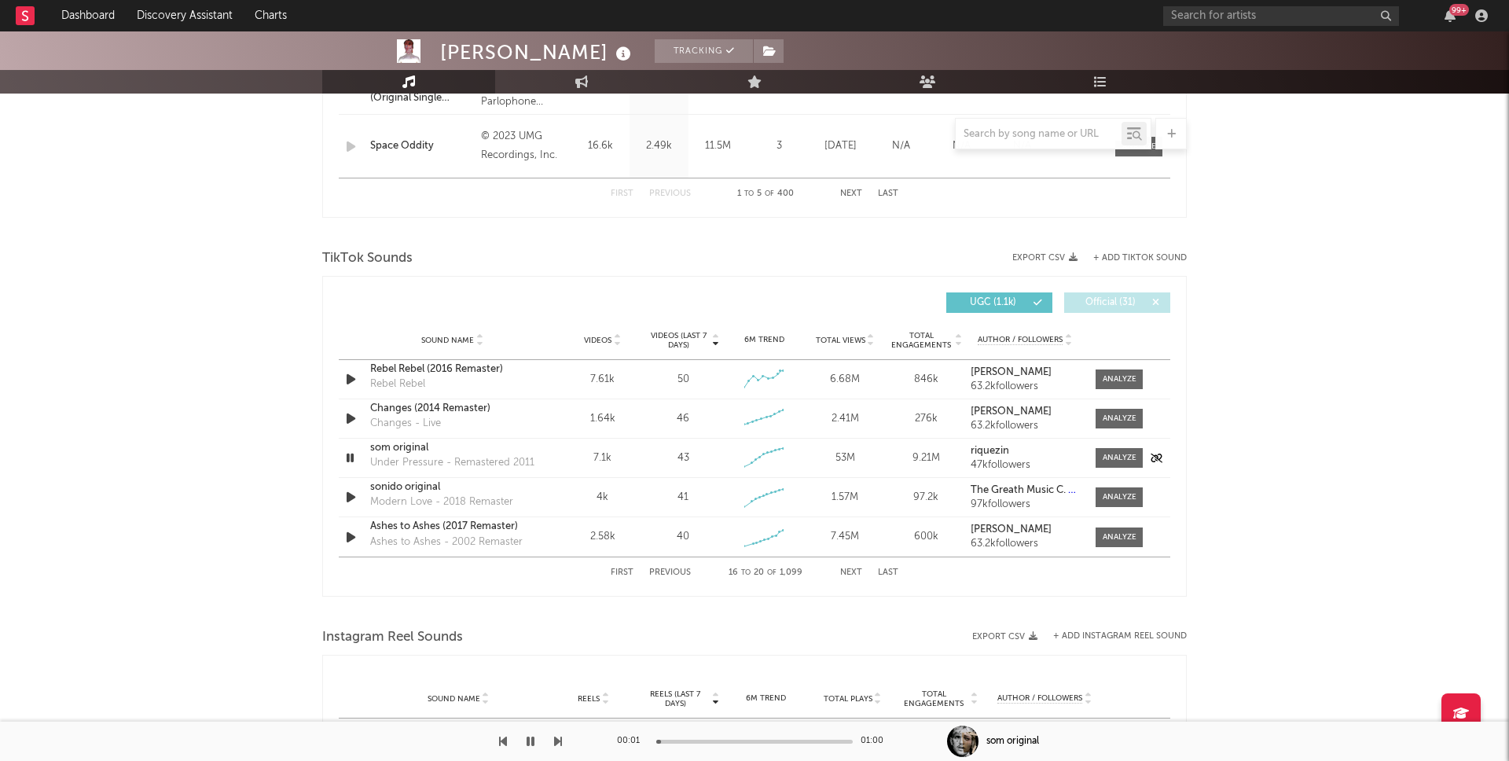
click at [351, 457] on icon "button" at bounding box center [350, 458] width 15 height 20
click at [845, 569] on button "Next" at bounding box center [851, 572] width 22 height 9
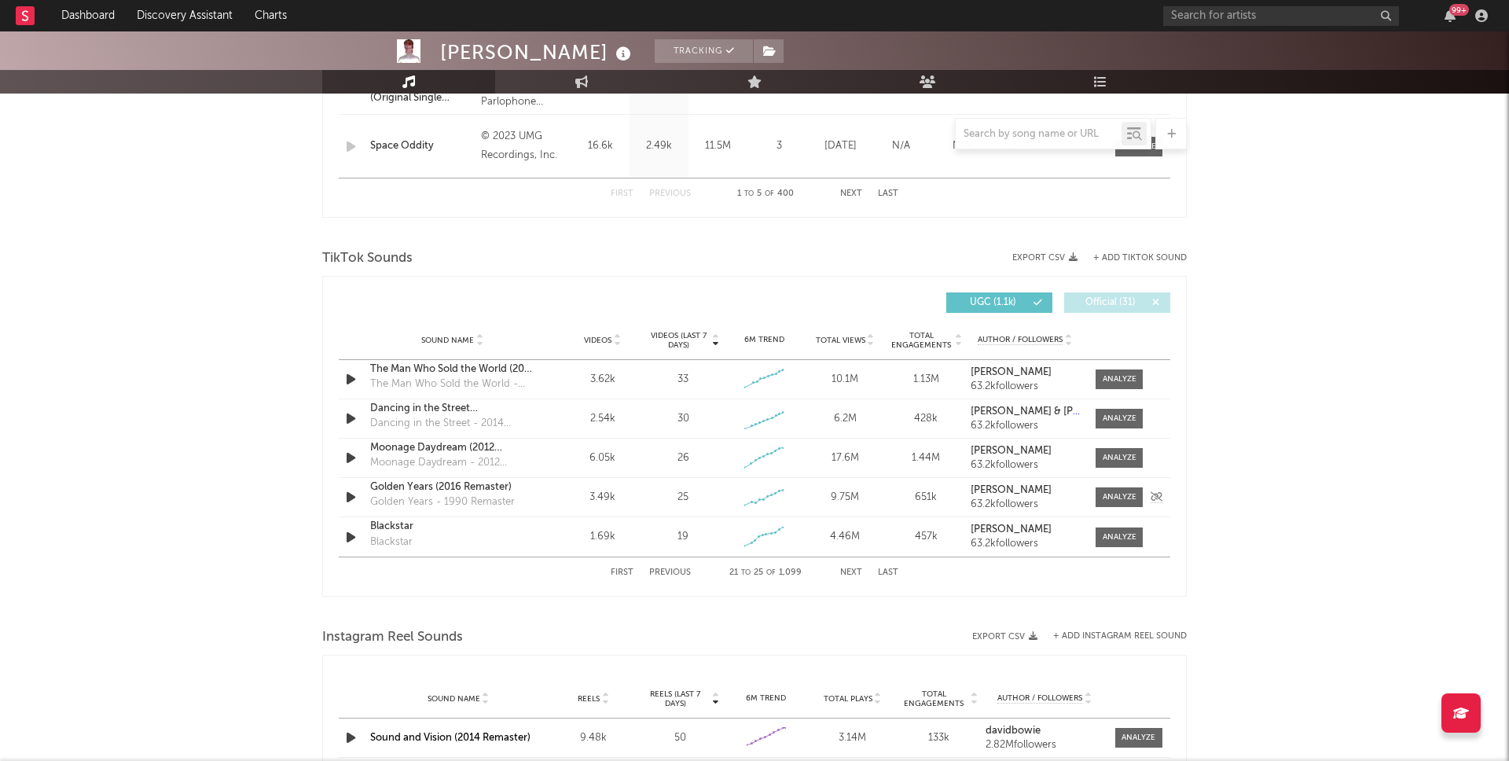
scroll to position [923, 0]
